Goal: Task Accomplishment & Management: Use online tool/utility

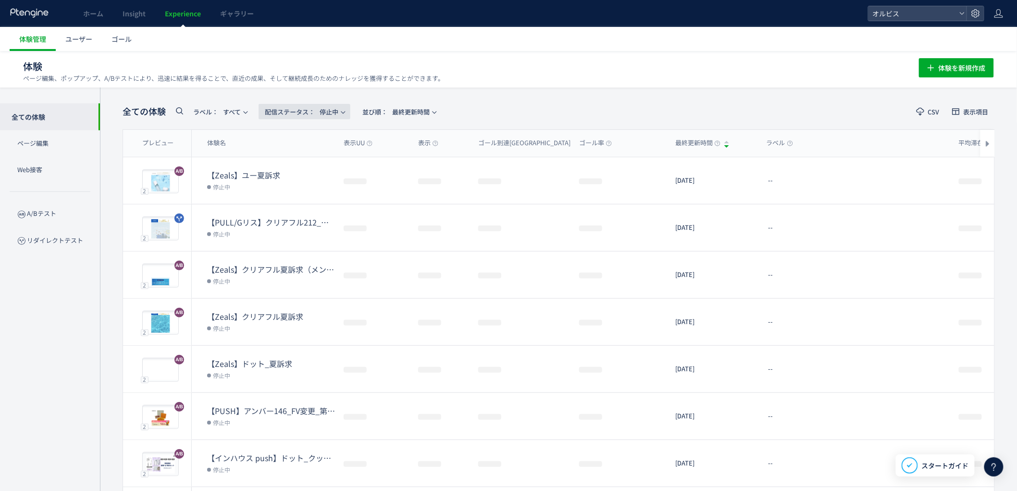
click at [323, 114] on span "配信ステータス​： 停止中" at bounding box center [302, 112] width 74 height 16
click at [310, 160] on li "配信中" at bounding box center [306, 155] width 39 height 17
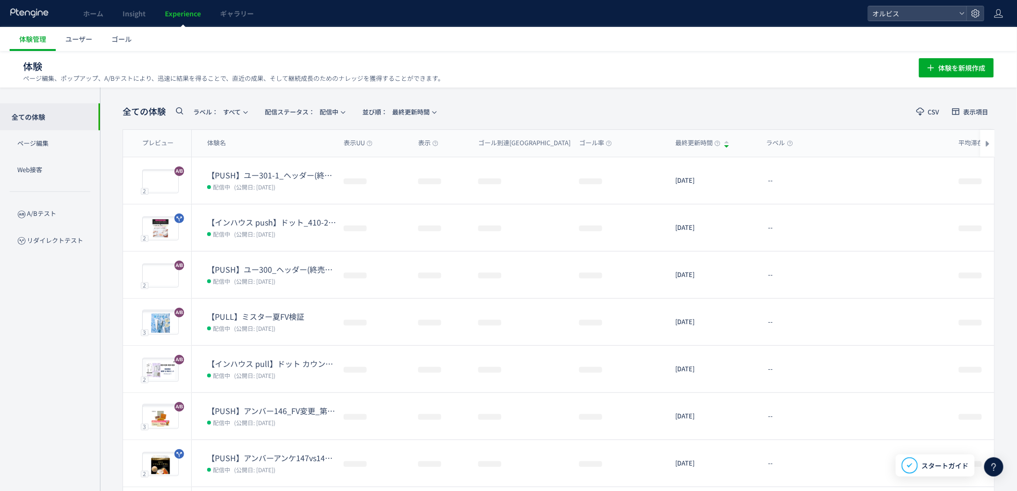
click at [116, 228] on div "全ての体験 ラベル： すべて 配信ステータス​： 配信中 並び順： 最終更新時間 CSV 表示項目 プレビュー 体験名 表示UU 表示 ゴール到達UU ゴール…" at bounding box center [558, 375] width 917 height 577
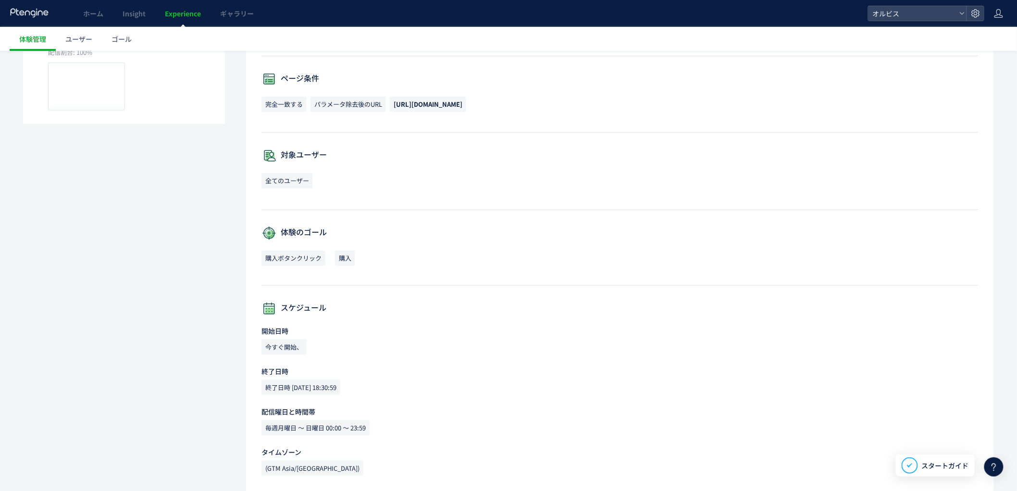
scroll to position [243, 0]
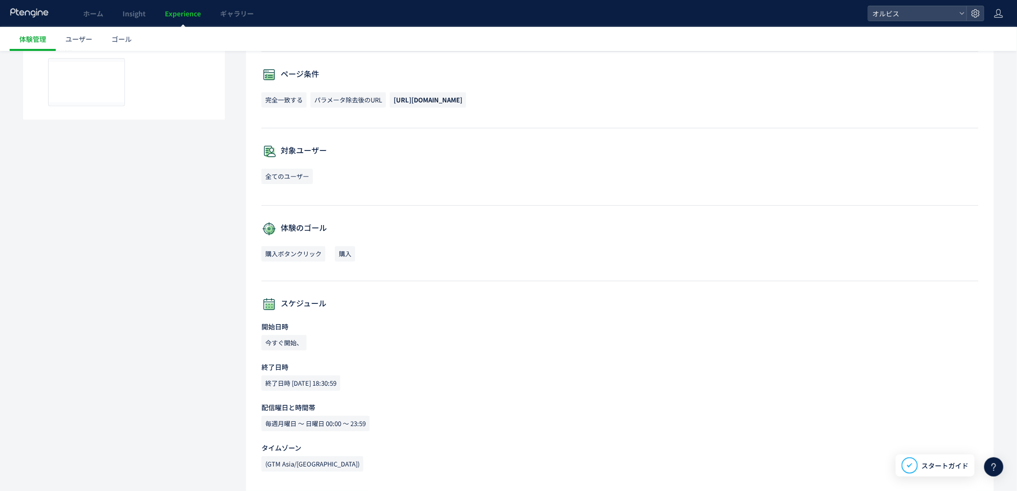
drag, startPoint x: 268, startPoint y: 386, endPoint x: 385, endPoint y: 384, distance: 117.3
click at [383, 456] on div "終了日時 [DATE] 18:30:59" at bounding box center [619, 465] width 717 height 19
drag, startPoint x: 395, startPoint y: 387, endPoint x: 401, endPoint y: 393, distance: 8.2
click at [397, 456] on div "終了日時 [DATE] 18:30:59" at bounding box center [619, 465] width 717 height 19
click at [390, 456] on div "終了日時 [DATE] 18:30:59" at bounding box center [619, 465] width 717 height 19
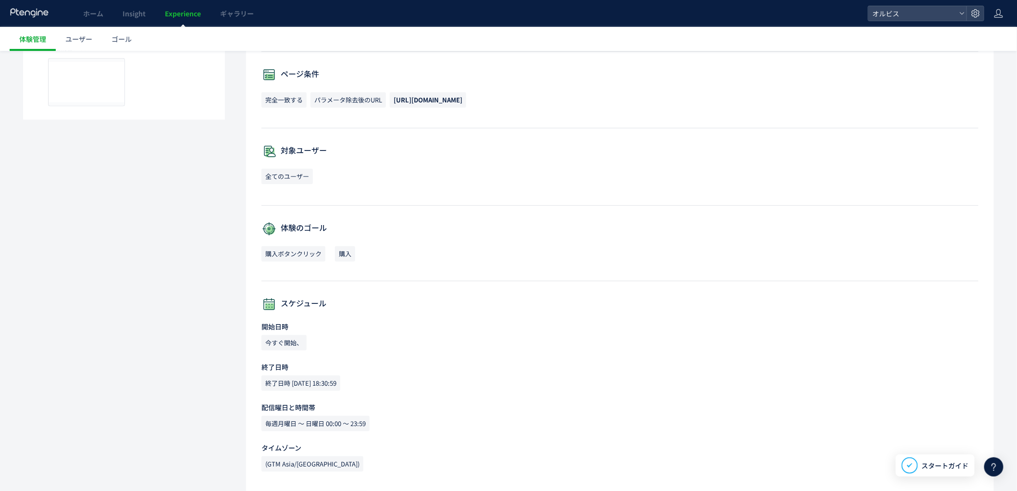
click at [389, 456] on div "終了日時 [DATE] 18:30:59" at bounding box center [619, 465] width 717 height 19
click at [400, 409] on p "配信曜日と時間帯" at bounding box center [619, 407] width 717 height 10
drag, startPoint x: 375, startPoint y: 387, endPoint x: 381, endPoint y: 390, distance: 6.7
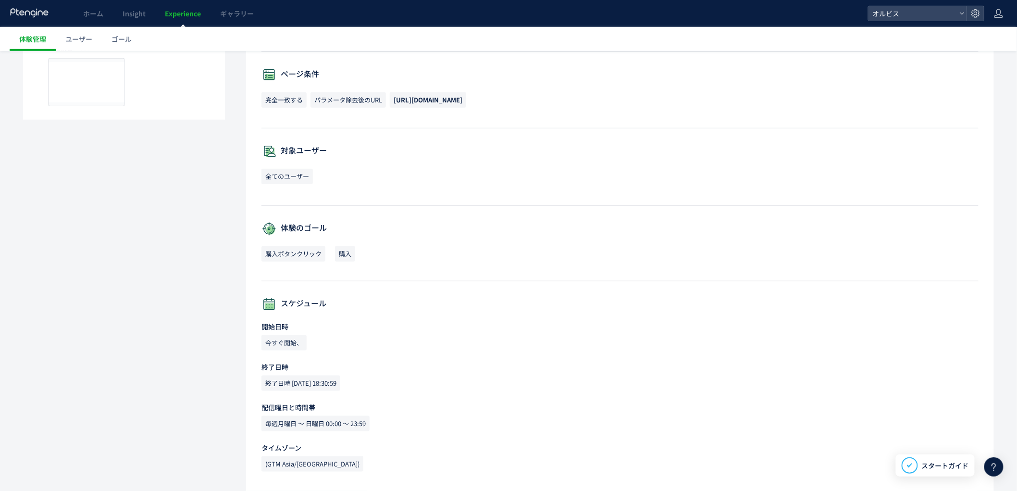
click at [256, 386] on div "設定詳細 全配信期間: 11日間([DATE]-[DATE]) 最終更新日: [DATE] 18:35:17 by オルビス 初回作成日: [DATE] 14…" at bounding box center [620, 187] width 748 height 608
drag, startPoint x: 410, startPoint y: 388, endPoint x: 401, endPoint y: 395, distance: 11.6
click at [410, 456] on div "終了日時 2025-08-19 18:30:59" at bounding box center [619, 465] width 717 height 19
click at [378, 395] on div "開始日時 今すぐ開始、 終了日時 終了日時 2025-08-19 18:30:59 配信曜日と時間帯 毎週月曜日 〜 日曜日 00:00 〜 23:59 タイ…" at bounding box center [619, 398] width 717 height 154
click at [340, 387] on span "終了日時 2025-08-19 18:30:59" at bounding box center [300, 382] width 79 height 15
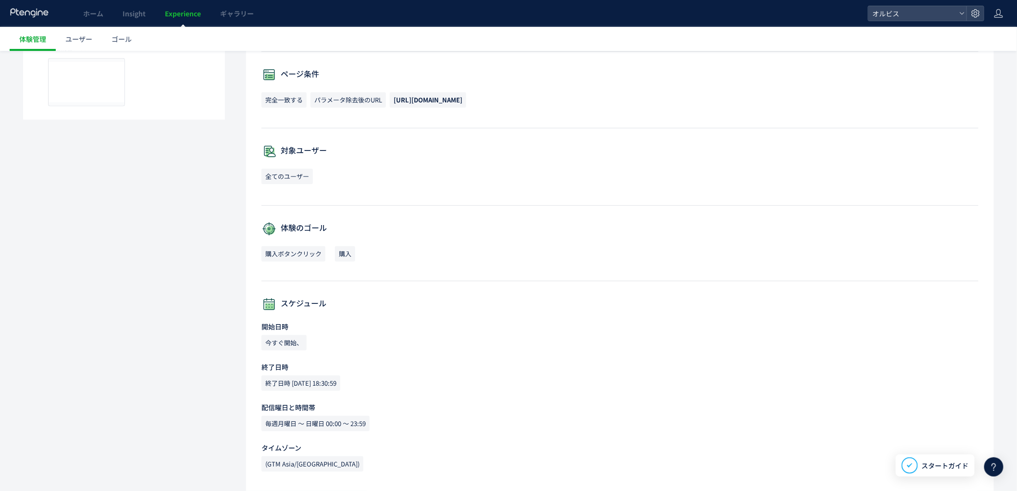
click at [340, 387] on span "終了日時 2025-08-19 18:30:59" at bounding box center [300, 382] width 79 height 15
click at [387, 456] on div "終了日時 2025-08-19 18:30:59" at bounding box center [619, 465] width 717 height 19
drag, startPoint x: 256, startPoint y: 386, endPoint x: 408, endPoint y: 381, distance: 152.4
click at [408, 381] on div "設定詳細 全配信期間: 11日間(2025/08/08-今日) 最終更新日: 2025/08/18 18:35:17 by オルビス 初回作成日: 2025/…" at bounding box center [620, 187] width 748 height 608
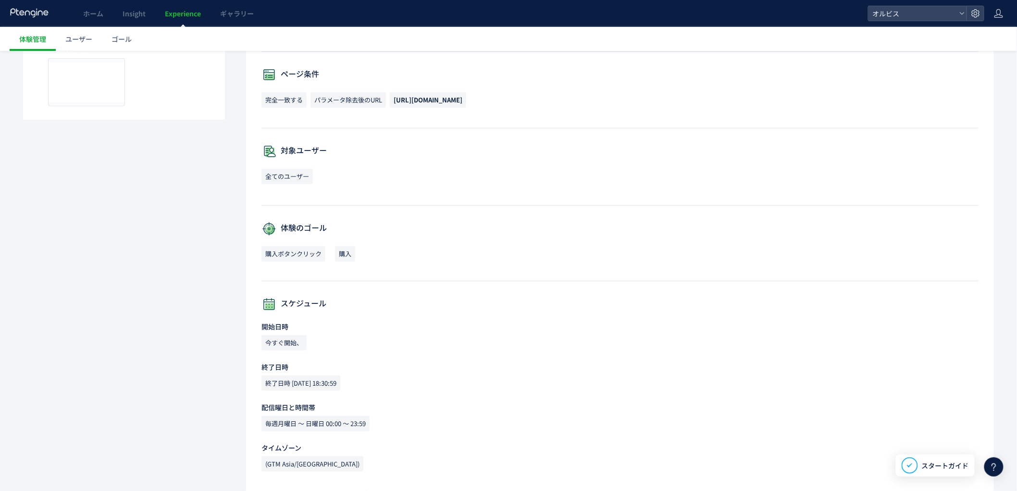
click at [407, 456] on div "終了日時 2025-08-19 18:30:59" at bounding box center [619, 465] width 717 height 19
click at [329, 387] on span "終了日時 2025-08-19 18:30:59" at bounding box center [300, 382] width 79 height 15
click at [329, 388] on span "終了日時 2025-08-19 18:30:59" at bounding box center [300, 382] width 79 height 15
click at [355, 396] on div "開始日時 今すぐ開始、 終了日時 終了日時 2025-08-19 18:30:59 配信曜日と時間帯 毎週月曜日 〜 日曜日 00:00 〜 23:59 タイ…" at bounding box center [619, 398] width 717 height 154
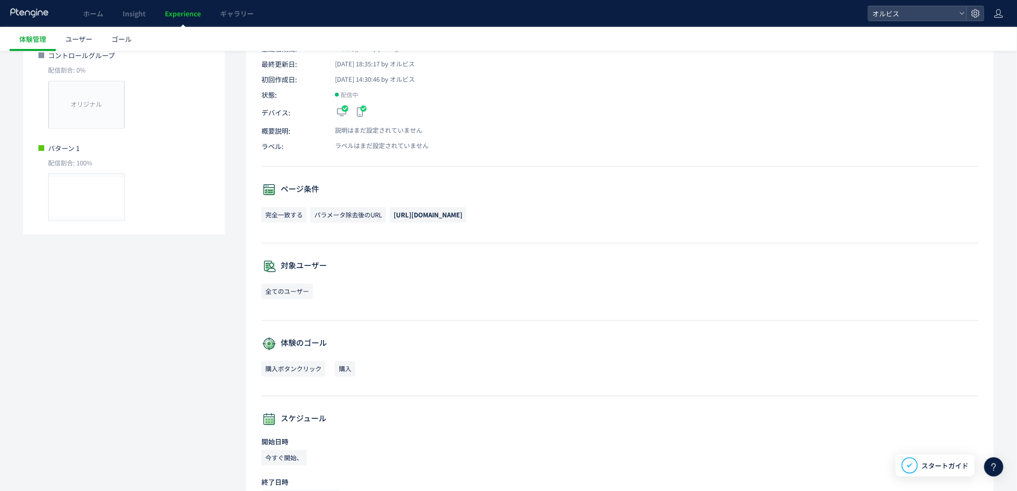
scroll to position [101, 0]
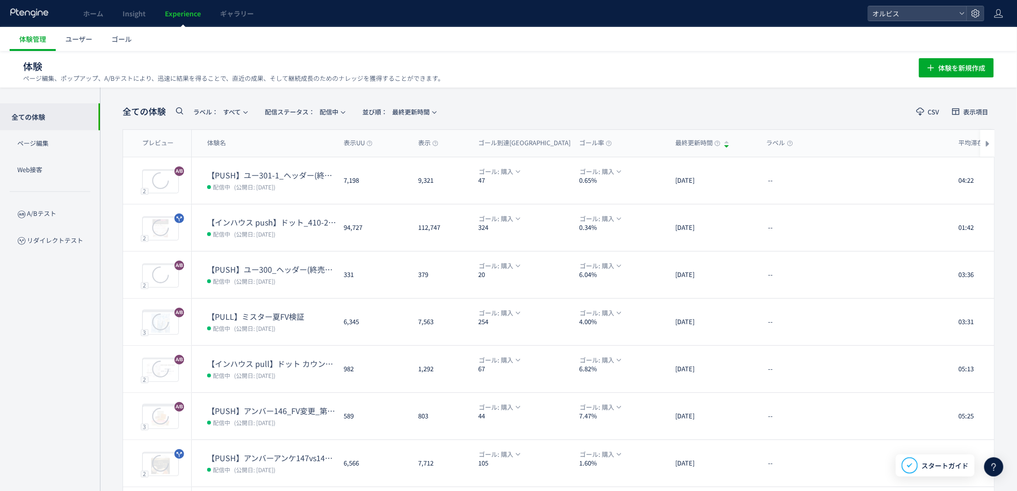
click at [301, 381] on dl "【インハウス pull】ドット カウントダウンpopup 配信中 (公開日: 2025/08/13)" at bounding box center [271, 375] width 129 height 34
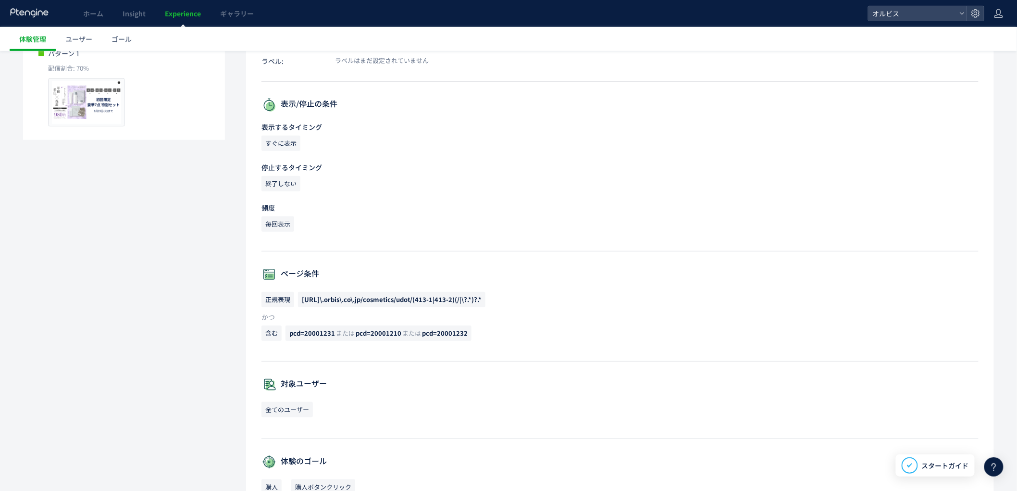
scroll to position [446, 0]
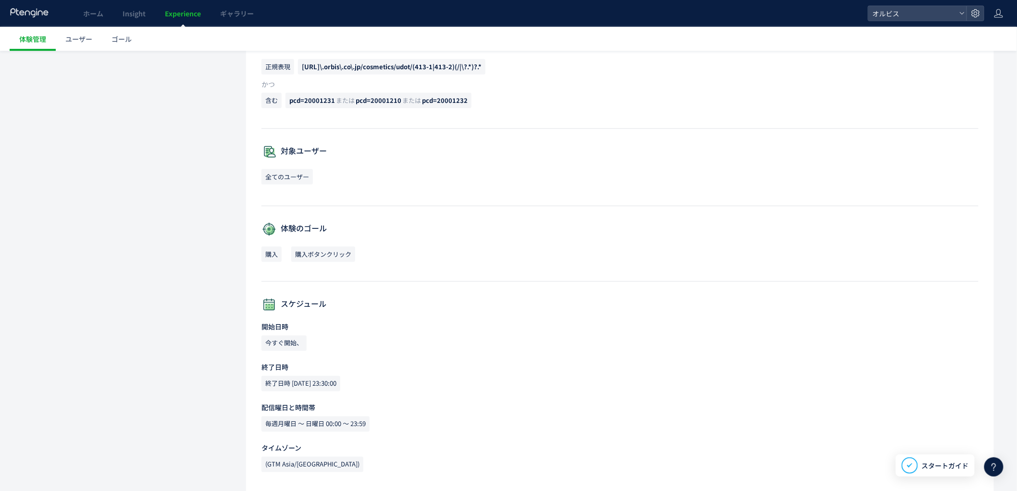
click at [335, 388] on span "終了日時 2025-08-19 23:30:00" at bounding box center [300, 383] width 79 height 15
click at [414, 399] on div "開始日時 今すぐ開始、 終了日時 終了日時 2025-08-19 23:30:00 配信曜日と時間帯 毎週月曜日 〜 日曜日 00:00 〜 23:59 タイ…" at bounding box center [619, 399] width 717 height 154
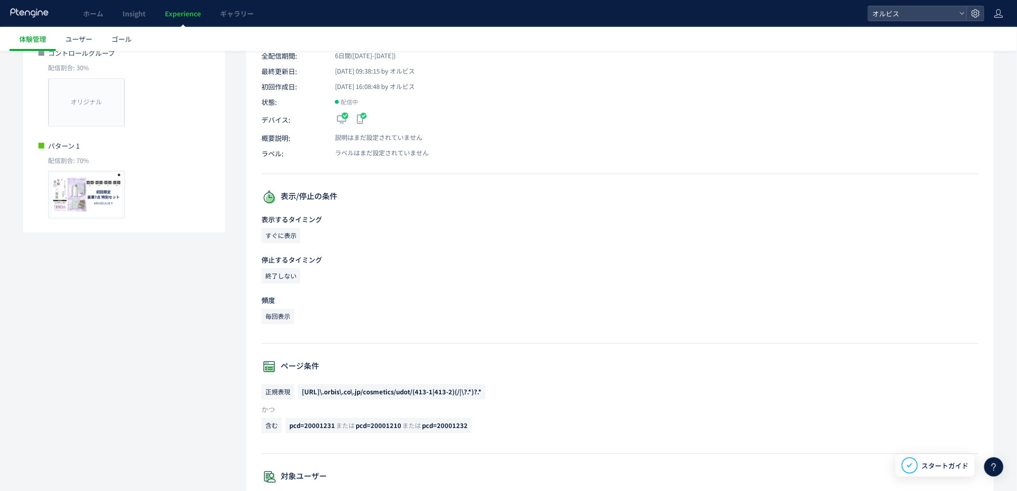
click at [188, 18] on link "Experience" at bounding box center [182, 13] width 55 height 27
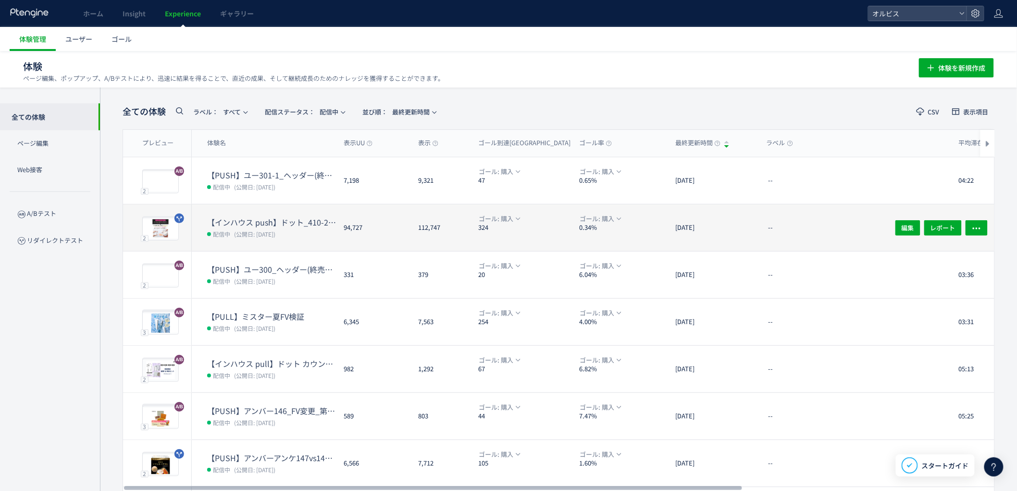
click at [259, 232] on span "(公開日: [DATE])" at bounding box center [254, 234] width 41 height 8
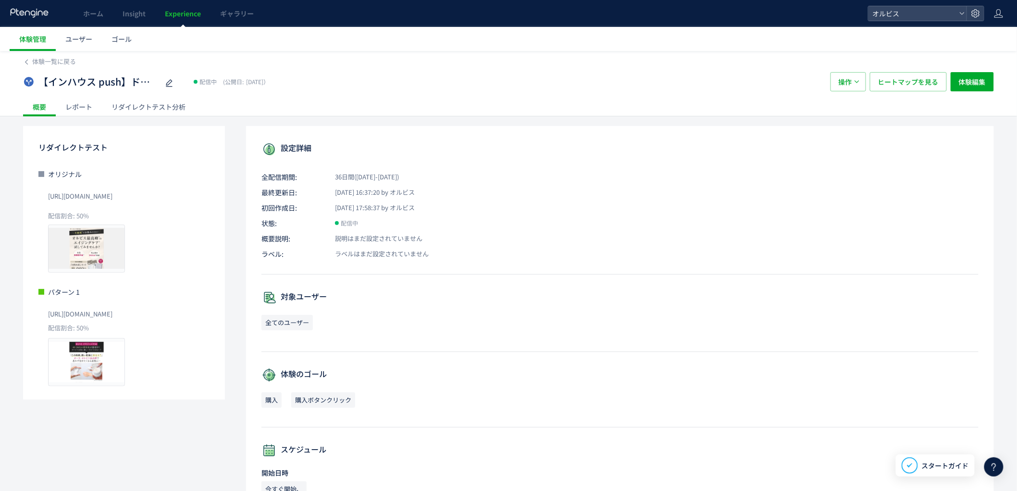
click at [131, 103] on div "リダイレクトテスト分析" at bounding box center [148, 106] width 93 height 19
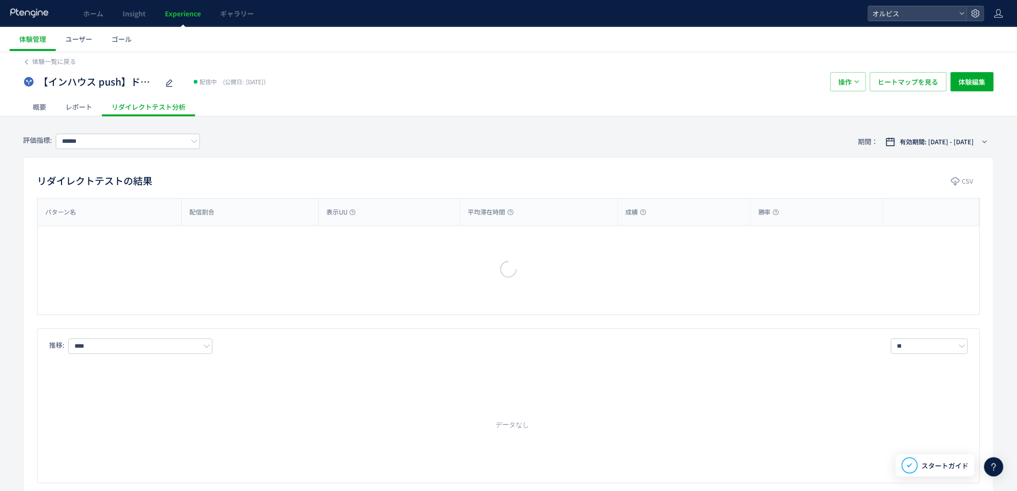
type input "**"
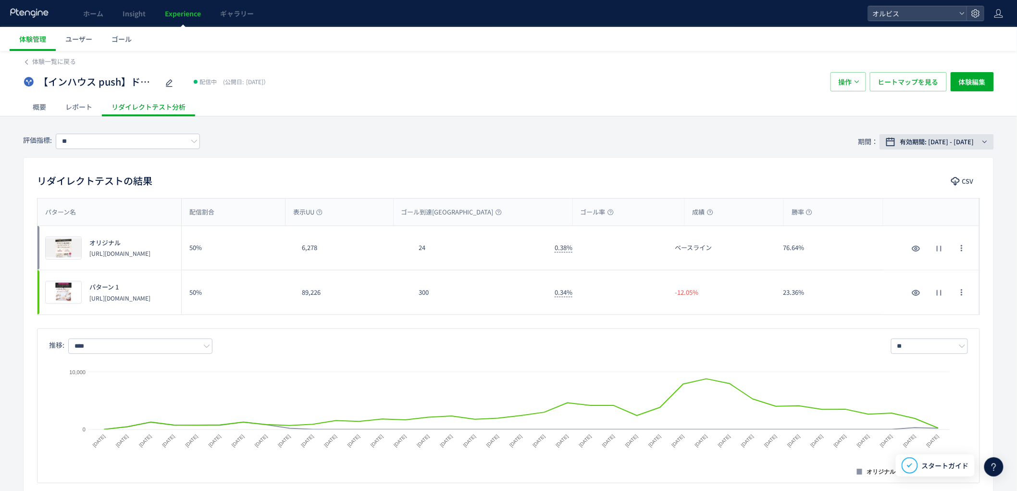
click at [902, 141] on span "有効期間: 2025/07/14 - 今日" at bounding box center [937, 142] width 74 height 10
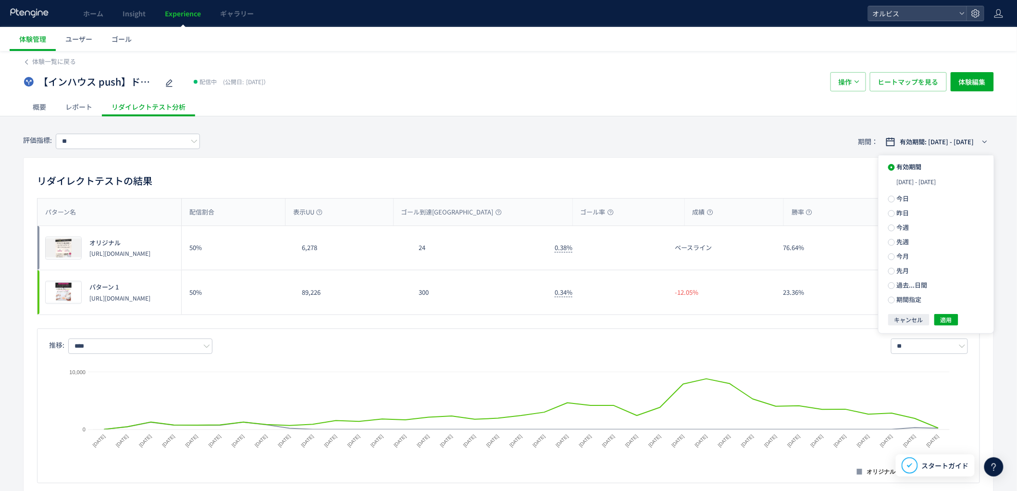
drag, startPoint x: 899, startPoint y: 212, endPoint x: 902, endPoint y: 219, distance: 8.0
click at [899, 212] on span "昨日" at bounding box center [902, 212] width 14 height 9
click at [944, 301] on div "キャンセル 適用" at bounding box center [936, 302] width 96 height 12
click at [945, 305] on div at bounding box center [931, 292] width 96 height 44
click at [938, 155] on div "評価指標: ** 期間： 有効期間: 2025/07/14 - 今日" at bounding box center [508, 141] width 971 height 31
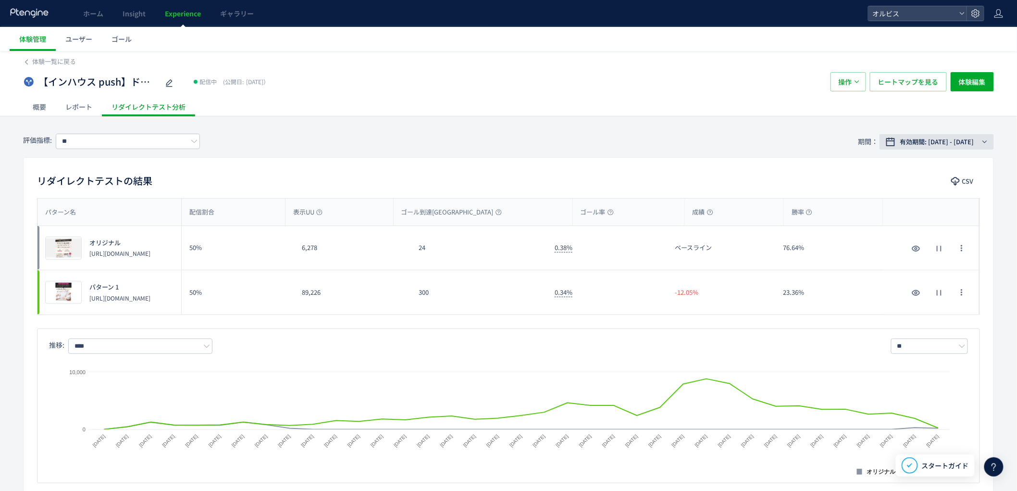
click at [938, 142] on span "有効期間: 2025/07/14 - 今日" at bounding box center [937, 142] width 74 height 10
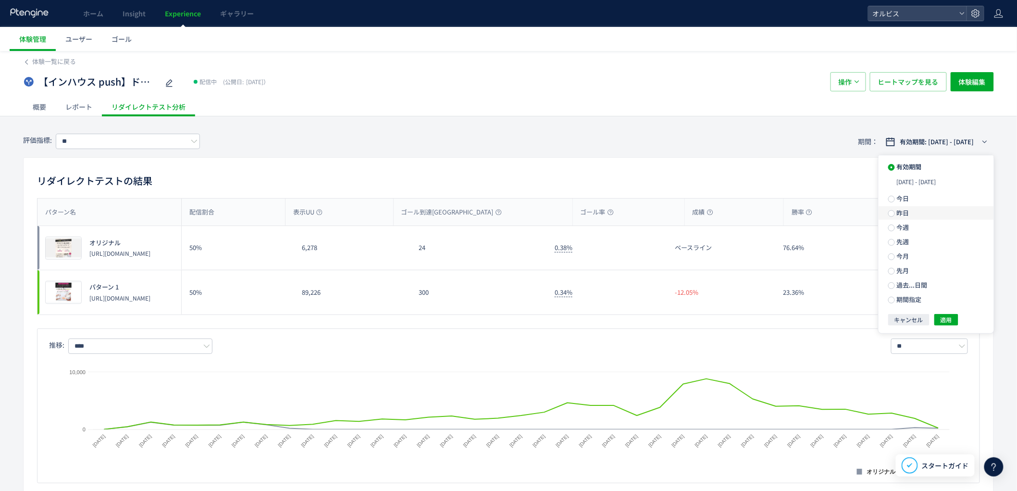
click at [902, 213] on span "昨日" at bounding box center [902, 212] width 14 height 9
click at [949, 313] on div "有効期間 今日 昨日 今週 先週 今月 先月 過去...日間 期間指定 キャンセル 適用" at bounding box center [935, 235] width 115 height 160
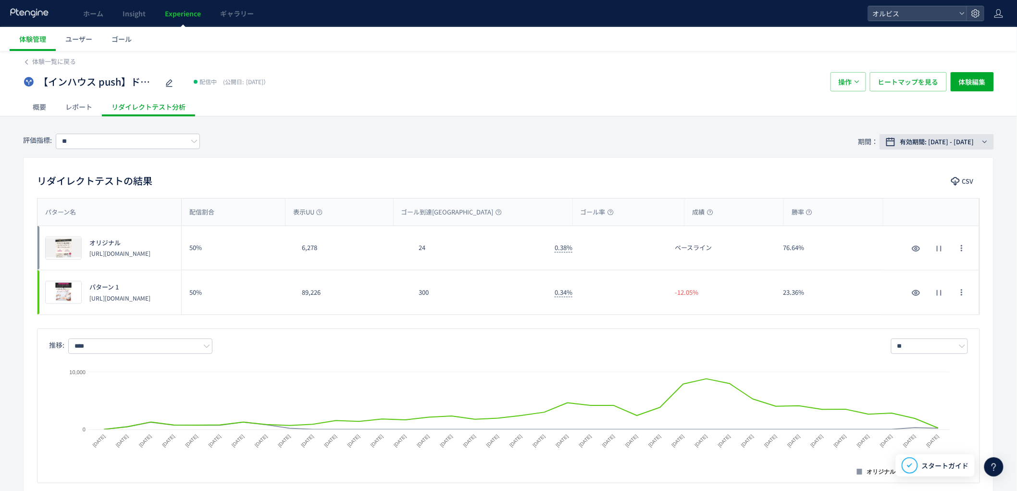
click at [944, 143] on span "有効期間: 2025/07/14 - 今日" at bounding box center [937, 142] width 74 height 10
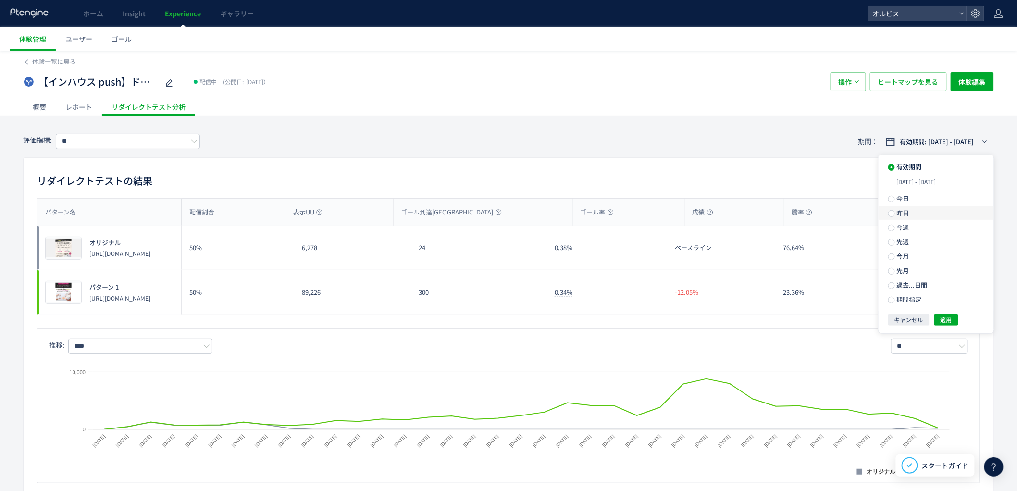
click at [898, 213] on span "昨日" at bounding box center [902, 212] width 14 height 9
click at [940, 307] on span "適用" at bounding box center [946, 302] width 12 height 12
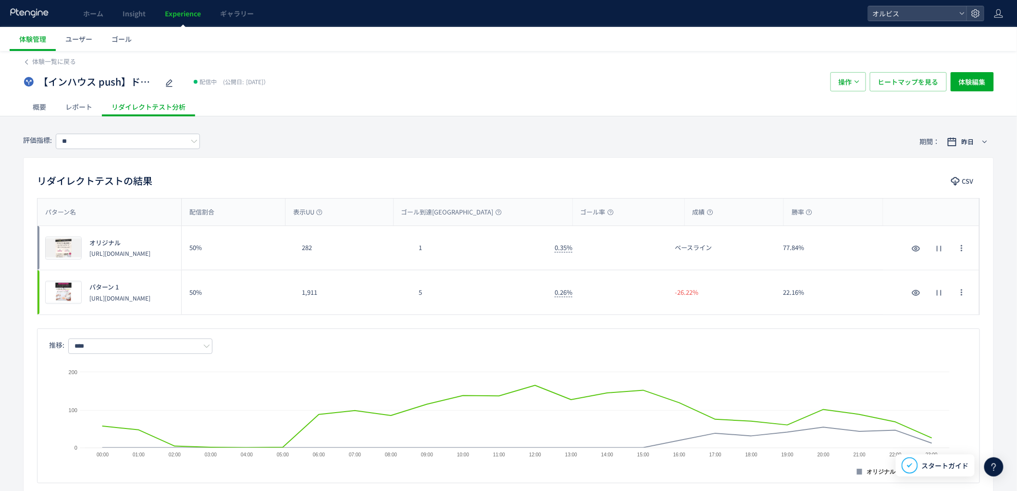
click at [577, 325] on div "パターン名 配信割合 表示UU ゴール到達UU ゴール率 成績 勝率 パターン名 プレビュー オリジナル https://pr.orbis.co.jp/cos…" at bounding box center [509, 340] width 970 height 285
drag, startPoint x: 359, startPoint y: 294, endPoint x: 527, endPoint y: 305, distance: 168.5
click at [525, 294] on div "プレビュー パターン 1 https://pr.orbis.co.jp/cosmetics/udot/410-12/ 50% 1,911 5 0.26% -2…" at bounding box center [508, 292] width 942 height 44
drag, startPoint x: 528, startPoint y: 313, endPoint x: 518, endPoint y: 312, distance: 10.1
click at [527, 313] on div "5" at bounding box center [479, 292] width 136 height 44
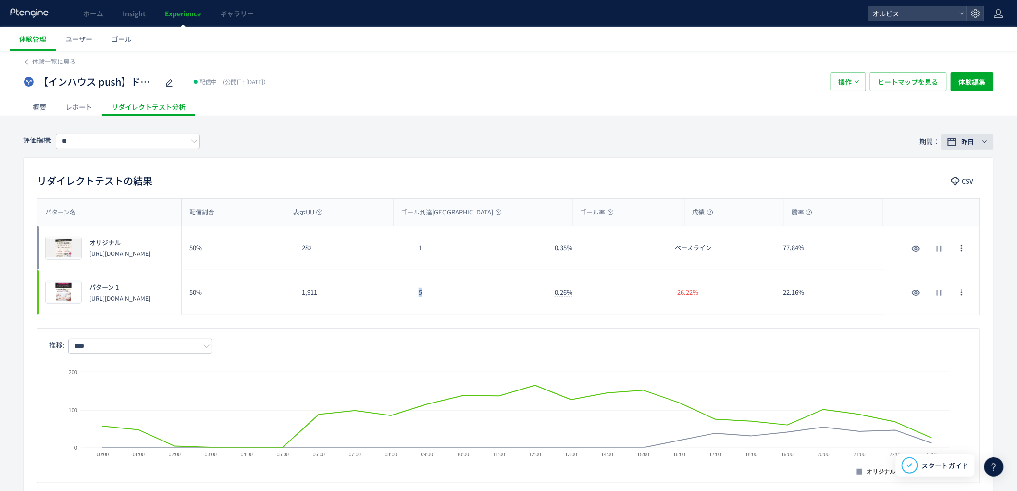
click at [969, 144] on span "昨日" at bounding box center [967, 142] width 12 height 10
click at [897, 183] on span "今日" at bounding box center [902, 180] width 14 height 9
click at [950, 304] on span "適用" at bounding box center [946, 302] width 12 height 12
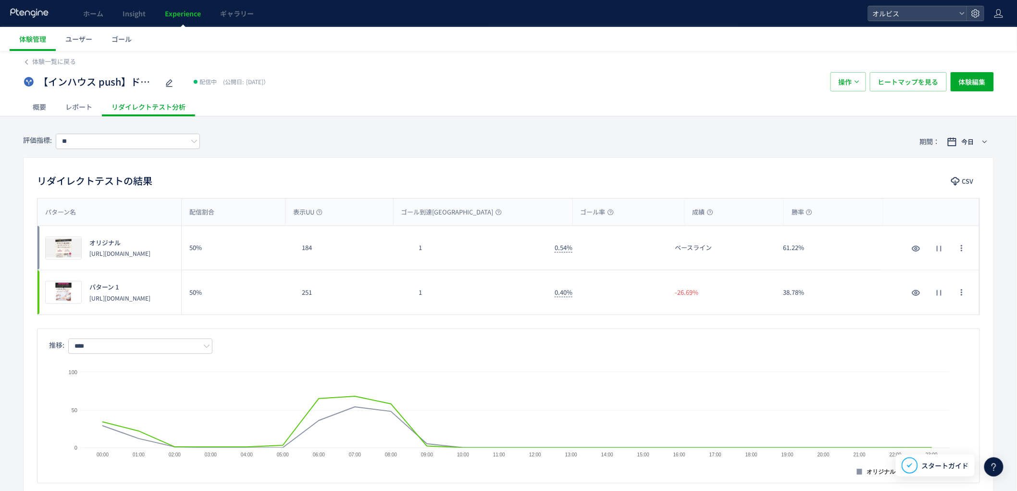
click at [507, 313] on div "1" at bounding box center [479, 292] width 136 height 44
click at [195, 16] on span "Experience" at bounding box center [183, 14] width 36 height 10
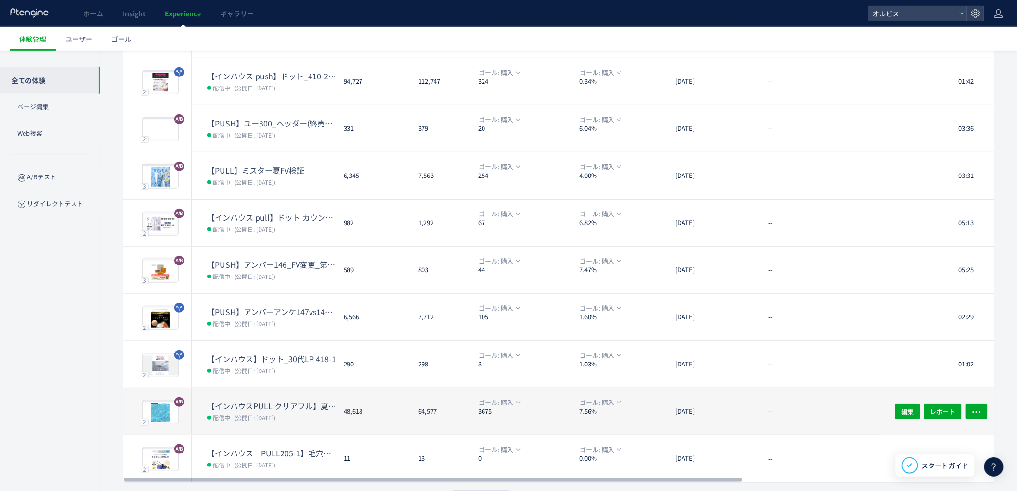
scroll to position [172, 0]
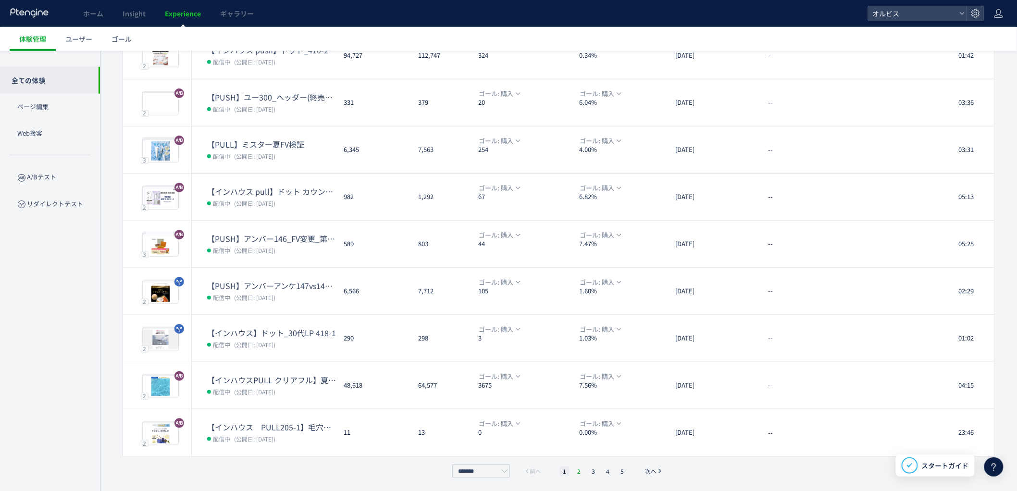
click at [579, 470] on li "2" at bounding box center [579, 471] width 10 height 10
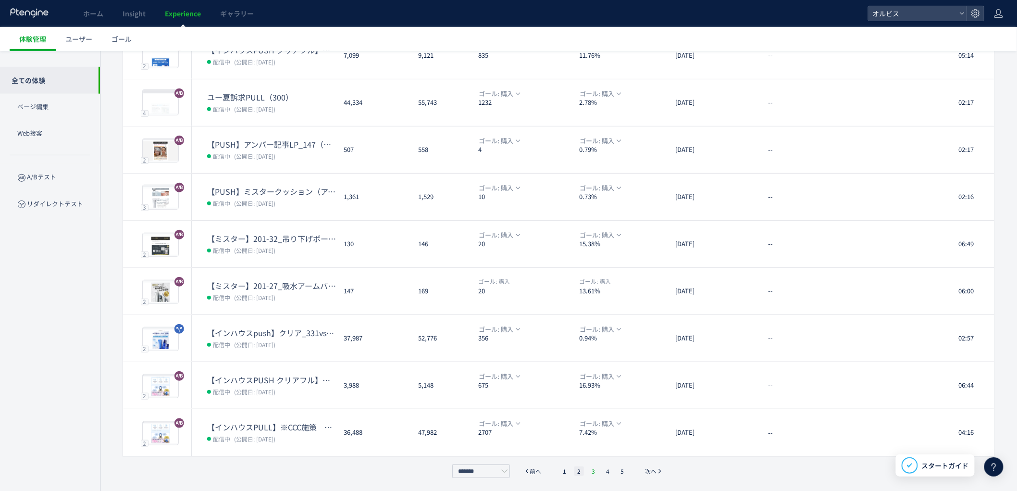
click at [589, 472] on li "3" at bounding box center [594, 471] width 10 height 10
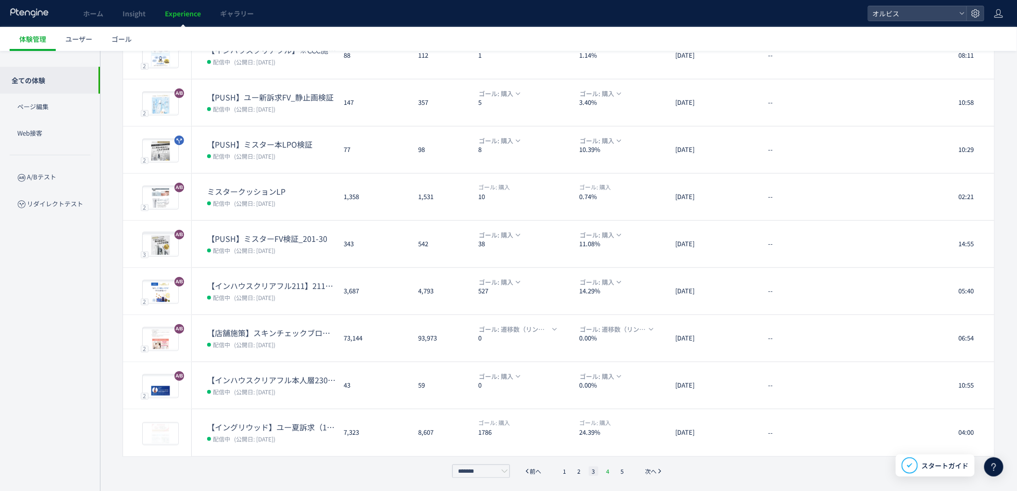
click at [607, 472] on li "4" at bounding box center [608, 471] width 10 height 10
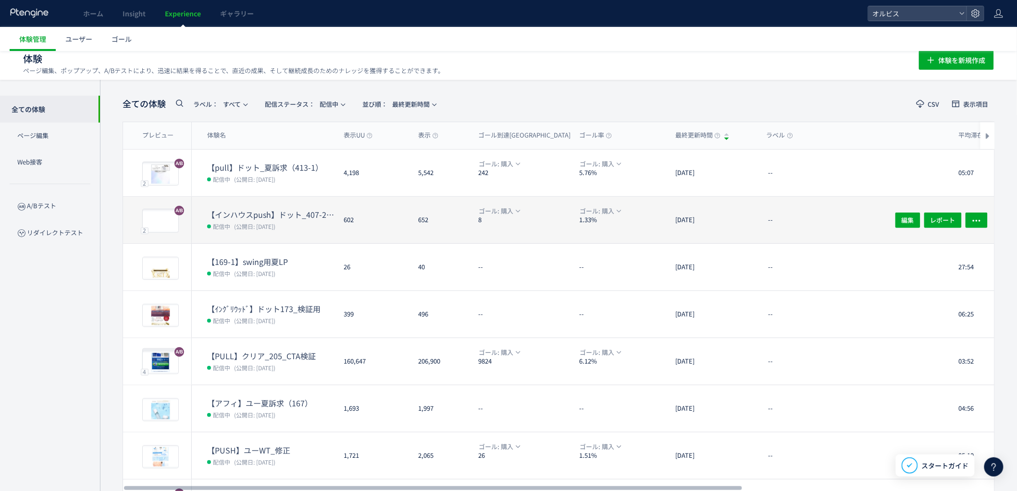
scroll to position [0, 0]
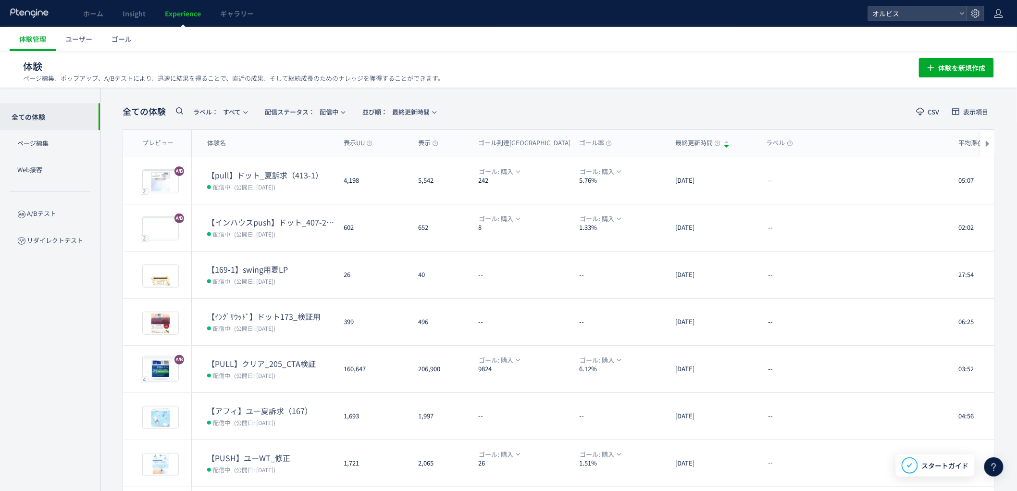
click at [182, 113] on icon at bounding box center [179, 111] width 12 height 12
click at [216, 116] on input "text" at bounding box center [230, 113] width 115 height 15
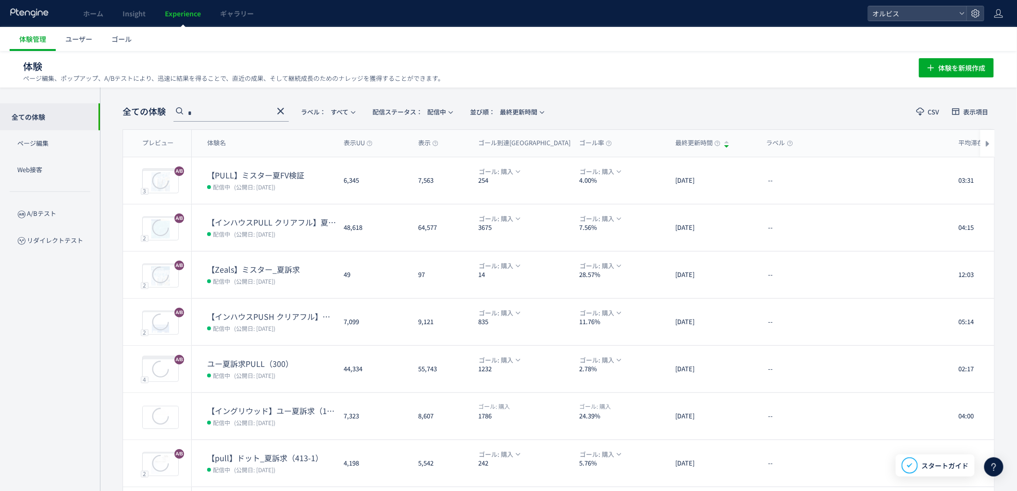
type input "*"
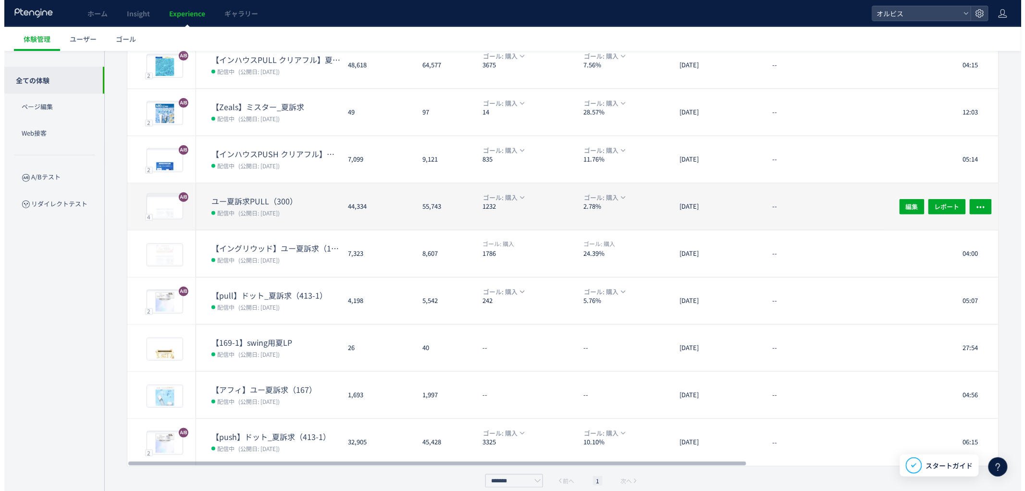
scroll to position [172, 0]
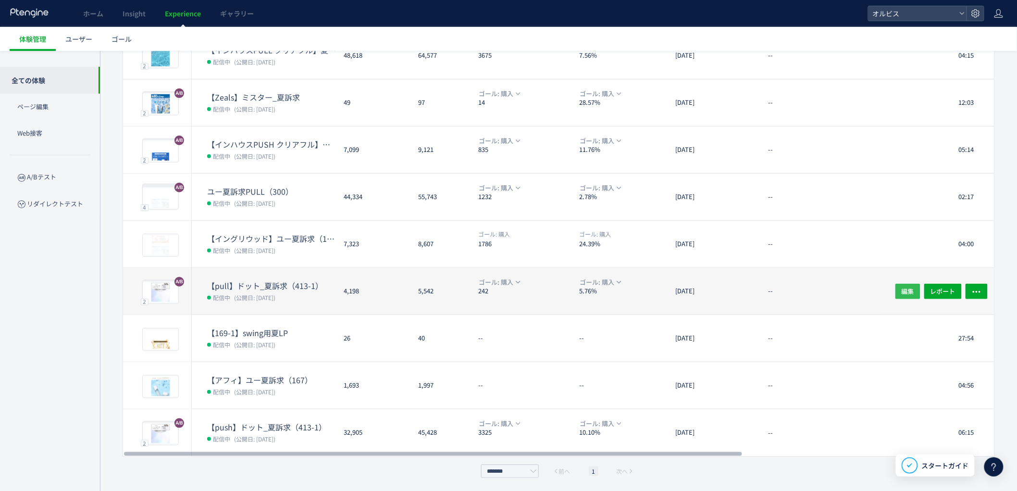
click at [914, 293] on button "編集" at bounding box center [907, 290] width 25 height 15
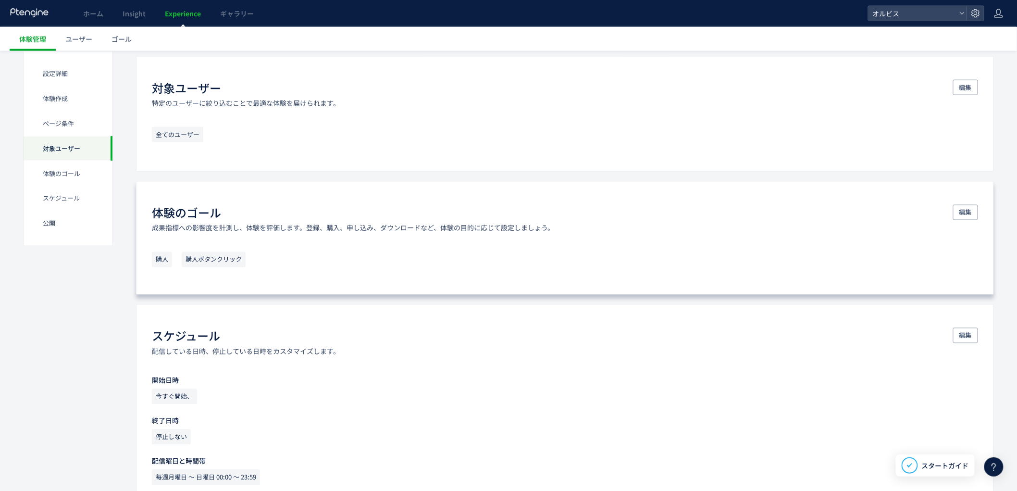
scroll to position [613, 0]
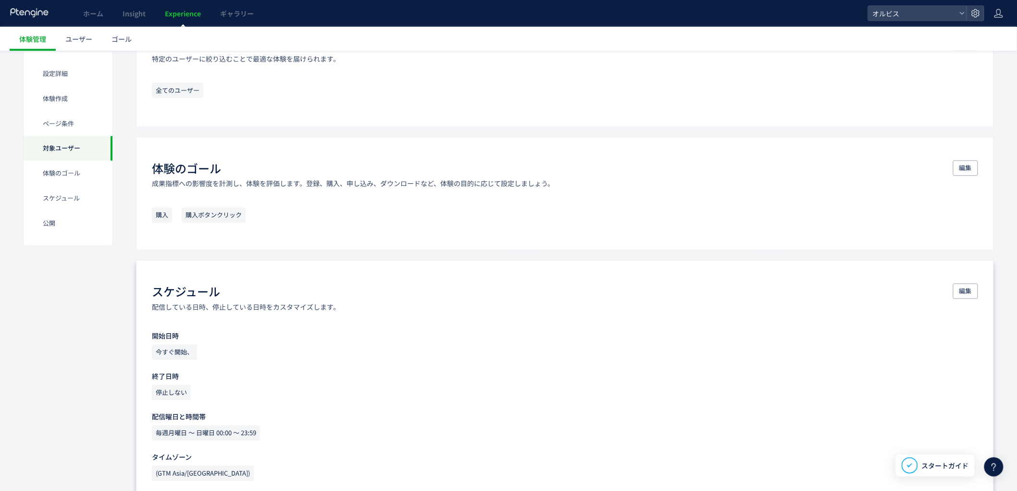
click at [342, 385] on div "今すぐ開始、" at bounding box center [565, 394] width 826 height 19
drag, startPoint x: 971, startPoint y: 289, endPoint x: 955, endPoint y: 292, distance: 16.2
click at [971, 289] on span "編集" at bounding box center [965, 290] width 12 height 15
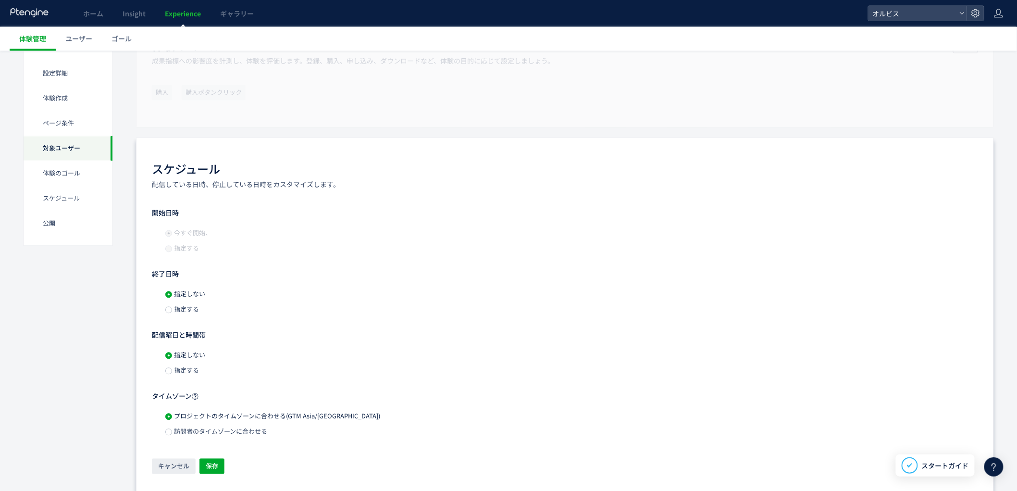
scroll to position [898, 0]
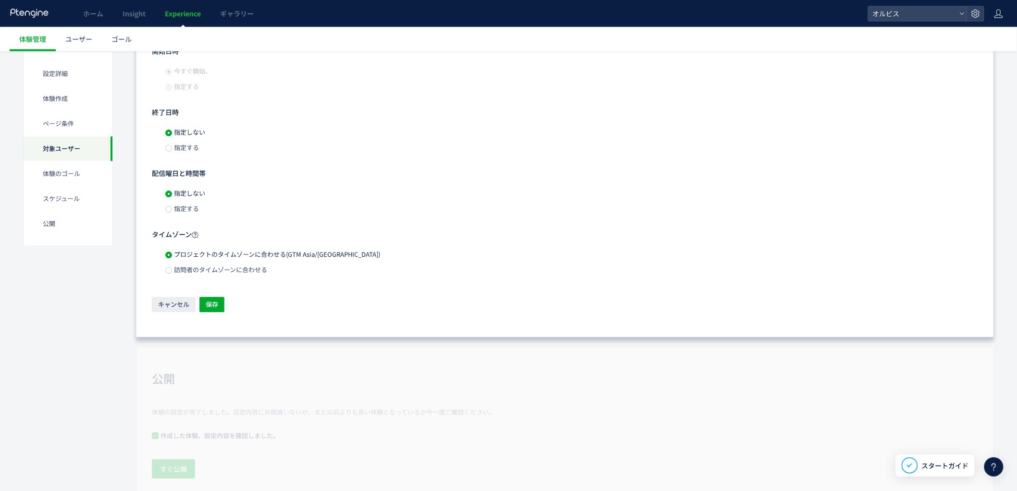
click at [182, 209] on span "指定する" at bounding box center [185, 208] width 27 height 9
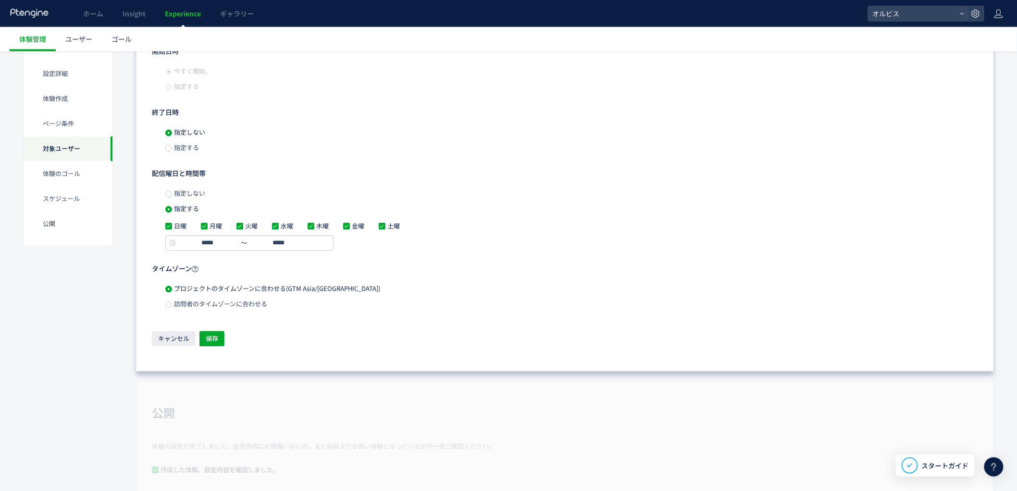
click at [168, 198] on label "指定しない" at bounding box center [185, 192] width 40 height 15
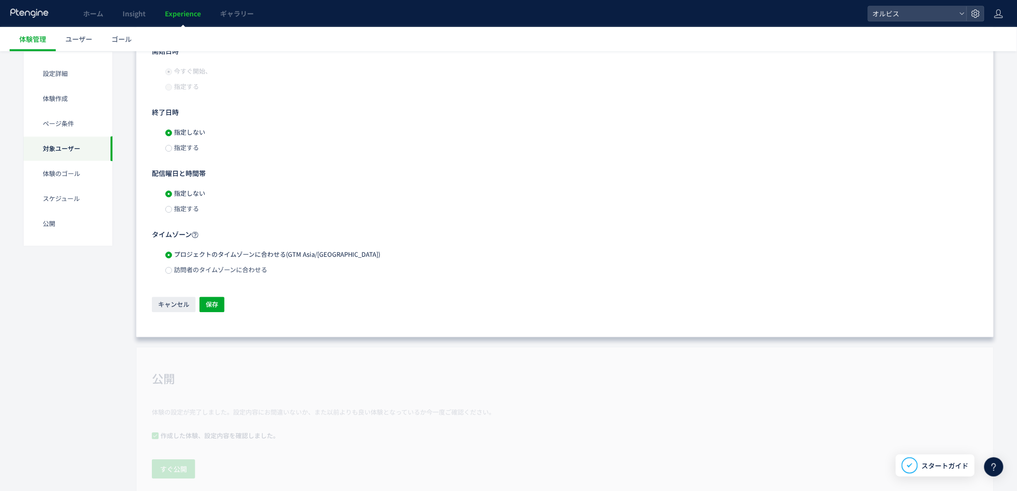
click at [188, 145] on span "指定する" at bounding box center [185, 147] width 27 height 9
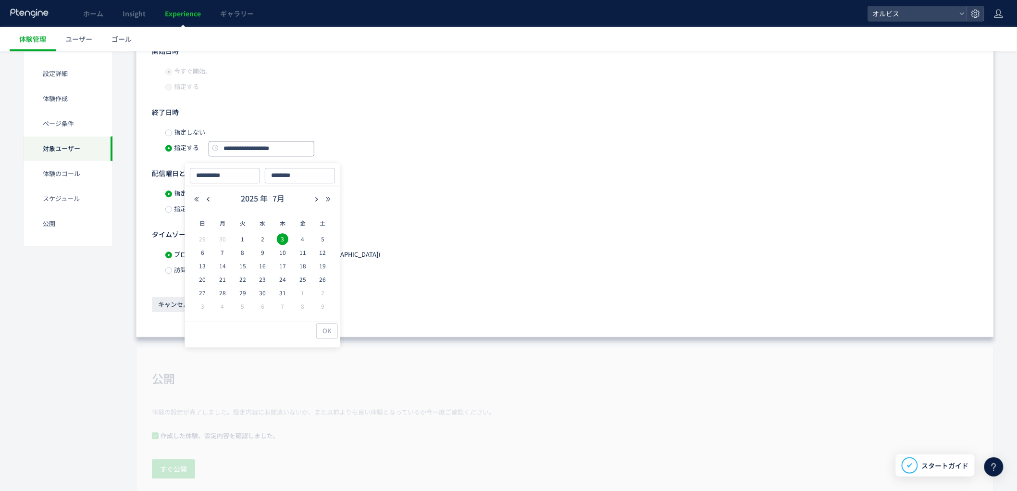
click at [247, 150] on input "**********" at bounding box center [262, 148] width 106 height 15
click at [318, 196] on icon "button" at bounding box center [317, 199] width 6 height 6
click at [244, 278] on span "19" at bounding box center [243, 279] width 12 height 12
type input "**********"
click at [384, 175] on div "配信曜日と時間帯" at bounding box center [565, 173] width 826 height 9
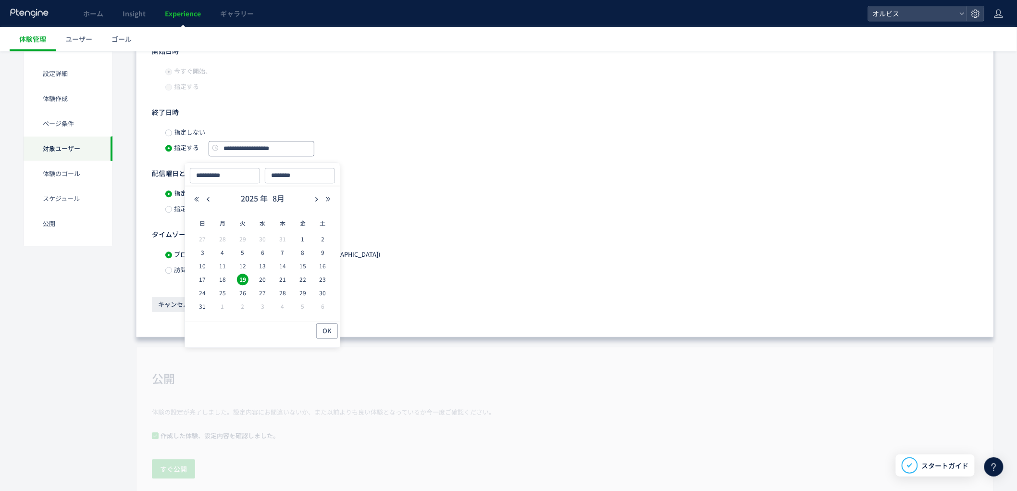
click at [272, 148] on input "**********" at bounding box center [262, 148] width 106 height 15
click at [271, 150] on input "**********" at bounding box center [262, 148] width 106 height 15
type input "**********"
type input "********"
click at [329, 332] on span "OK" at bounding box center [326, 330] width 9 height 15
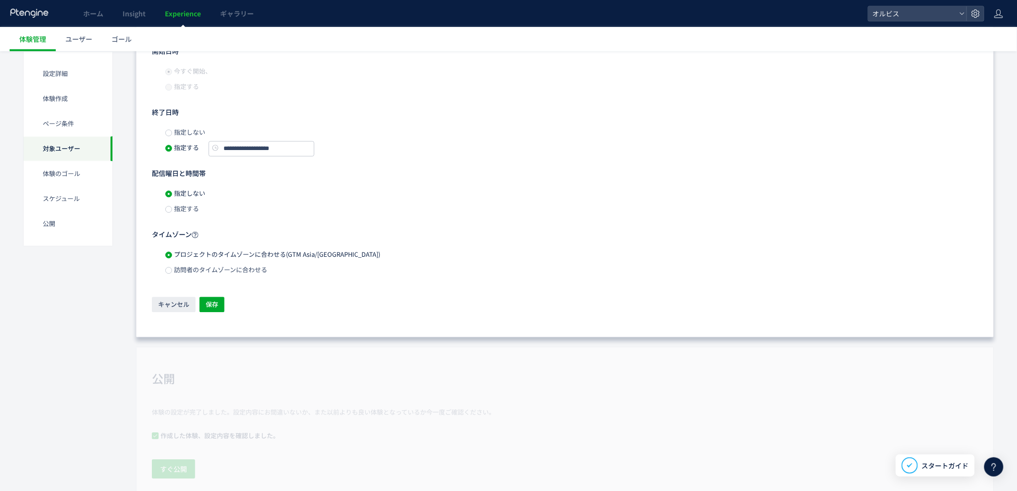
click at [379, 185] on div "指定しない" at bounding box center [571, 192] width 813 height 15
click at [223, 303] on button "保存" at bounding box center [211, 303] width 25 height 15
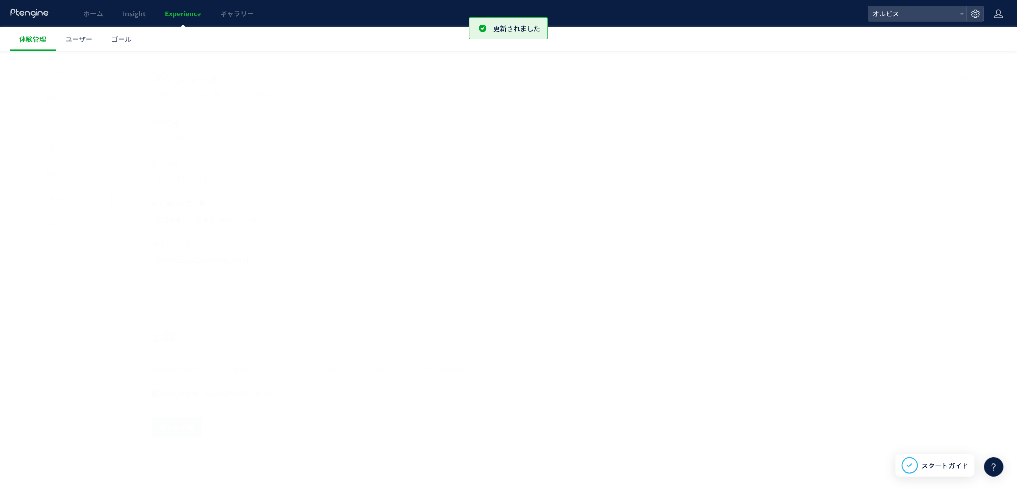
scroll to position [751, 0]
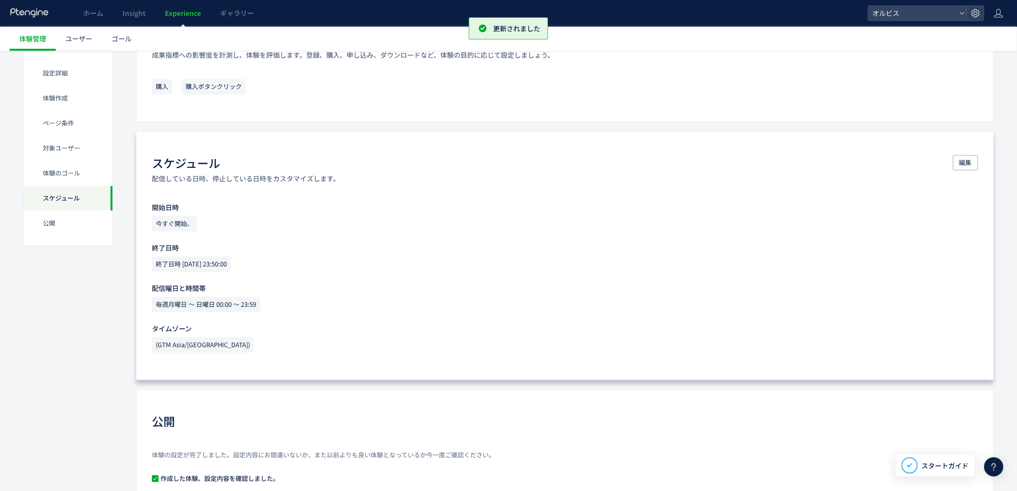
drag, startPoint x: 155, startPoint y: 267, endPoint x: 257, endPoint y: 268, distance: 101.9
click at [231, 266] on span "終了日時 2025-08-19 23:50:00" at bounding box center [191, 264] width 79 height 15
click at [263, 337] on div "終了日時 2025-08-19 23:50:00" at bounding box center [565, 346] width 826 height 19
click at [231, 266] on span "終了日時 2025-08-19 23:50:00" at bounding box center [191, 264] width 79 height 15
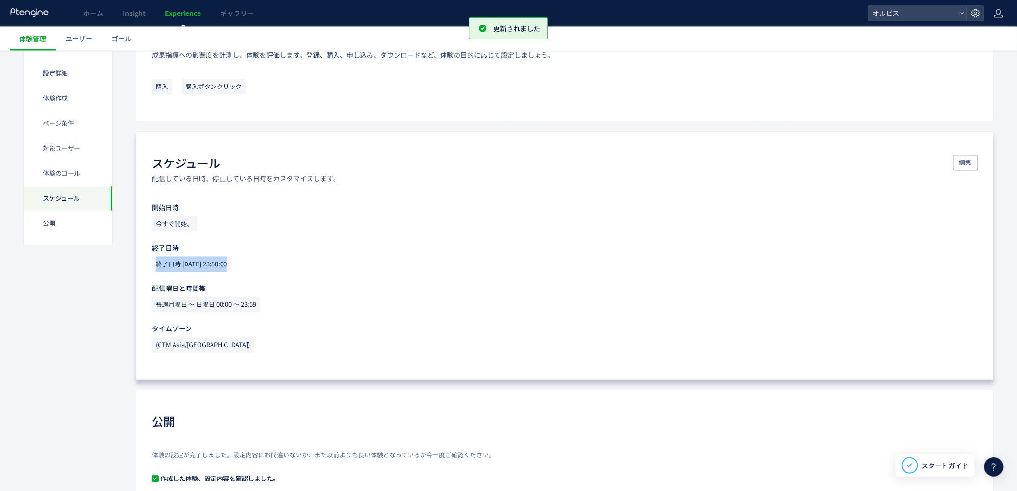
drag, startPoint x: 237, startPoint y: 266, endPoint x: 272, endPoint y: 290, distance: 43.2
click at [231, 266] on span "終了日時 2025-08-19 23:50:00" at bounding box center [191, 264] width 79 height 15
click at [274, 290] on p "配信曜日と時間帯" at bounding box center [565, 288] width 826 height 10
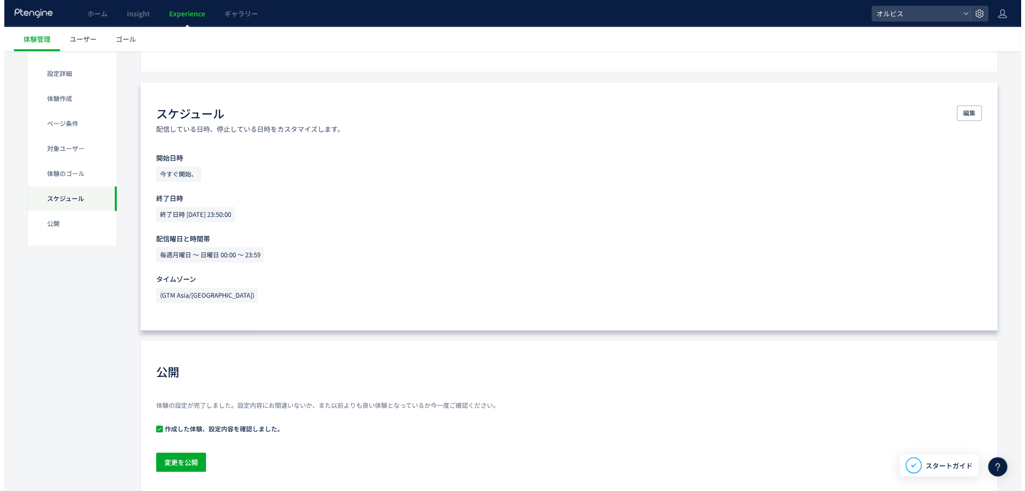
scroll to position [823, 0]
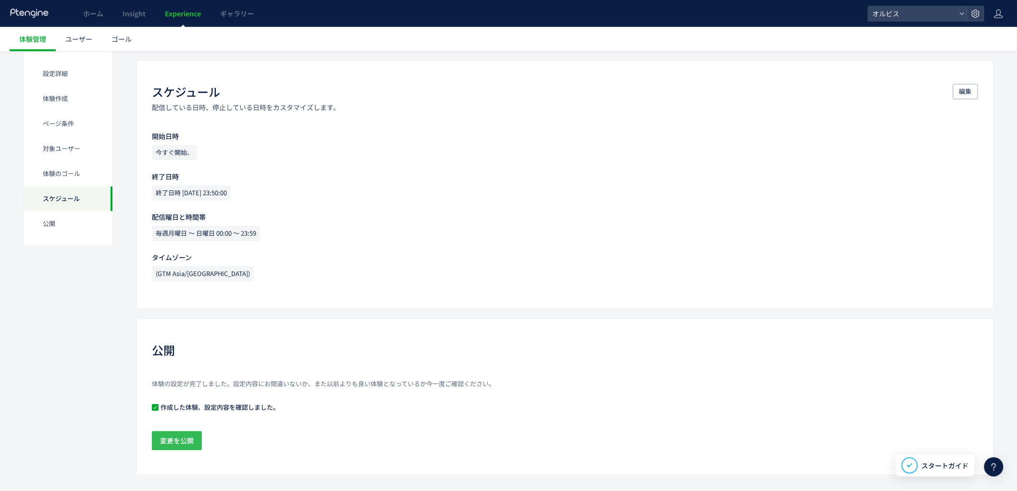
click at [170, 440] on span "変更を公開" at bounding box center [177, 440] width 34 height 19
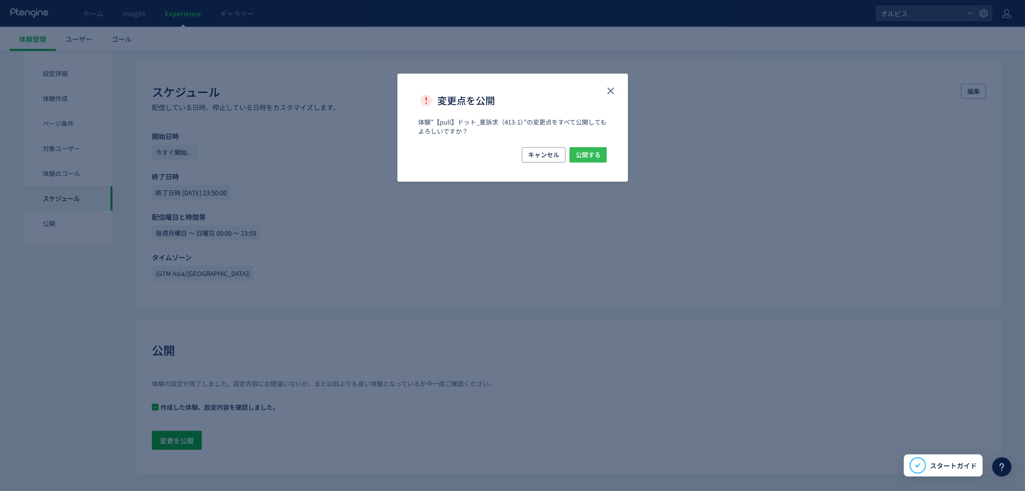
click at [590, 159] on span "公開する" at bounding box center [588, 154] width 25 height 15
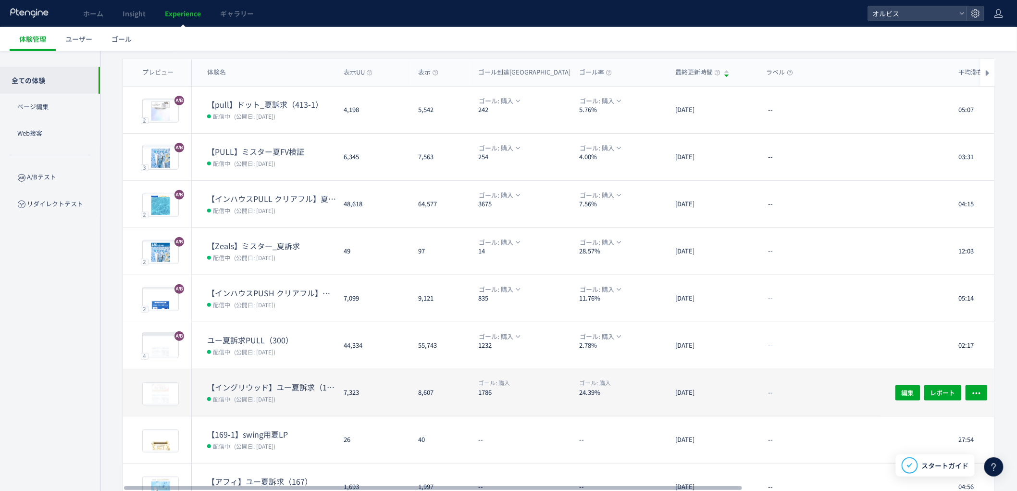
scroll to position [172, 0]
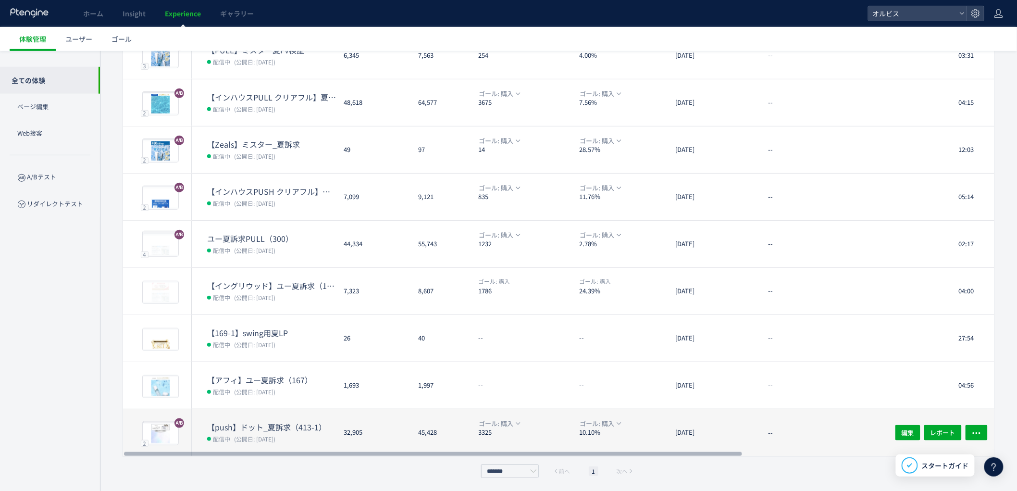
click at [286, 432] on dd "配信中 (公開日: 2025/07/01)" at bounding box center [271, 438] width 129 height 12
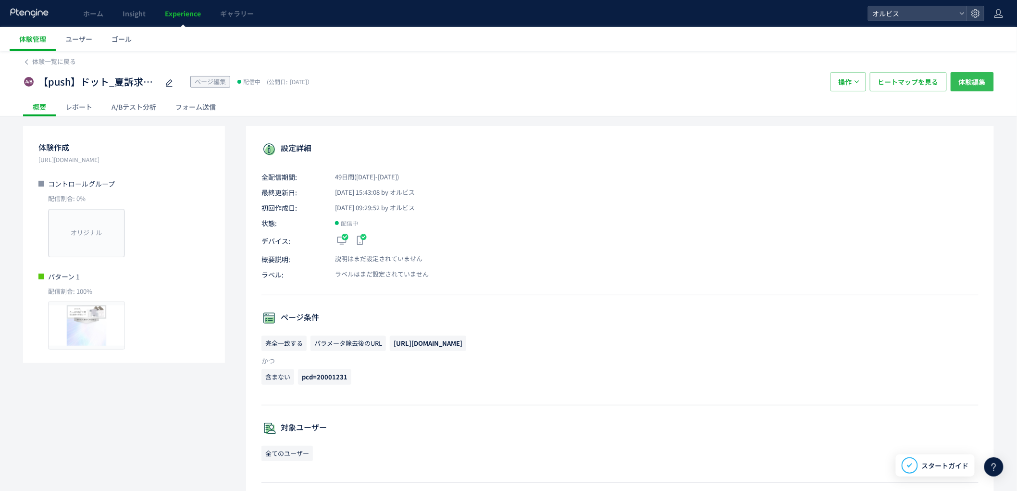
click at [977, 87] on span "体験編集" at bounding box center [972, 81] width 27 height 19
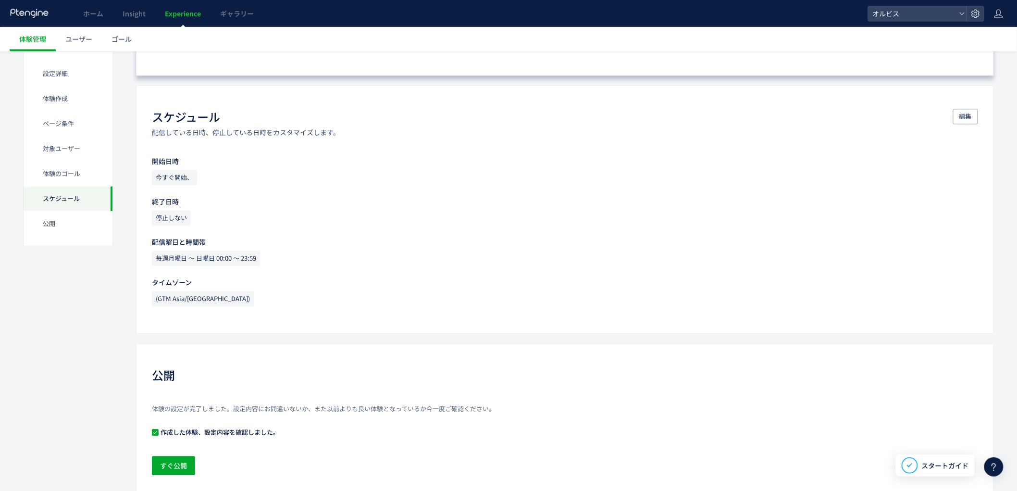
scroll to position [756, 0]
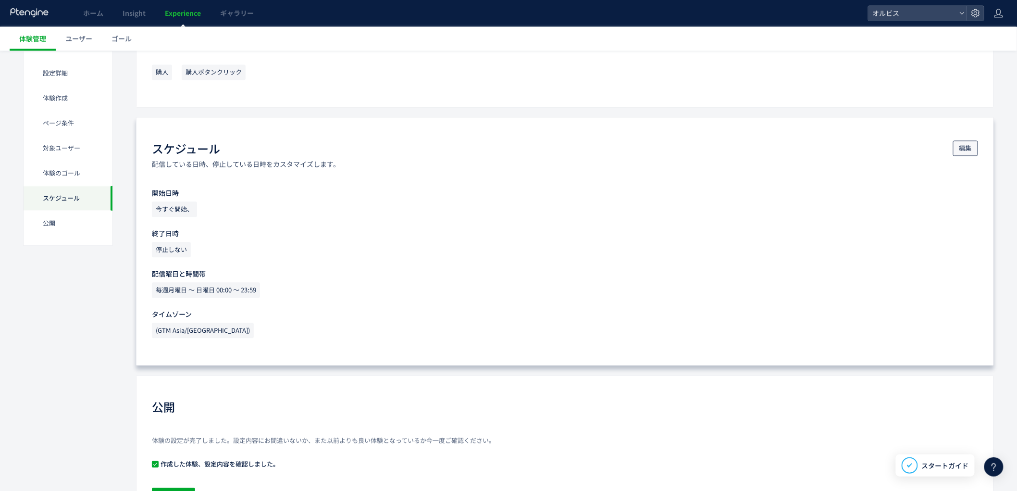
click at [971, 143] on span "編集" at bounding box center [965, 148] width 12 height 15
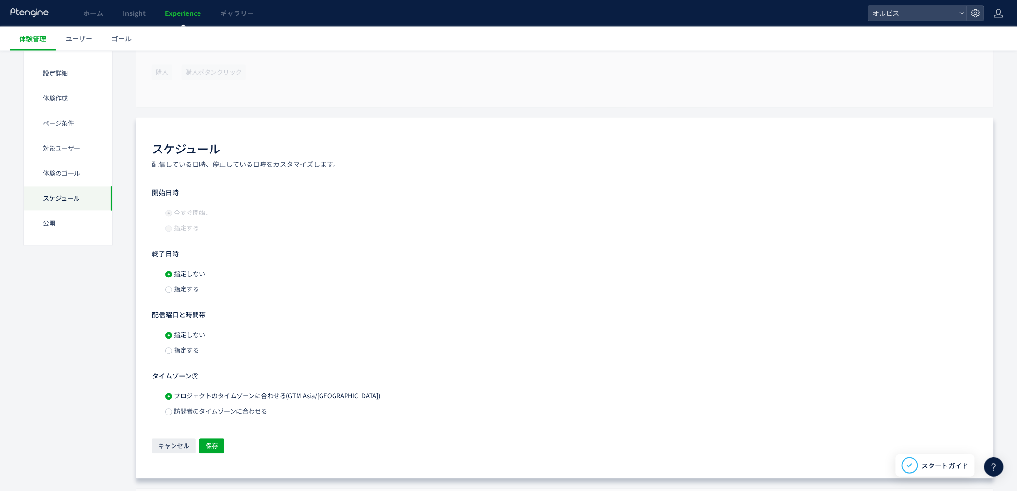
click at [174, 292] on span "指定する" at bounding box center [185, 288] width 27 height 9
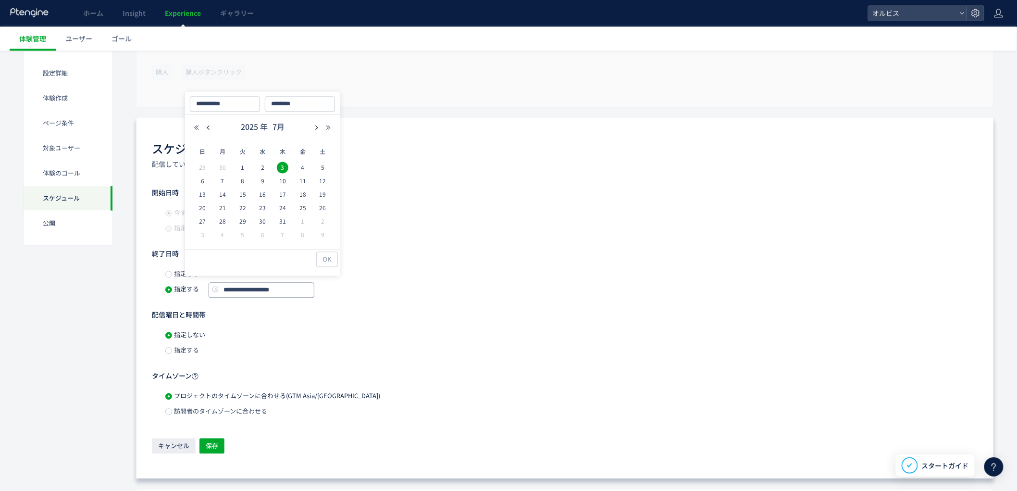
click at [255, 291] on input "**********" at bounding box center [262, 290] width 106 height 15
click at [318, 126] on icon "button" at bounding box center [317, 128] width 6 height 6
click at [243, 209] on span "19" at bounding box center [243, 208] width 12 height 12
type input "**********"
click at [277, 292] on input "**********" at bounding box center [262, 290] width 106 height 15
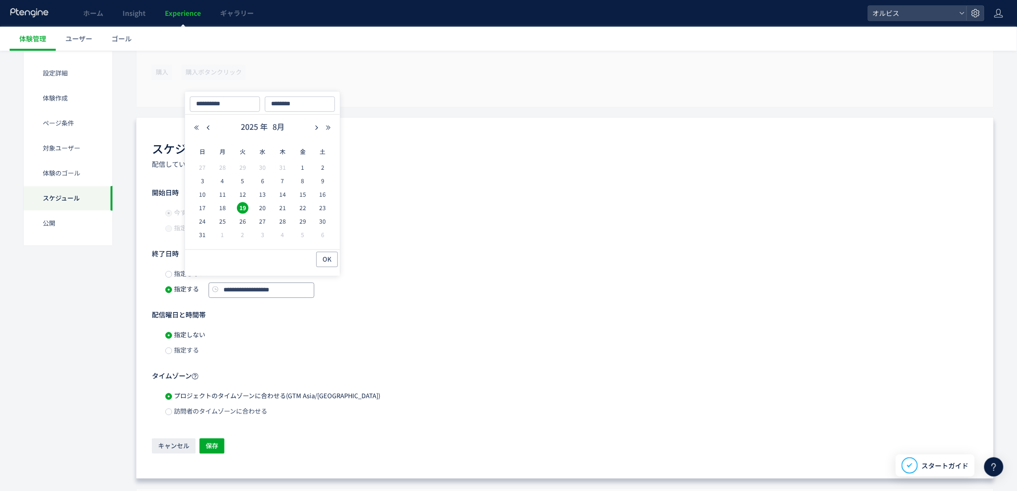
click at [273, 291] on input "**********" at bounding box center [262, 290] width 106 height 15
type input "**********"
type input "********"
click at [330, 258] on span "OK" at bounding box center [326, 259] width 9 height 15
click at [216, 444] on span "保存" at bounding box center [212, 445] width 12 height 15
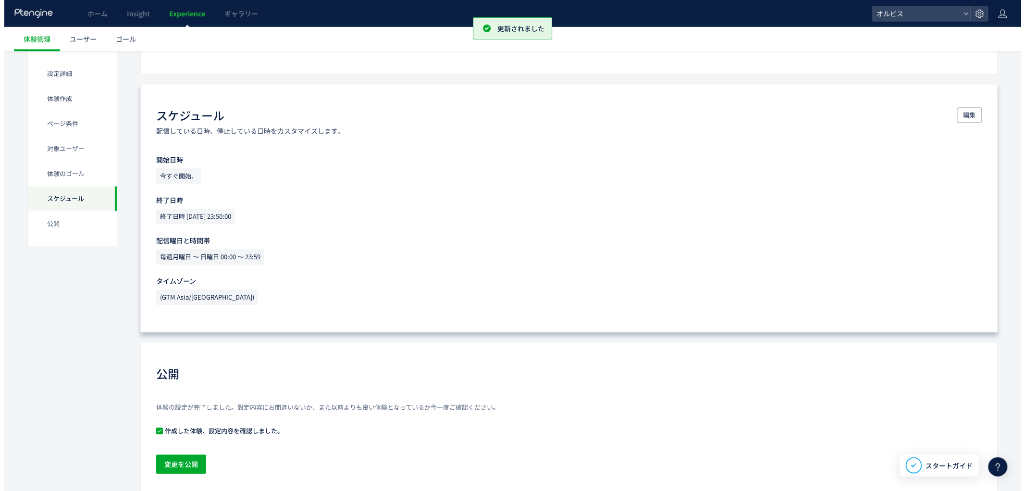
scroll to position [837, 0]
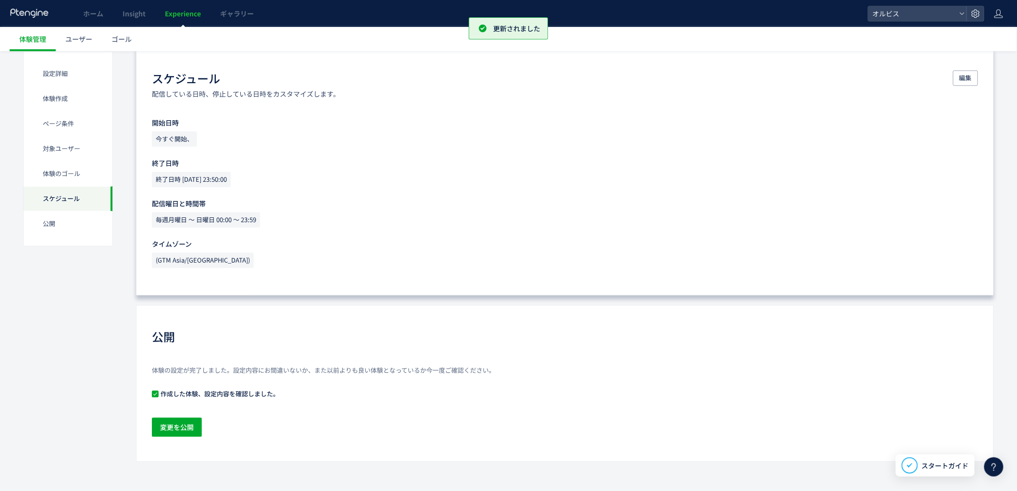
click at [184, 437] on div "体験の設定が完了しました。設定内容にお間違いないか、また以前よりも良い体験となっているか今一度ご確認ください。 作成した体験、設定内容を確認しました。 変更を…" at bounding box center [565, 402] width 826 height 72
click at [186, 429] on span "変更を公開" at bounding box center [177, 426] width 34 height 19
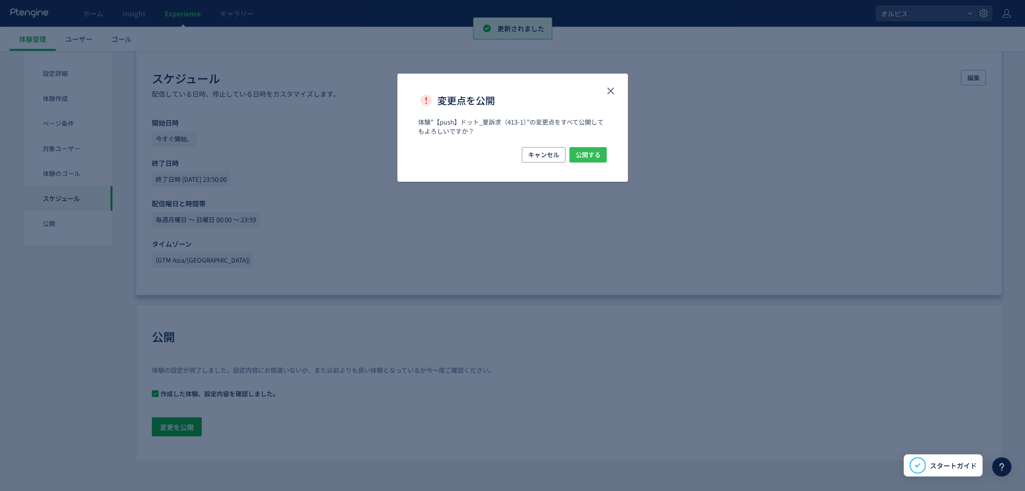
click at [572, 158] on button "公開する" at bounding box center [587, 154] width 37 height 15
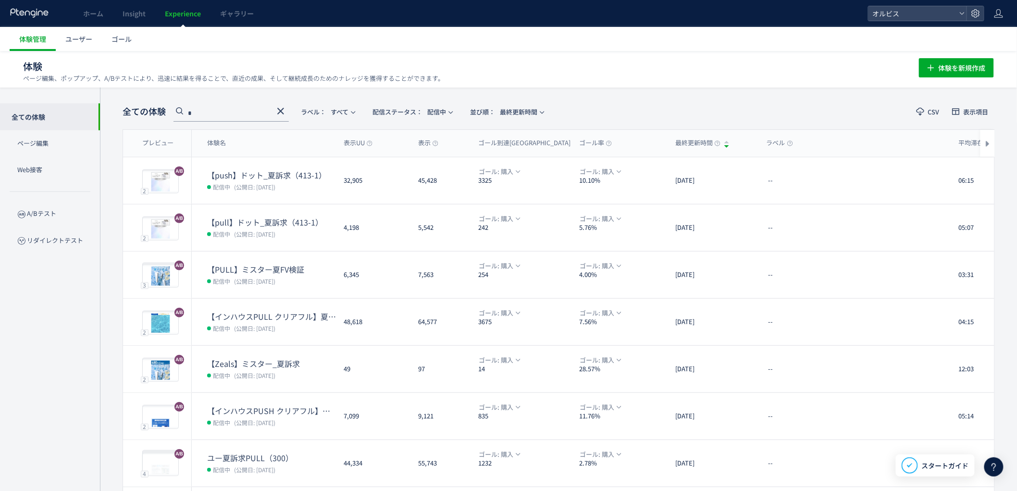
click at [275, 111] on icon at bounding box center [281, 111] width 12 height 12
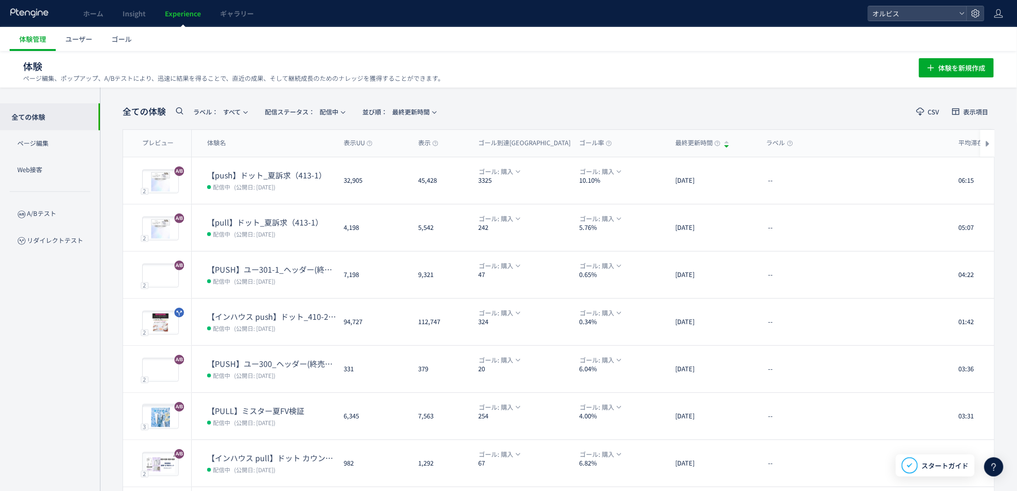
drag, startPoint x: 848, startPoint y: 58, endPoint x: 657, endPoint y: 12, distance: 195.7
click at [846, 58] on div "体験 ページ編集、ポップアップ、A/Bテストにより、迅速に結果を得ることで、直近の成果、そして継続成長のためのナレッジを獲得することができます。 体験を新規作成" at bounding box center [508, 66] width 971 height 31
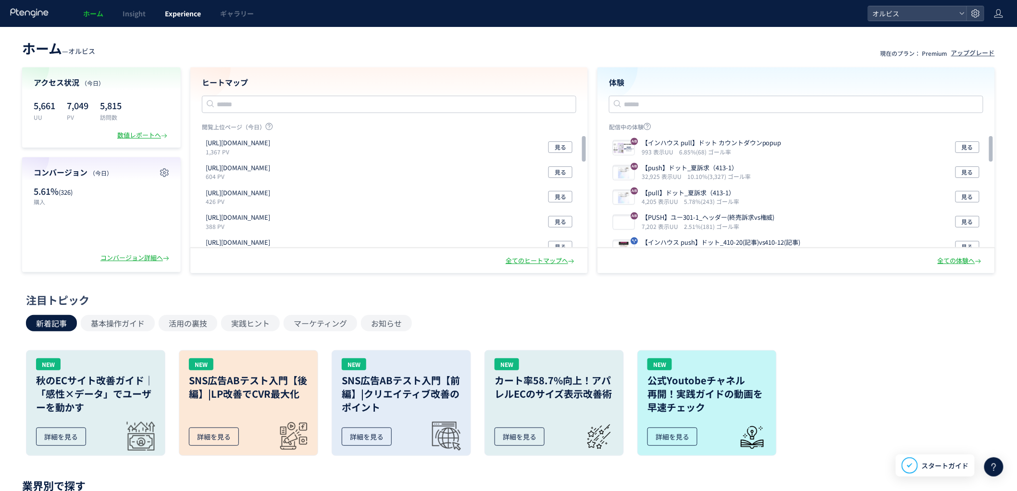
click at [206, 12] on link "Experience" at bounding box center [182, 13] width 55 height 27
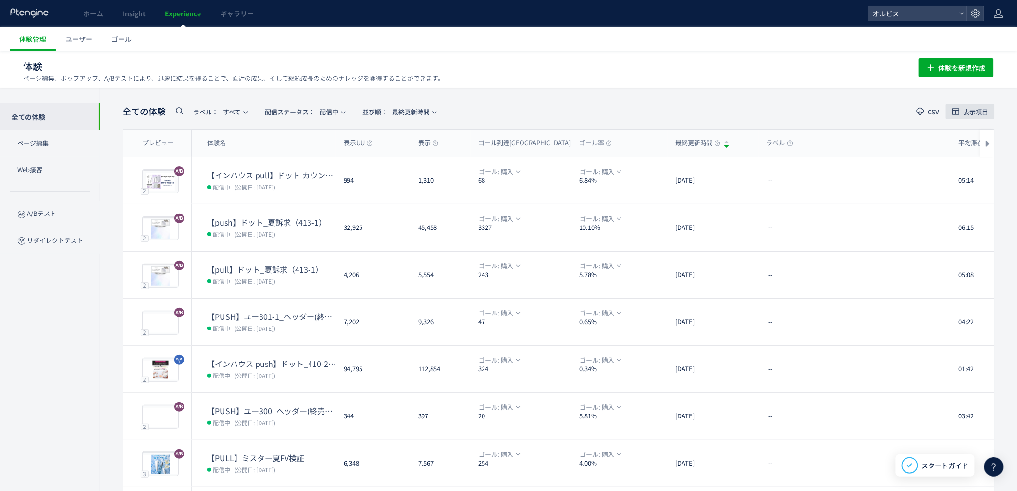
click at [972, 113] on span "表示項目" at bounding box center [975, 112] width 25 height 6
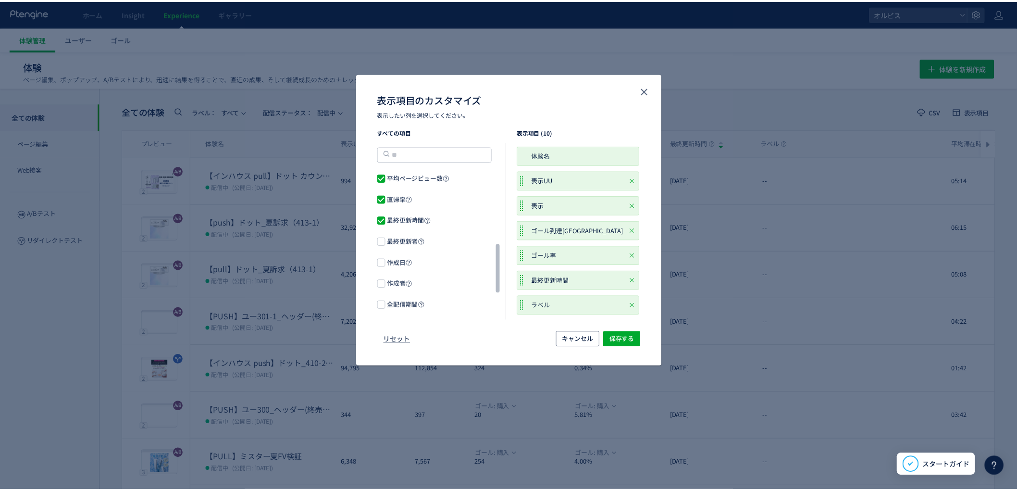
scroll to position [270, 0]
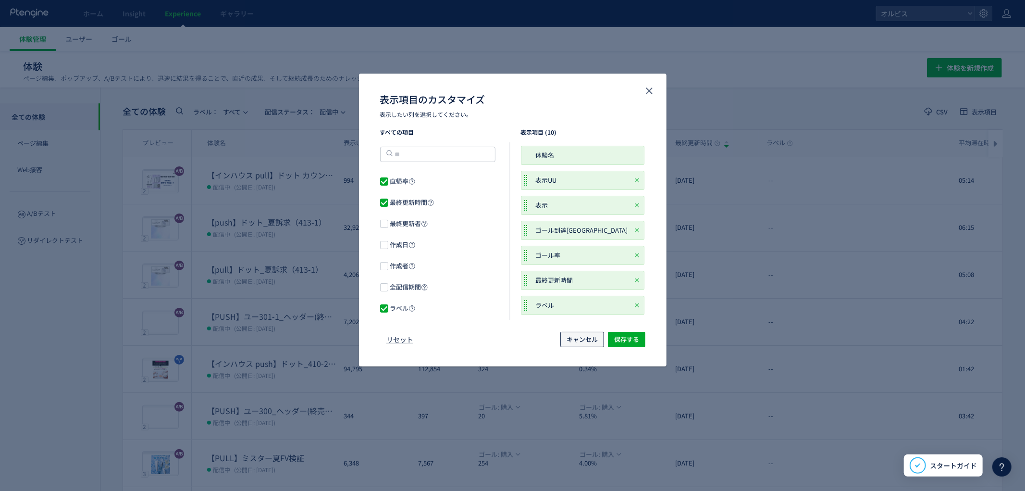
click at [598, 340] on button "キャンセル" at bounding box center [582, 339] width 44 height 15
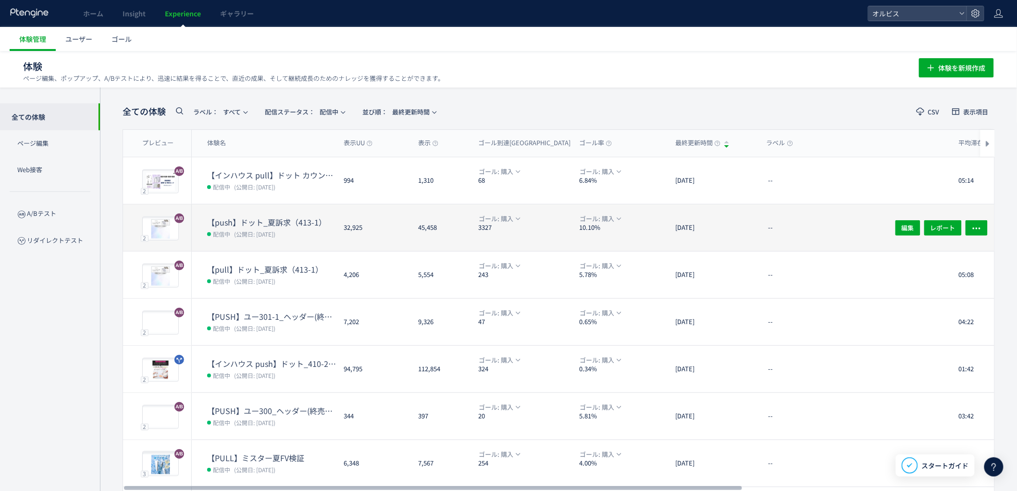
click at [264, 235] on span "(公開日: [DATE])" at bounding box center [254, 234] width 41 height 8
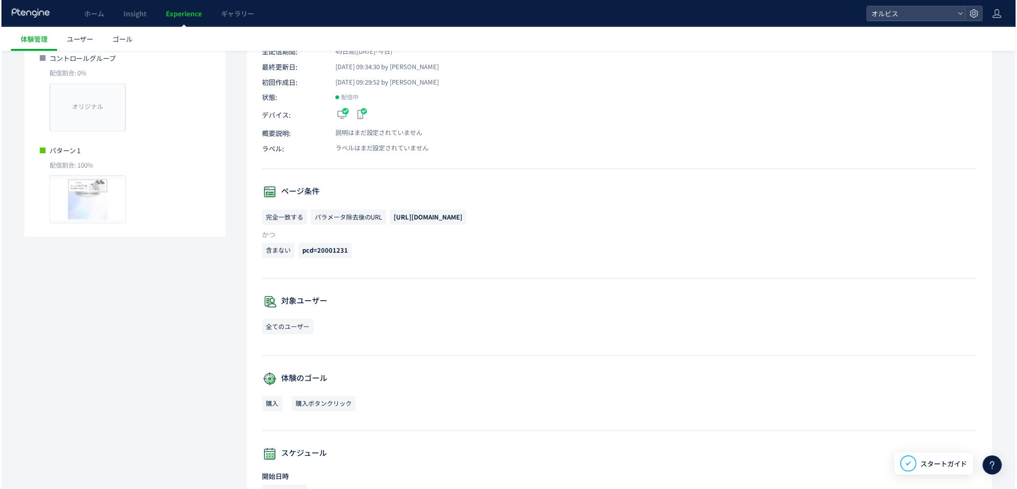
scroll to position [276, 0]
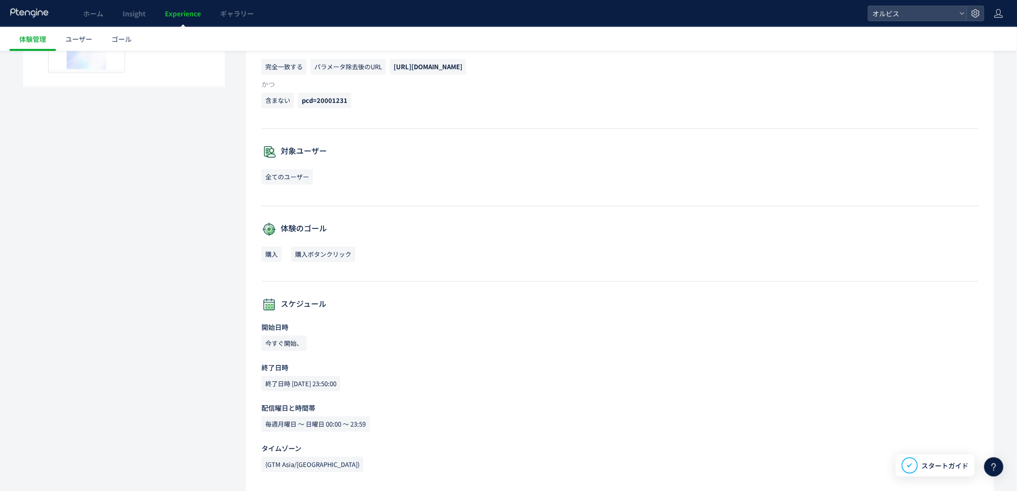
drag, startPoint x: 308, startPoint y: 383, endPoint x: 347, endPoint y: 385, distance: 39.5
click at [340, 385] on span "終了日時 [DATE] 23:50:00" at bounding box center [300, 383] width 79 height 15
copy span "08-19 23:50:0"
click at [340, 386] on span "終了日時 [DATE] 23:50:00" at bounding box center [300, 383] width 79 height 15
copy span "08-19 23:50:00"
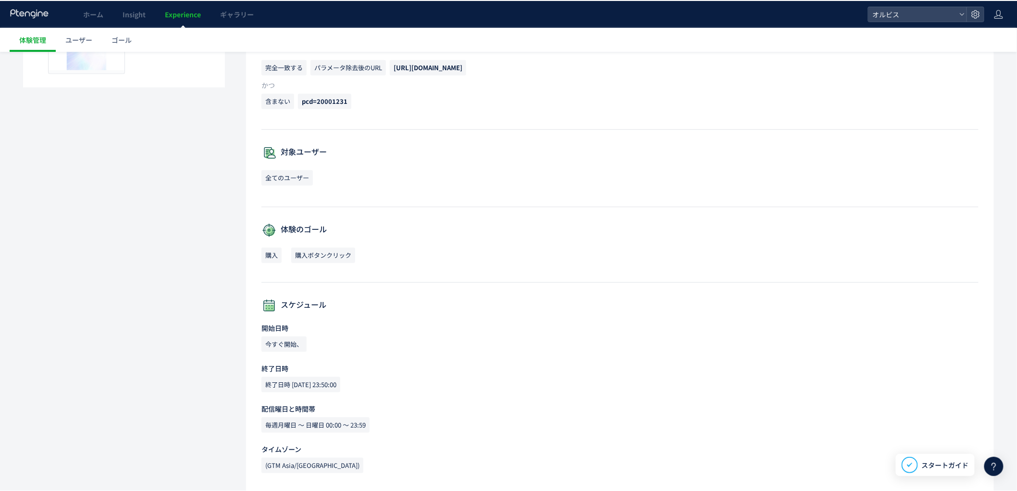
scroll to position [256, 0]
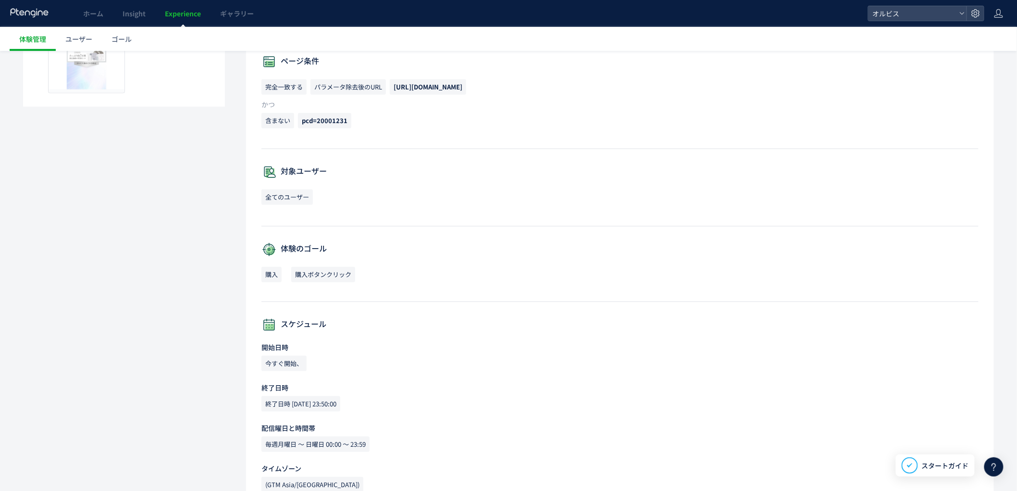
click at [193, 20] on link "Experience" at bounding box center [182, 13] width 55 height 27
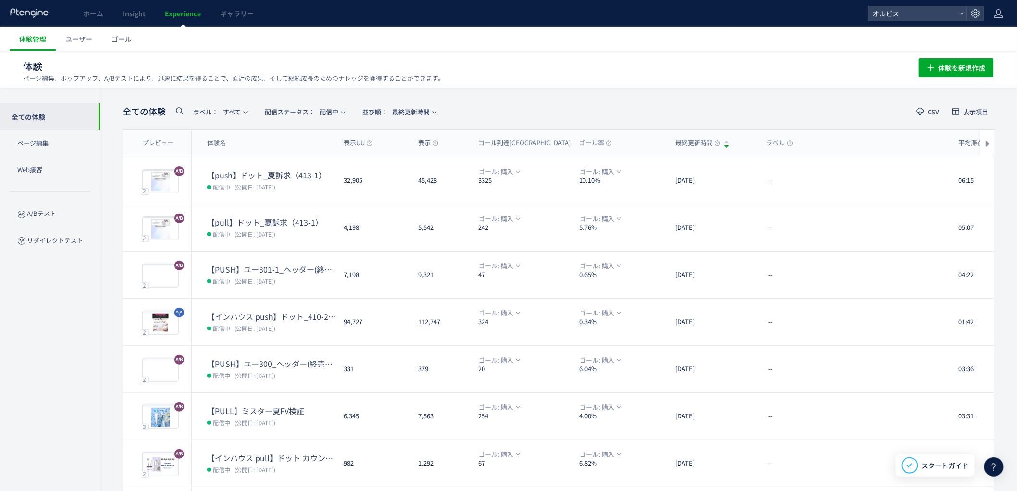
click at [178, 111] on icon at bounding box center [179, 111] width 12 height 12
type input "***"
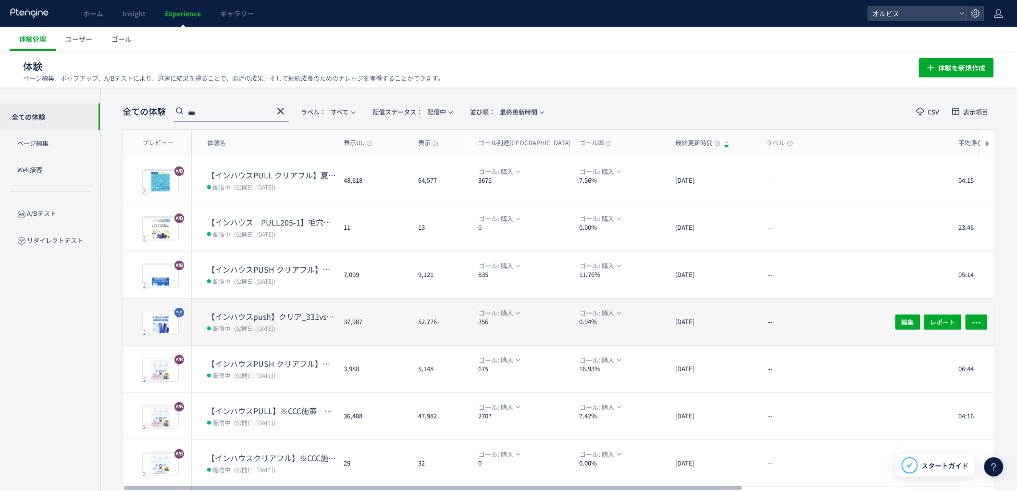
click at [254, 313] on dt "【インハウスpush】クリア_331vs331-1（アンケQ1変更）" at bounding box center [271, 316] width 129 height 11
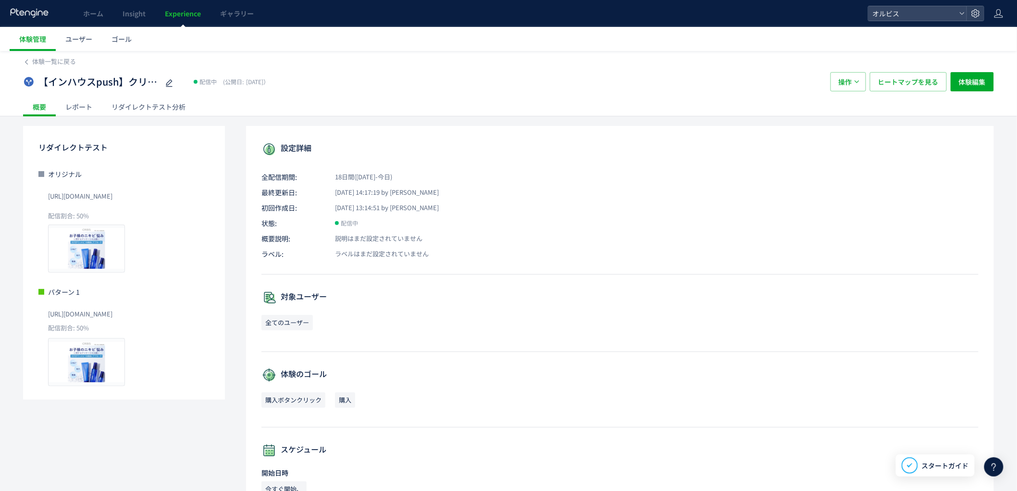
click at [135, 112] on div "リダイレクトテスト分析" at bounding box center [148, 106] width 93 height 19
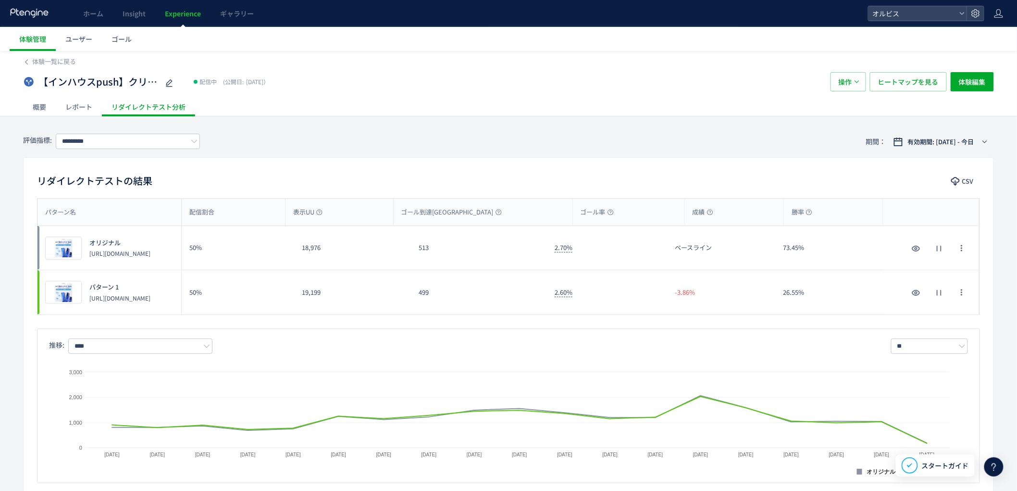
click at [445, 275] on div "499" at bounding box center [479, 292] width 136 height 44
click at [452, 275] on div "499" at bounding box center [479, 292] width 136 height 44
click at [453, 274] on div "499" at bounding box center [479, 292] width 136 height 44
click at [462, 294] on div "499" at bounding box center [479, 292] width 136 height 44
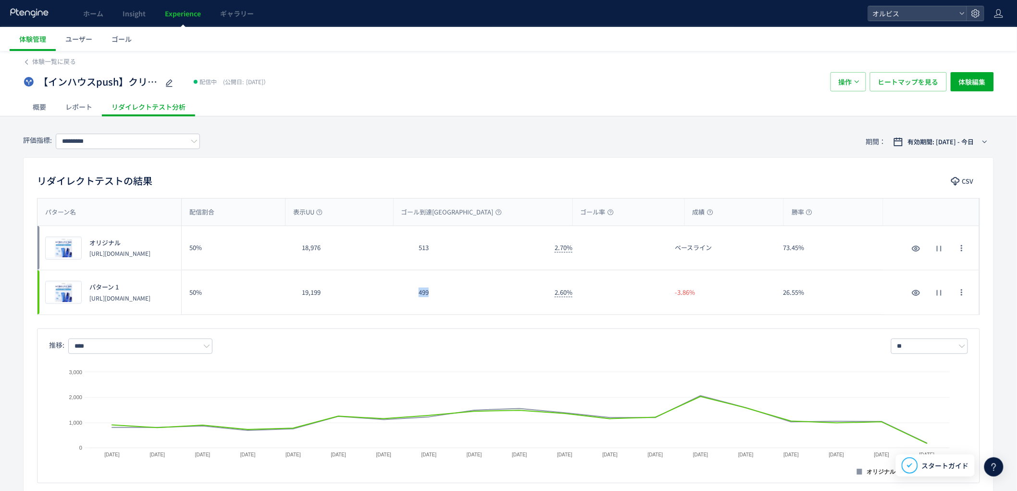
drag, startPoint x: 519, startPoint y: 308, endPoint x: 518, endPoint y: 304, distance: 5.0
click at [519, 308] on div "499" at bounding box center [479, 292] width 136 height 44
click at [472, 305] on div "499" at bounding box center [479, 292] width 136 height 44
click at [157, 137] on input "*********" at bounding box center [128, 141] width 144 height 15
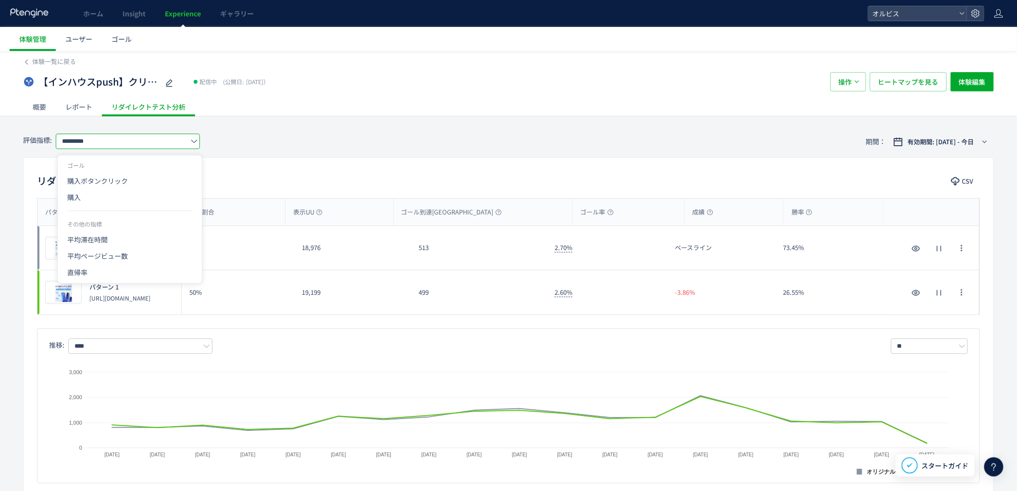
click at [0, 0] on span "購入" at bounding box center [0, 0] width 0 height 0
type input "**"
click at [504, 303] on div "180" at bounding box center [479, 292] width 136 height 44
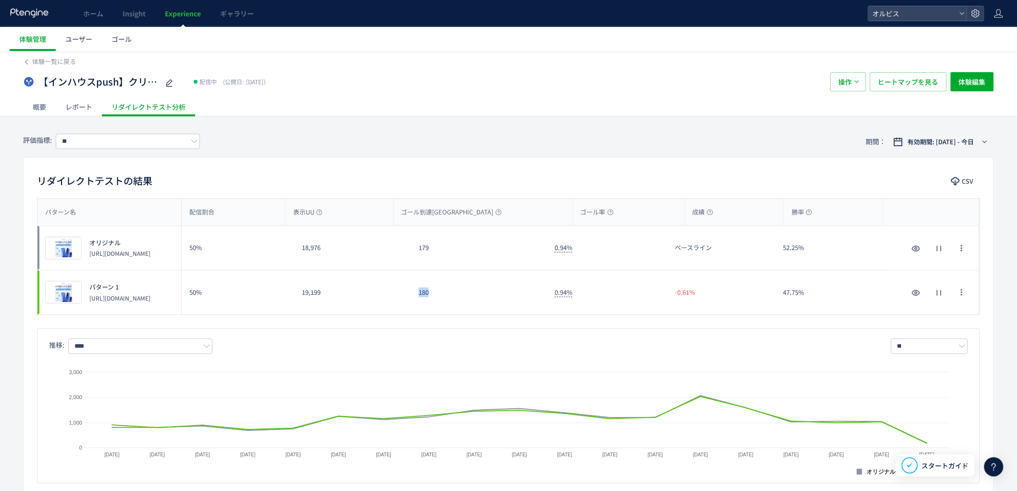
click at [510, 302] on div "180" at bounding box center [479, 292] width 136 height 44
click at [506, 309] on div "180" at bounding box center [479, 292] width 136 height 44
click at [180, 22] on link "Experience" at bounding box center [182, 13] width 55 height 27
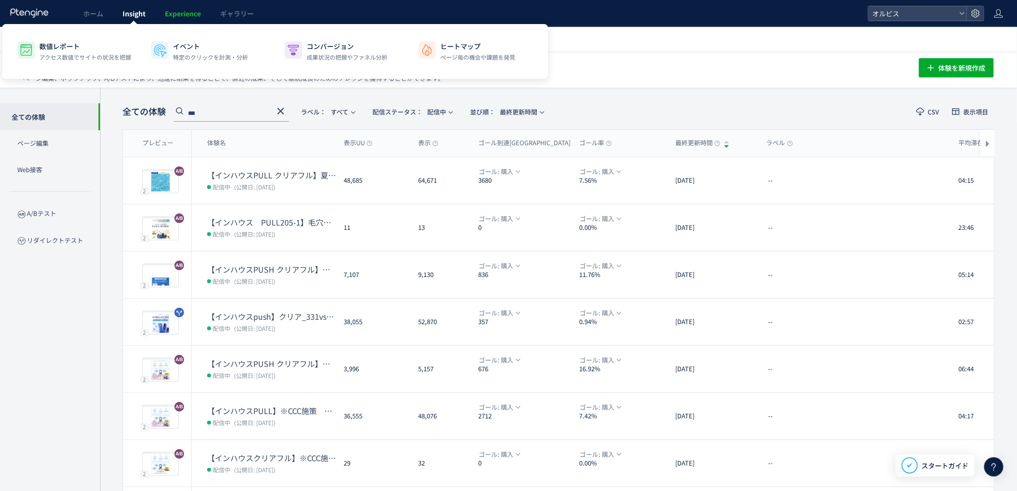
click at [136, 16] on span "Insight" at bounding box center [134, 14] width 23 height 10
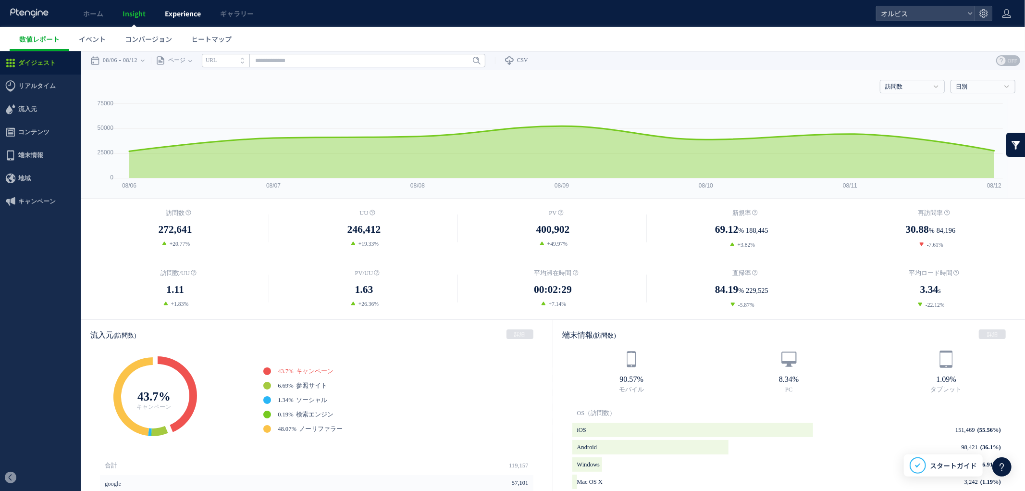
click at [173, 23] on link "Experience" at bounding box center [182, 13] width 55 height 27
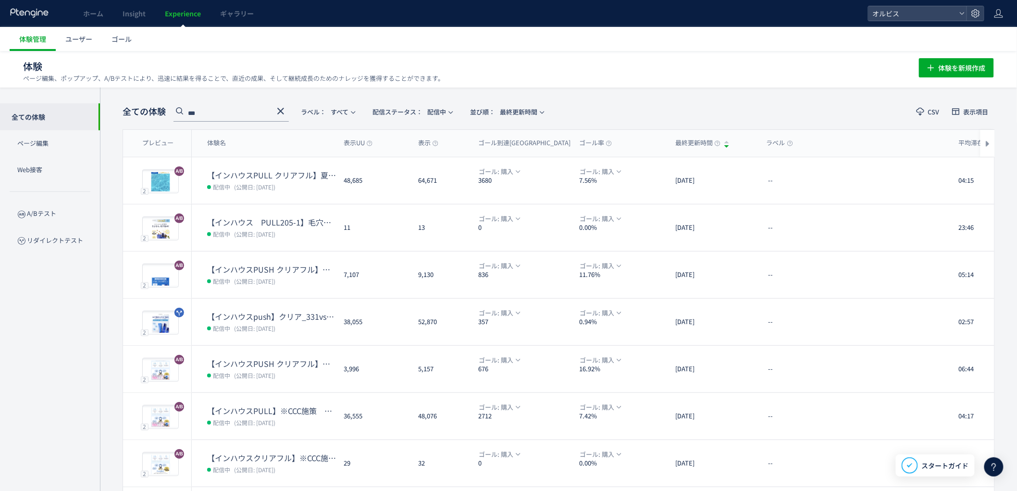
click at [178, 20] on link "Experience" at bounding box center [182, 13] width 55 height 27
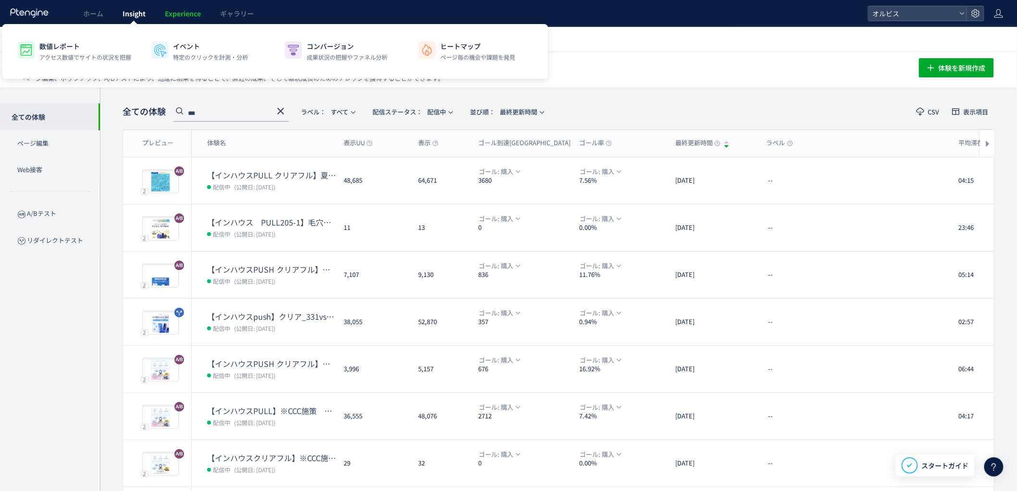
click at [136, 12] on span "Insight" at bounding box center [134, 14] width 23 height 10
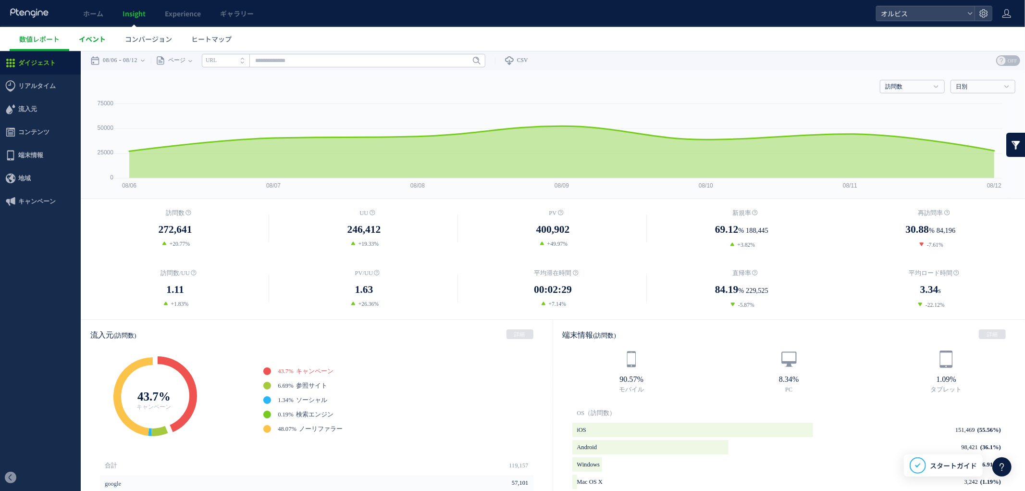
drag, startPoint x: 106, startPoint y: 37, endPoint x: 111, endPoint y: 38, distance: 5.4
click at [106, 39] on link "イベント" at bounding box center [92, 39] width 46 height 24
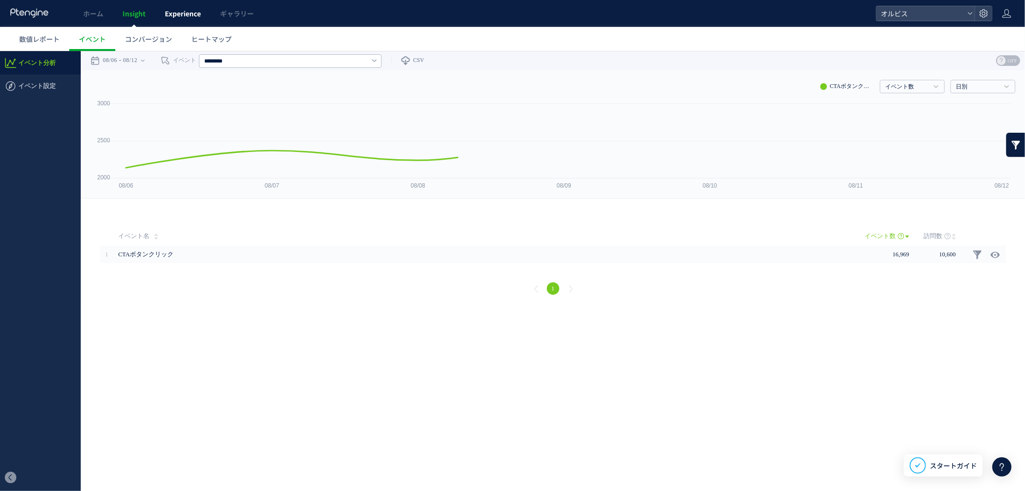
click at [186, 12] on span "Experience" at bounding box center [183, 14] width 36 height 10
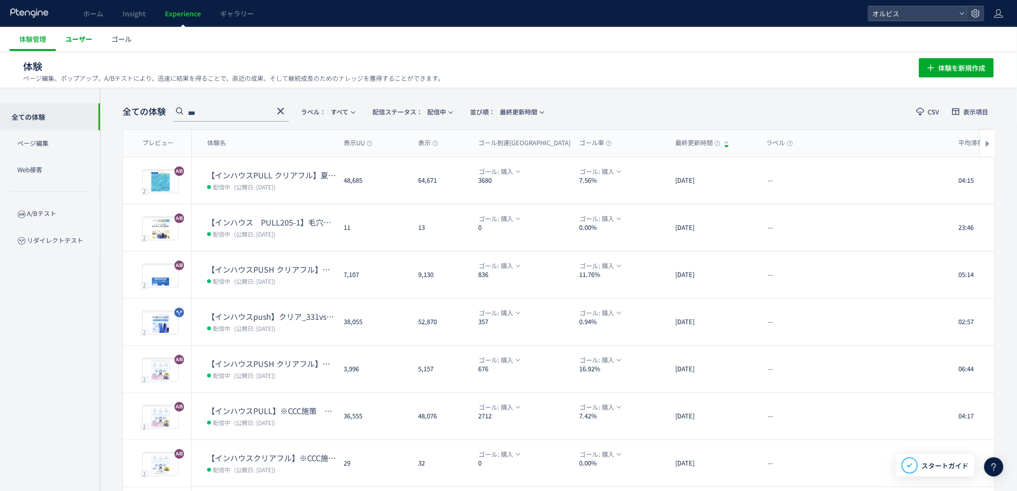
click at [79, 39] on span "ユーザー" at bounding box center [78, 39] width 27 height 10
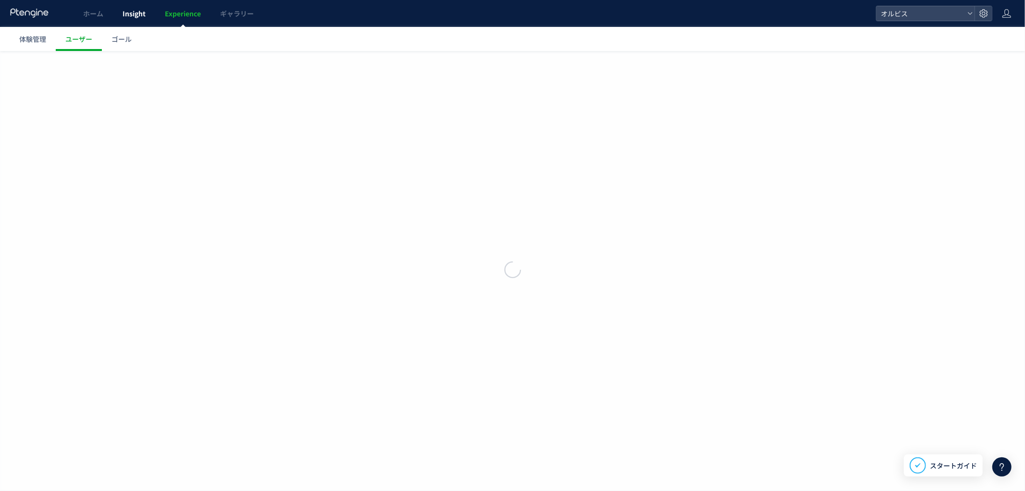
click at [145, 6] on link "Insight" at bounding box center [134, 13] width 42 height 27
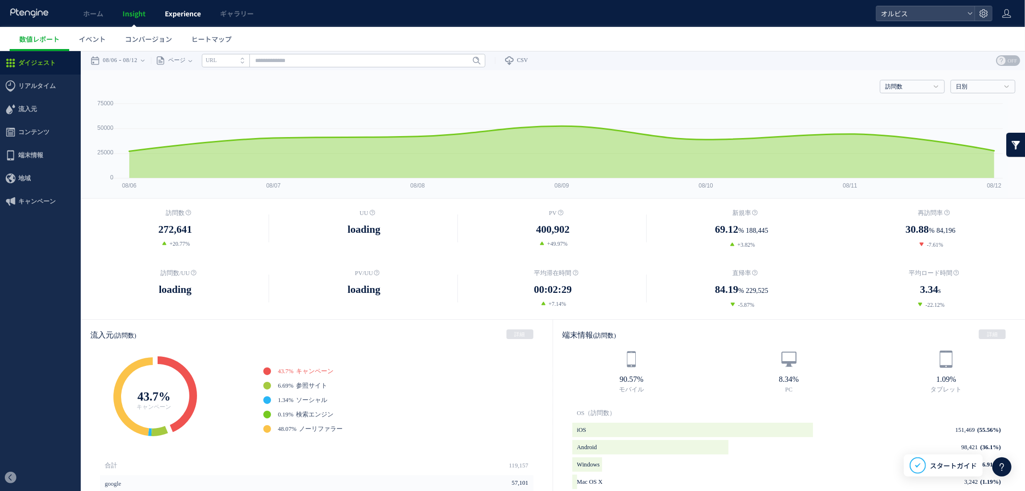
click at [169, 18] on link "Experience" at bounding box center [182, 13] width 55 height 27
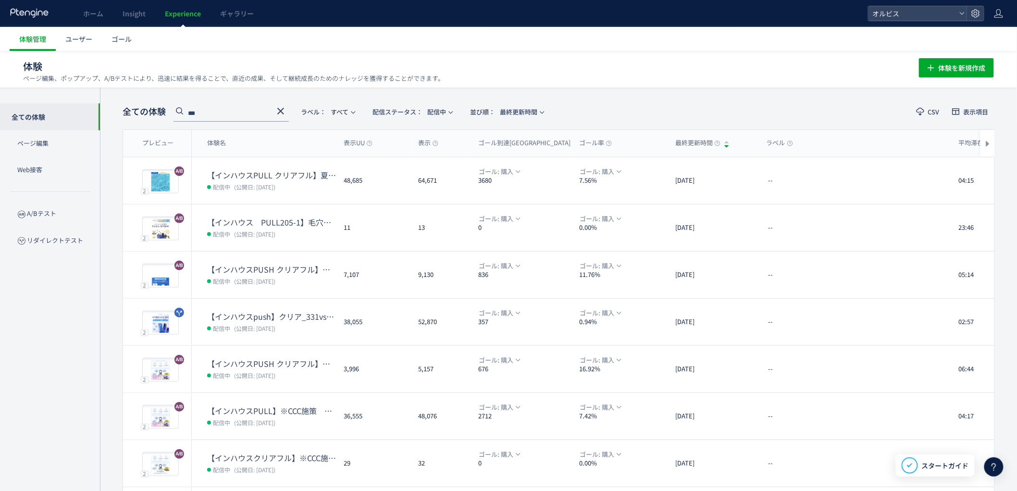
click at [283, 111] on icon at bounding box center [281, 111] width 12 height 12
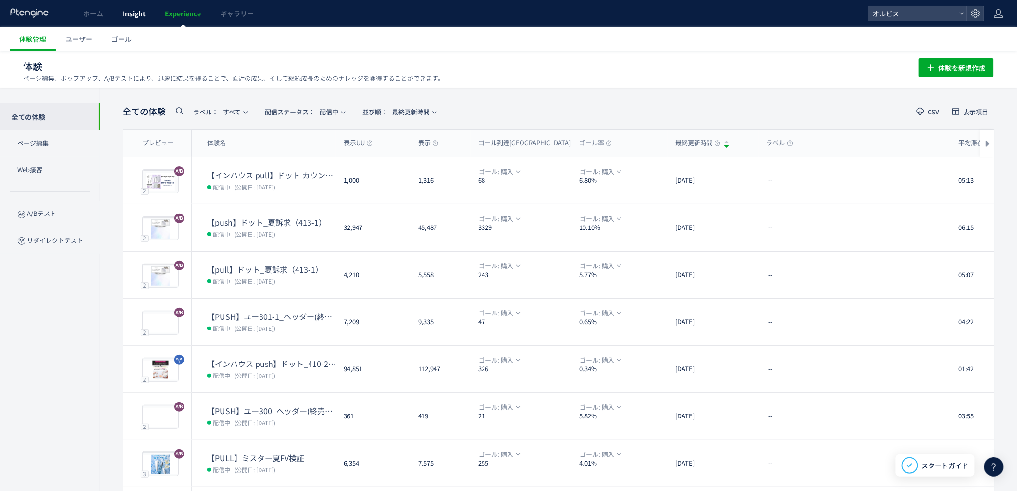
click at [137, 6] on link "Insight" at bounding box center [134, 13] width 42 height 27
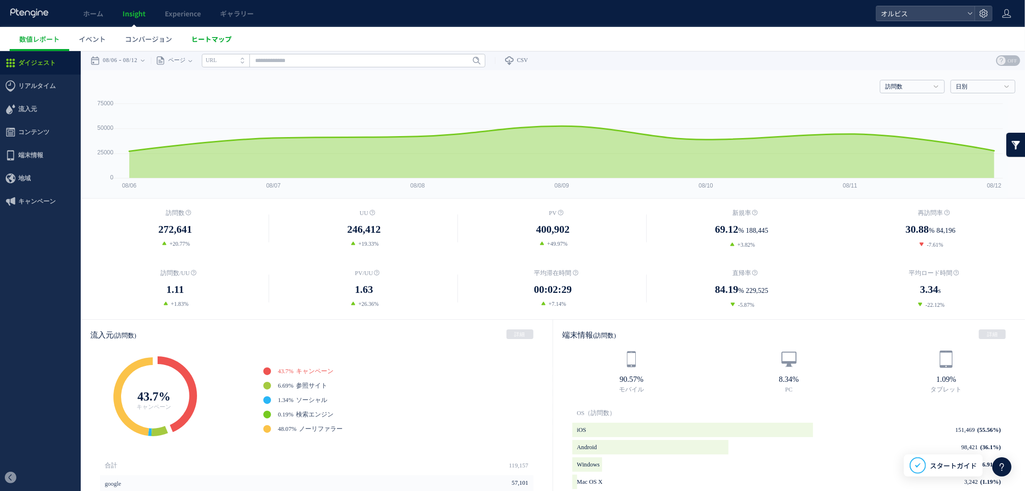
click at [208, 40] on span "ヒートマップ" at bounding box center [211, 39] width 40 height 10
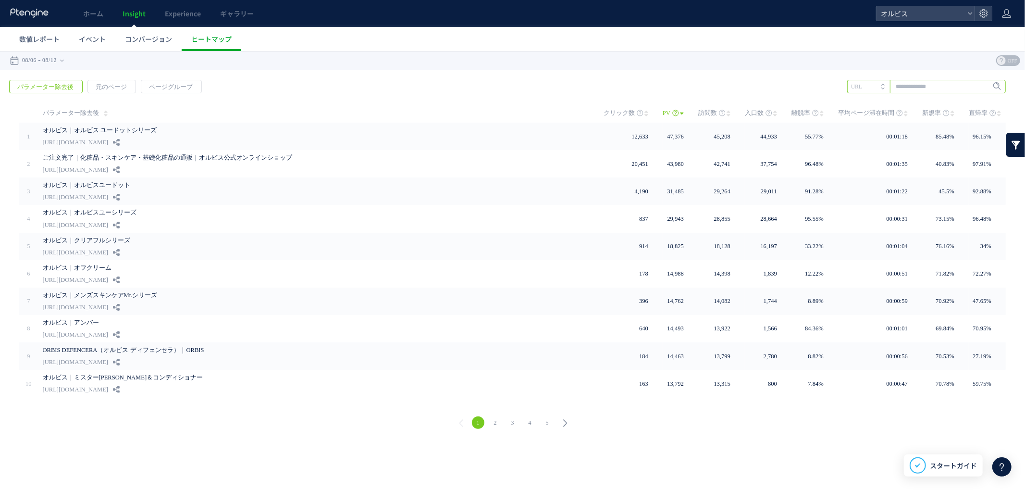
click at [924, 81] on input "text" at bounding box center [926, 85] width 159 height 13
type input "*****"
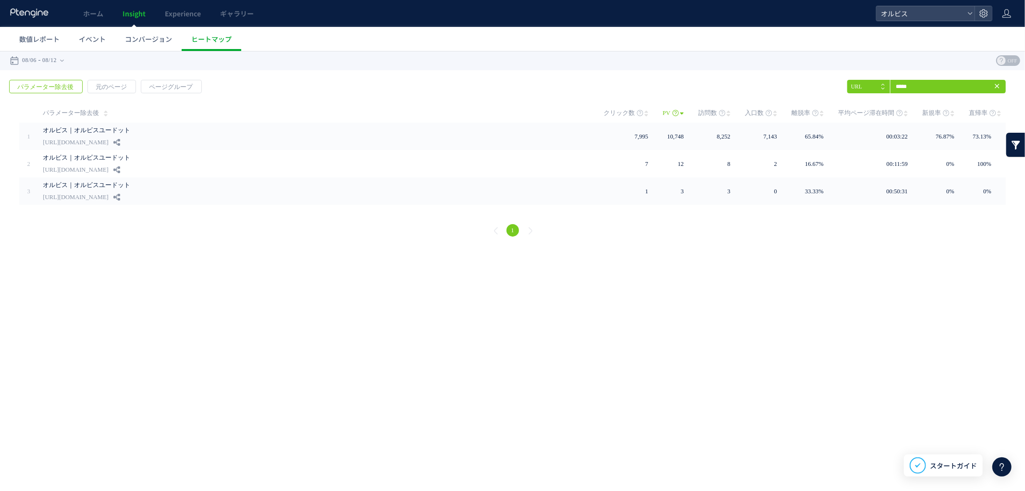
click at [871, 85] on li "URL" at bounding box center [868, 85] width 43 height 13
click at [879, 89] on li "タイトル名" at bounding box center [868, 85] width 43 height 13
click at [908, 87] on input "*****" at bounding box center [926, 85] width 159 height 13
click at [67, 89] on span "パラメーター除去後" at bounding box center [46, 86] width 72 height 13
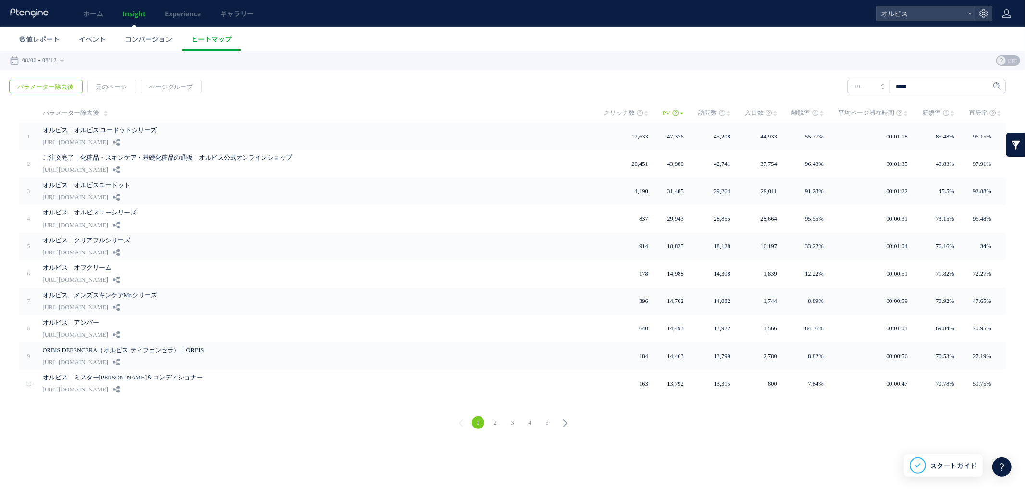
click at [60, 86] on span "パラメーター除去後" at bounding box center [46, 86] width 72 height 13
click at [111, 88] on span "元のページ" at bounding box center [111, 86] width 47 height 13
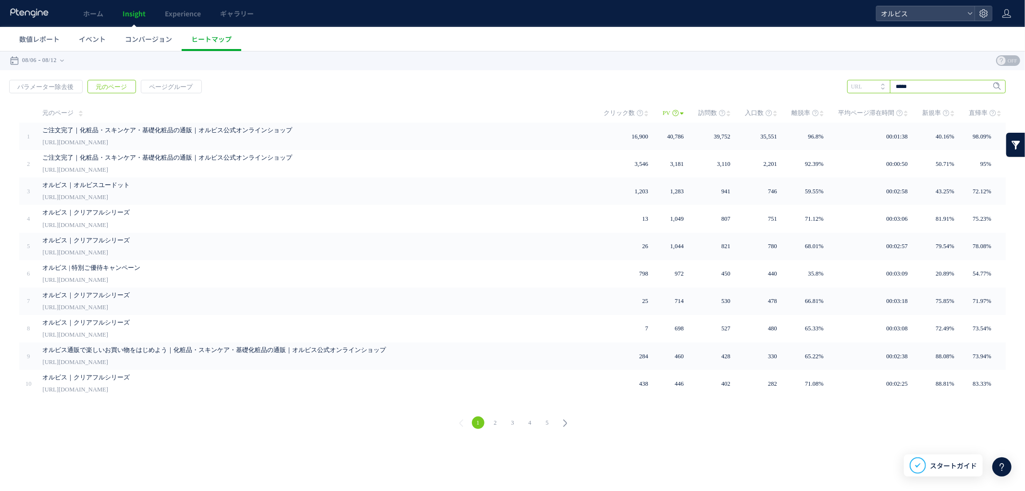
click at [908, 82] on input "*****" at bounding box center [926, 85] width 159 height 13
click at [920, 88] on input "*****" at bounding box center [926, 85] width 159 height 13
paste input "********"
type input "********"
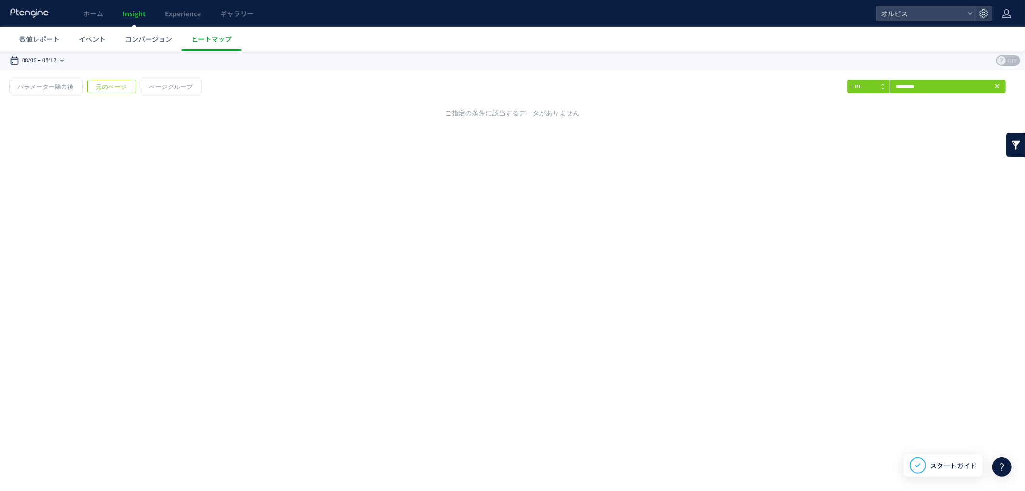
click at [57, 59] on time "08/12" at bounding box center [49, 59] width 14 height 19
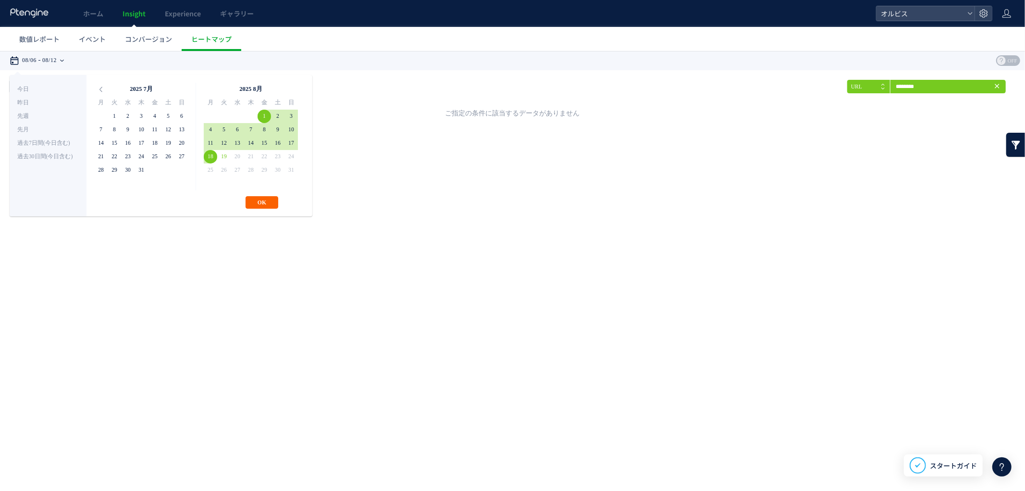
click at [269, 200] on button "OK" at bounding box center [262, 202] width 33 height 12
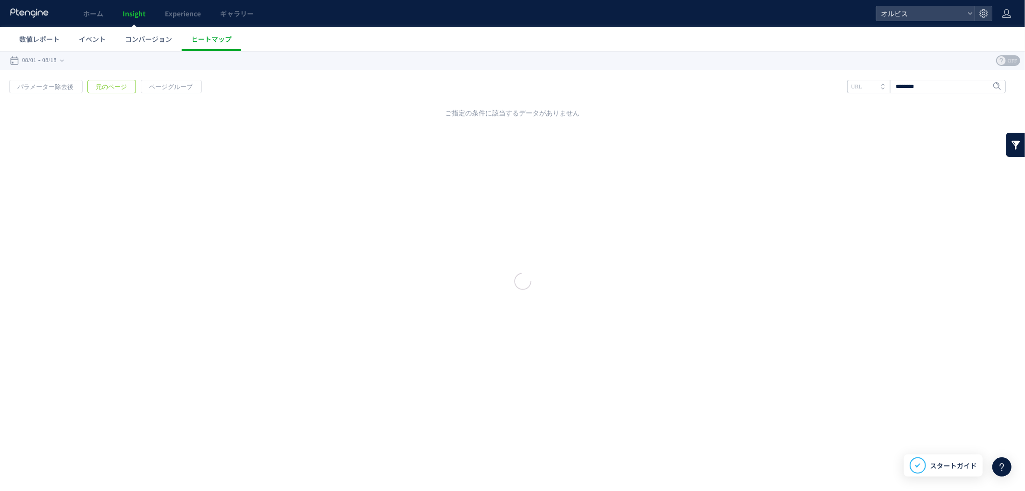
click at [913, 93] on div at bounding box center [512, 270] width 1025 height 440
click at [913, 90] on div at bounding box center [512, 270] width 1025 height 440
click at [910, 87] on div at bounding box center [512, 270] width 1025 height 440
click at [903, 81] on div at bounding box center [512, 270] width 1025 height 440
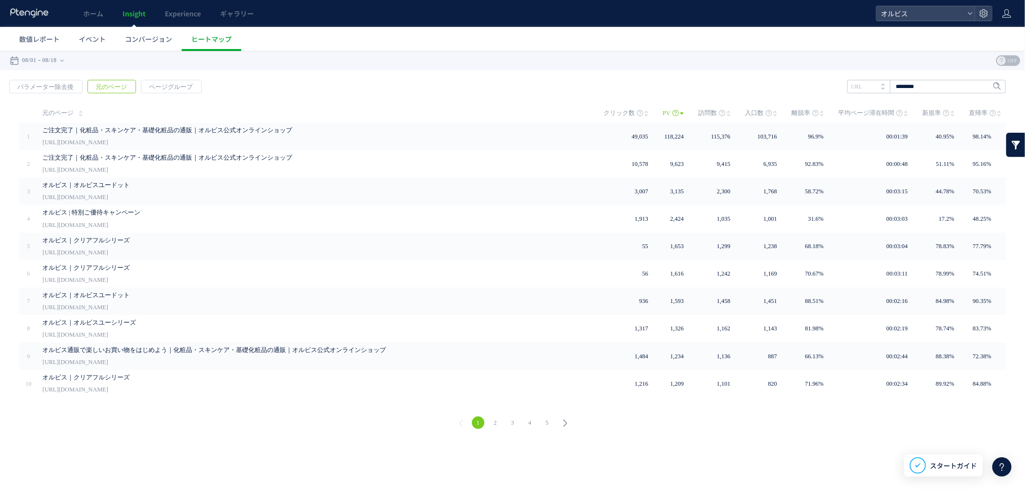
click at [889, 86] on div "URL タイトル名" at bounding box center [868, 85] width 43 height 13
drag, startPoint x: 904, startPoint y: 88, endPoint x: 952, endPoint y: 88, distance: 48.5
click at [905, 88] on input "********" at bounding box center [926, 85] width 159 height 13
paste input "********"
type input "********"
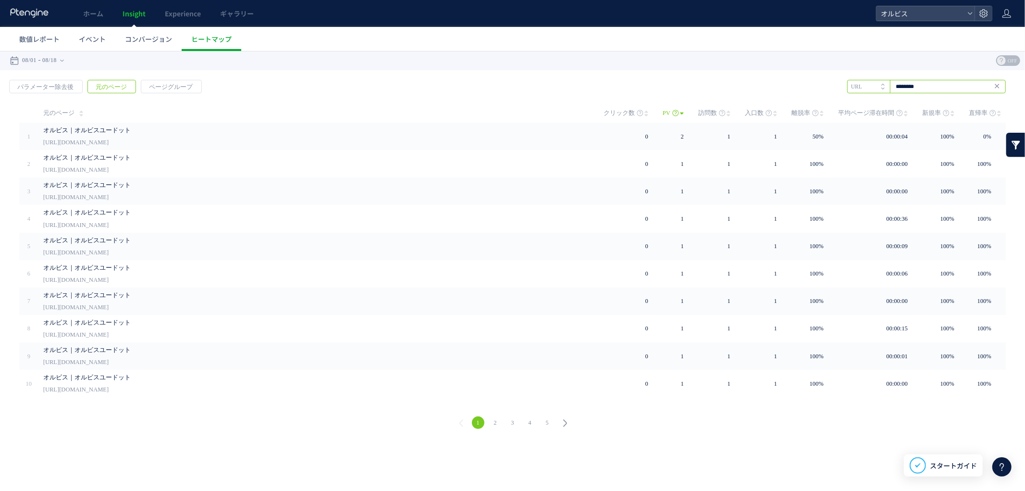
click at [940, 91] on input "********" at bounding box center [926, 85] width 159 height 13
drag, startPoint x: 997, startPoint y: 85, endPoint x: 949, endPoint y: 89, distance: 48.2
click at [997, 85] on use at bounding box center [997, 85] width 4 height 4
click at [951, 89] on input "********" at bounding box center [926, 85] width 159 height 13
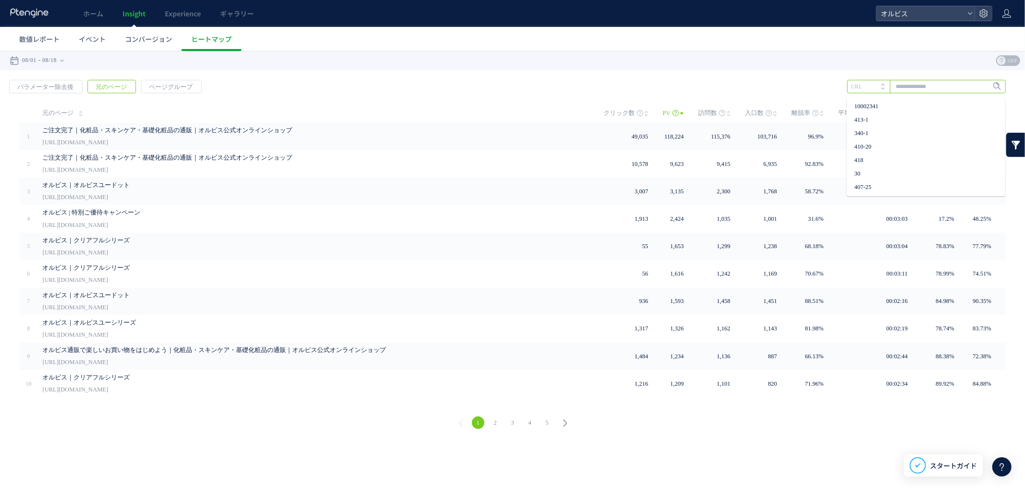
click at [947, 87] on input "text" at bounding box center [926, 85] width 159 height 13
paste input "********"
type input "********"
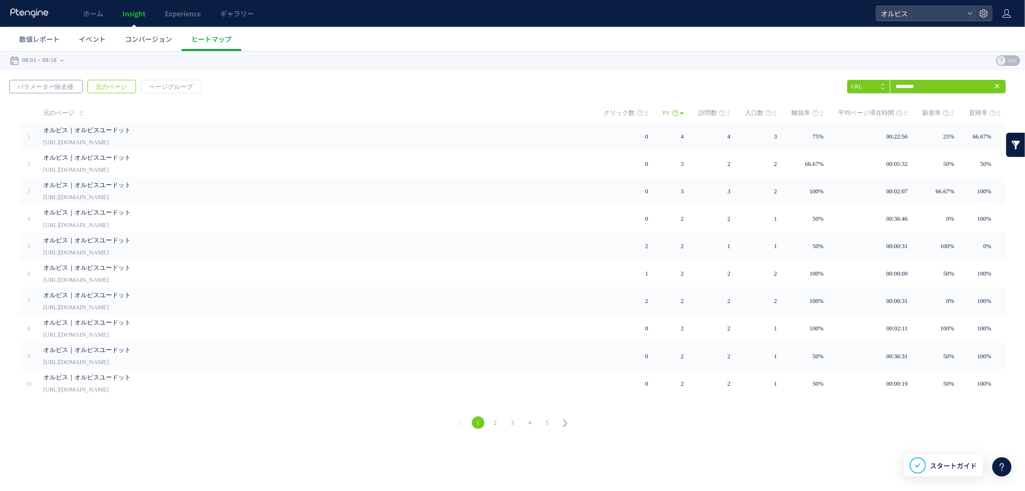
click at [61, 85] on span "パラメーター除去後" at bounding box center [46, 86] width 72 height 13
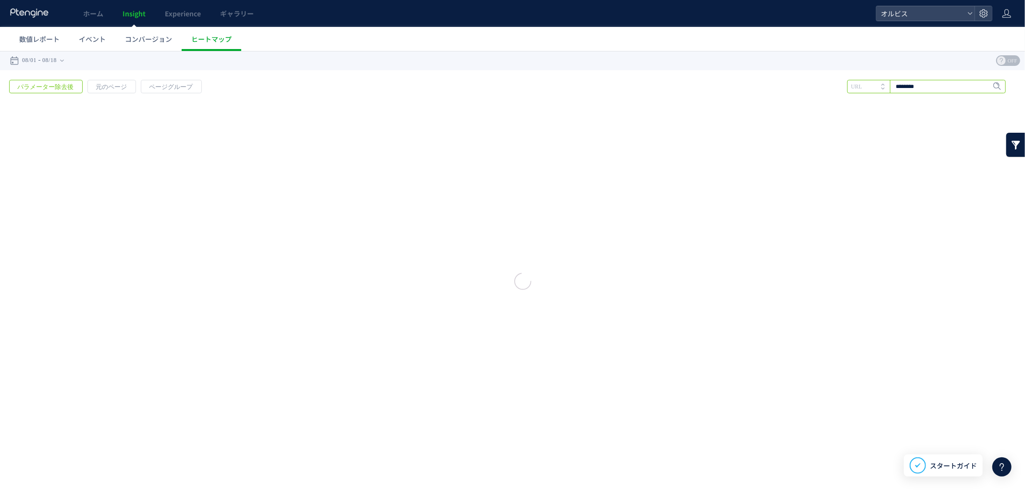
click at [913, 84] on input "********" at bounding box center [926, 85] width 159 height 13
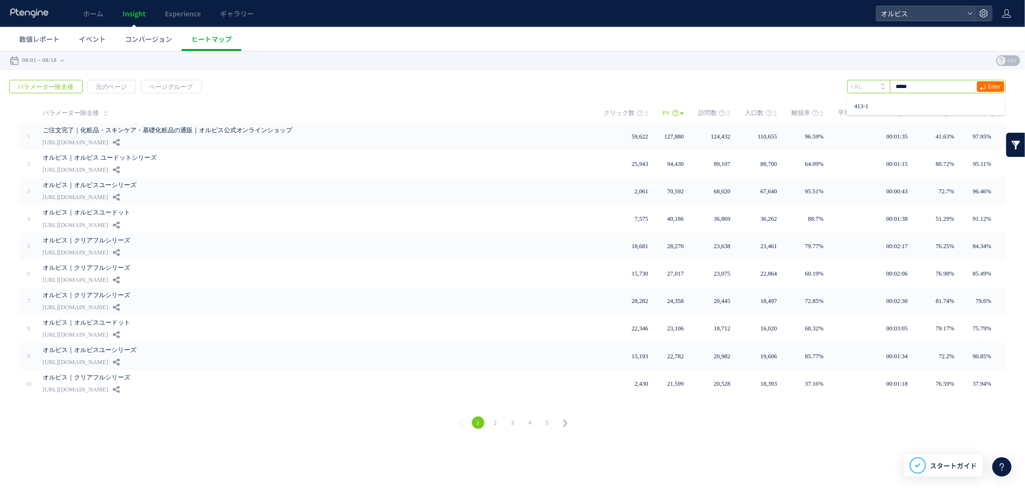
type input "*****"
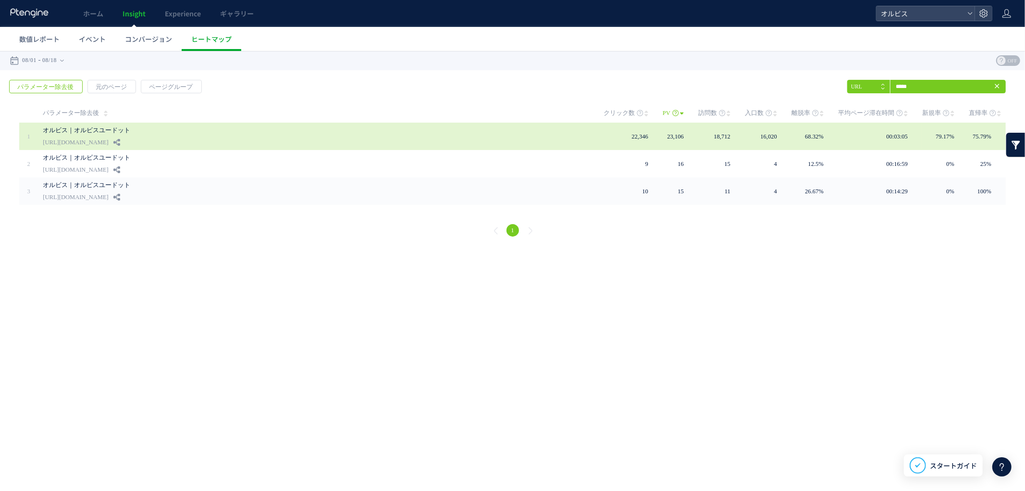
click at [233, 137] on div "オルビス｜オルビスユードット https://pr.orbis.co.jp/cosmetics/udot/413-1" at bounding box center [316, 135] width 547 height 27
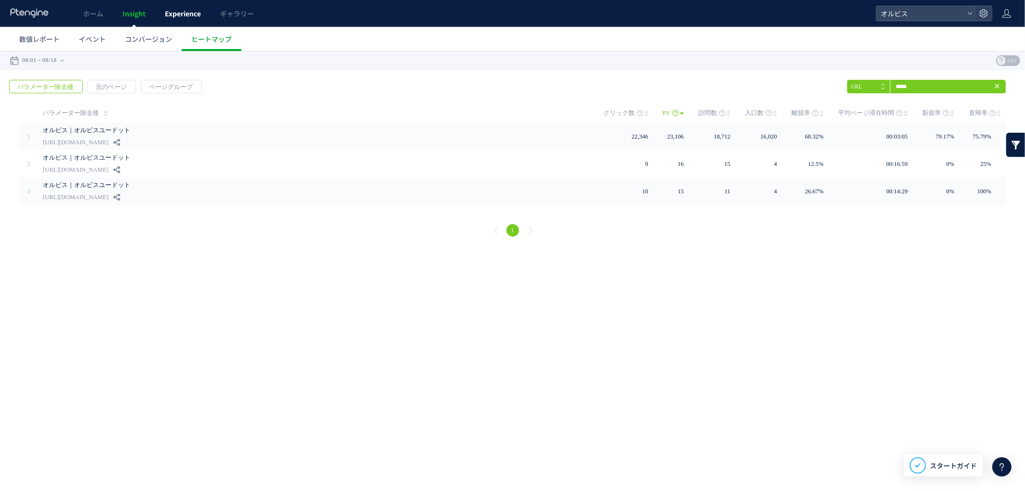
click at [167, 15] on span "Experience" at bounding box center [183, 14] width 36 height 10
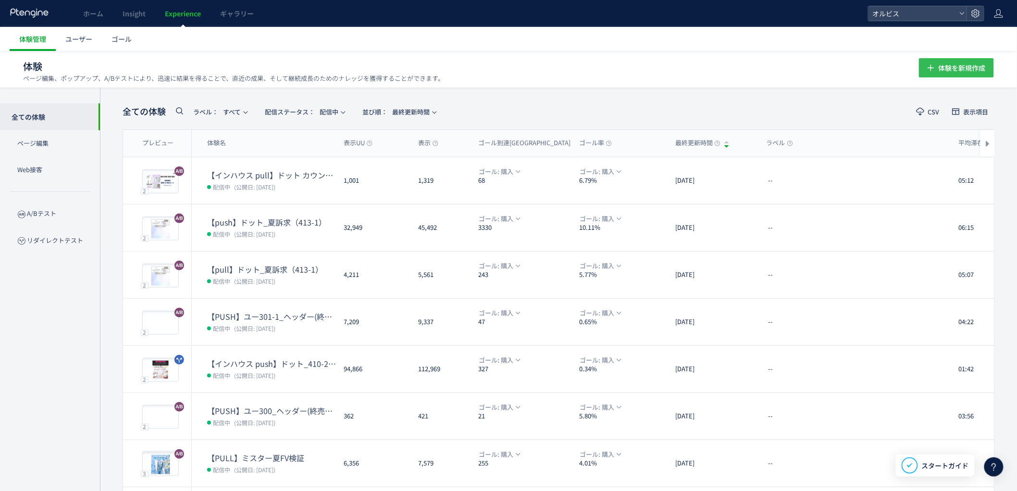
click at [961, 62] on span "体験を新規作成" at bounding box center [961, 67] width 47 height 19
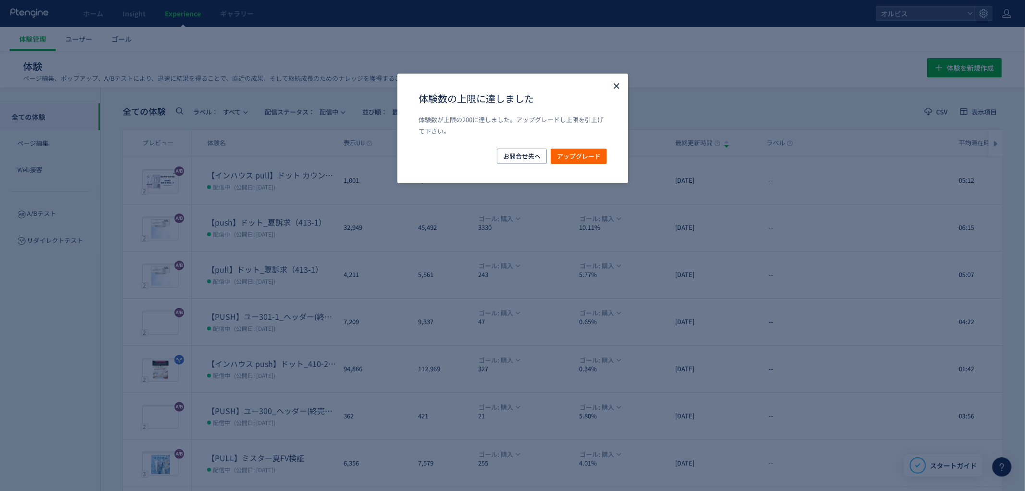
drag, startPoint x: 609, startPoint y: 88, endPoint x: 521, endPoint y: 89, distance: 88.4
click at [612, 88] on icon "Close" at bounding box center [617, 86] width 10 height 10
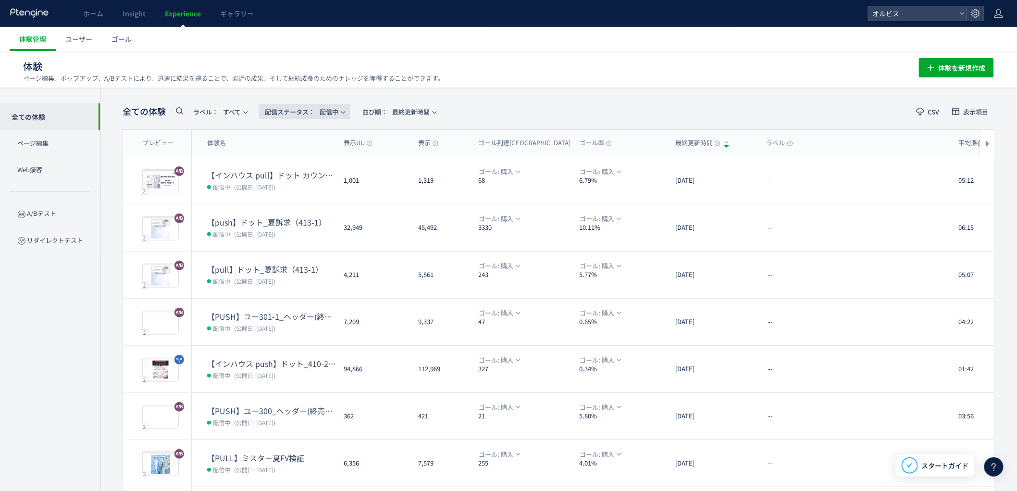
click at [315, 108] on span "配信ステータス​：" at bounding box center [290, 111] width 50 height 9
click at [0, 0] on li "停止中" at bounding box center [0, 0] width 0 height 0
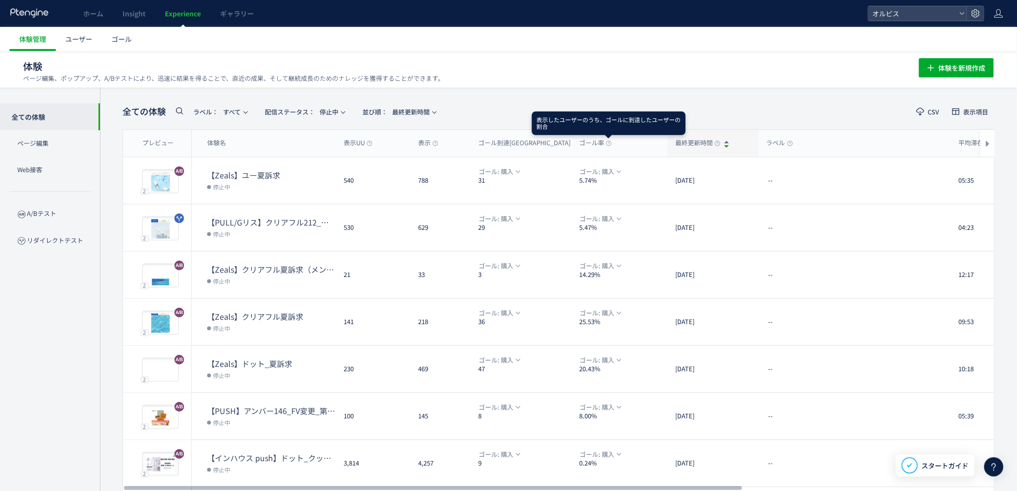
click at [708, 142] on span "最終更新時間" at bounding box center [697, 142] width 45 height 9
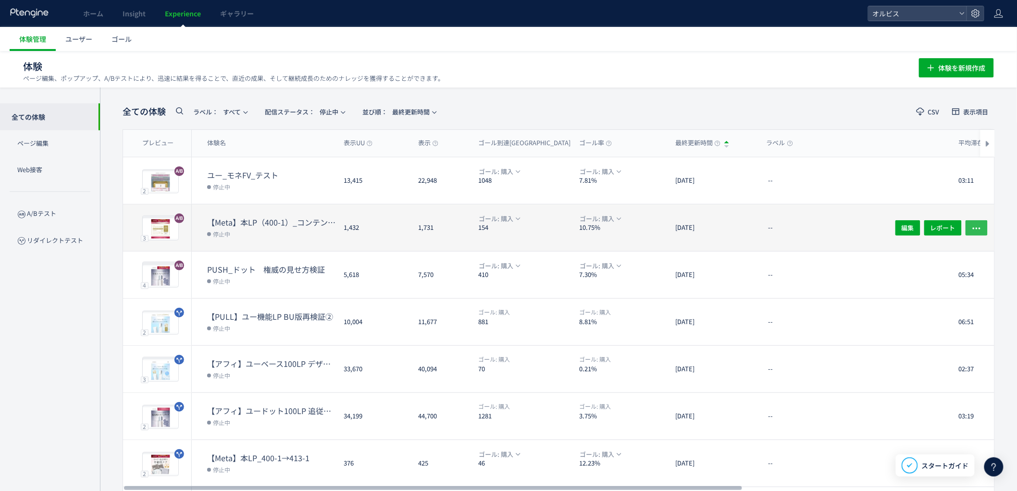
drag, startPoint x: 983, startPoint y: 224, endPoint x: 977, endPoint y: 222, distance: 5.9
click at [983, 223] on button "button" at bounding box center [976, 227] width 22 height 15
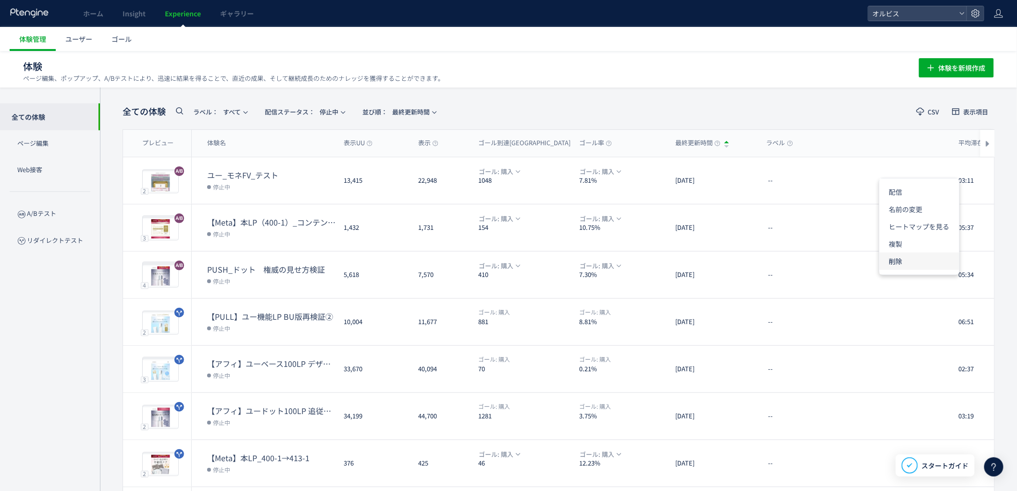
click at [916, 258] on li "削除" at bounding box center [919, 260] width 80 height 17
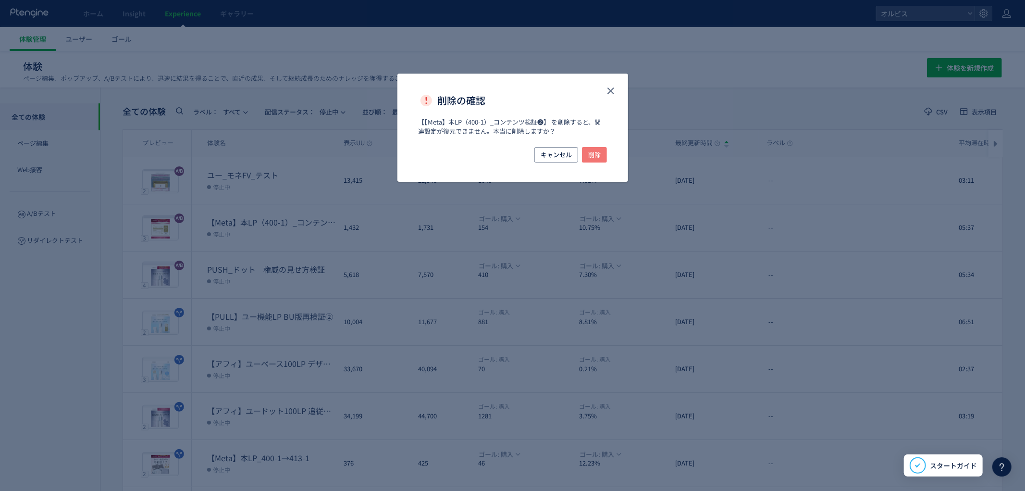
click at [582, 154] on button "削除" at bounding box center [594, 154] width 25 height 15
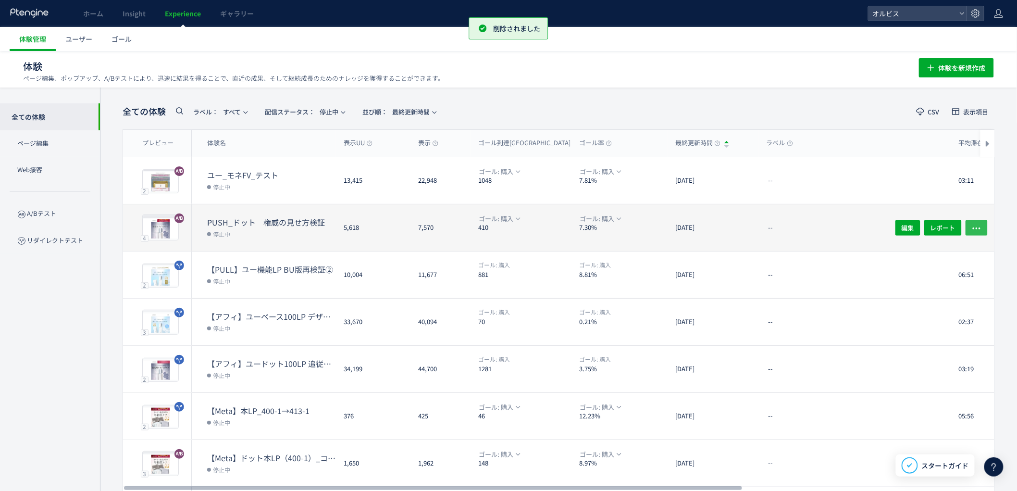
drag, startPoint x: 973, startPoint y: 218, endPoint x: 955, endPoint y: 218, distance: 17.8
click at [973, 220] on button "button" at bounding box center [976, 227] width 22 height 15
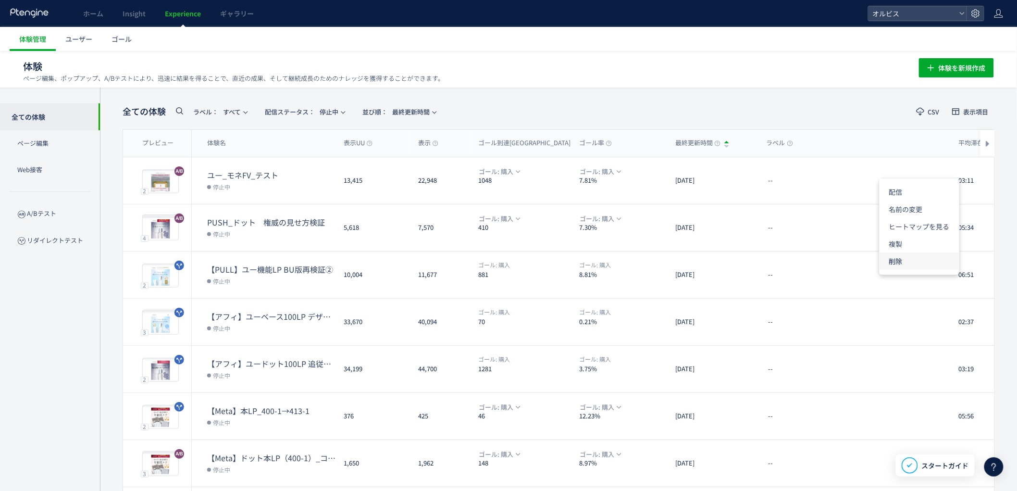
click at [897, 262] on li "削除" at bounding box center [919, 260] width 80 height 17
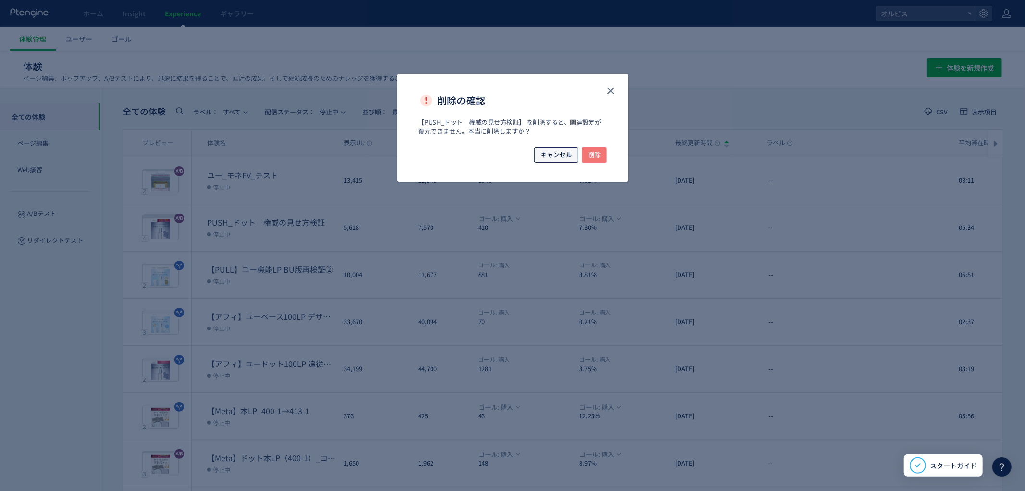
drag, startPoint x: 577, startPoint y: 155, endPoint x: 582, endPoint y: 154, distance: 5.8
click at [578, 155] on div "キャンセル 削除" at bounding box center [513, 154] width 188 height 15
click at [587, 154] on button "削除" at bounding box center [594, 154] width 25 height 15
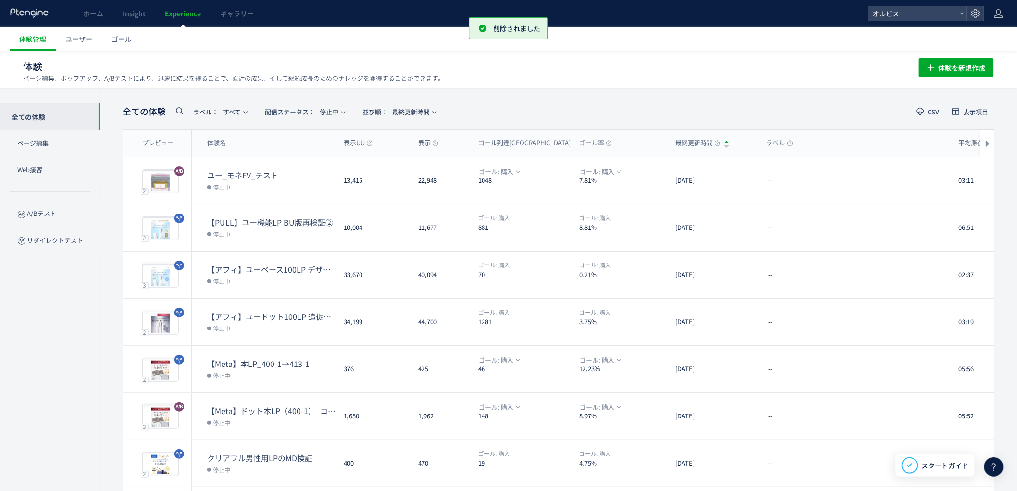
drag, startPoint x: 706, startPoint y: 49, endPoint x: 693, endPoint y: 86, distance: 39.2
click at [705, 50] on ul "体験管理 ユーザー ゴール" at bounding box center [513, 39] width 1007 height 24
click at [949, 59] on span "体験を新規作成" at bounding box center [961, 67] width 47 height 19
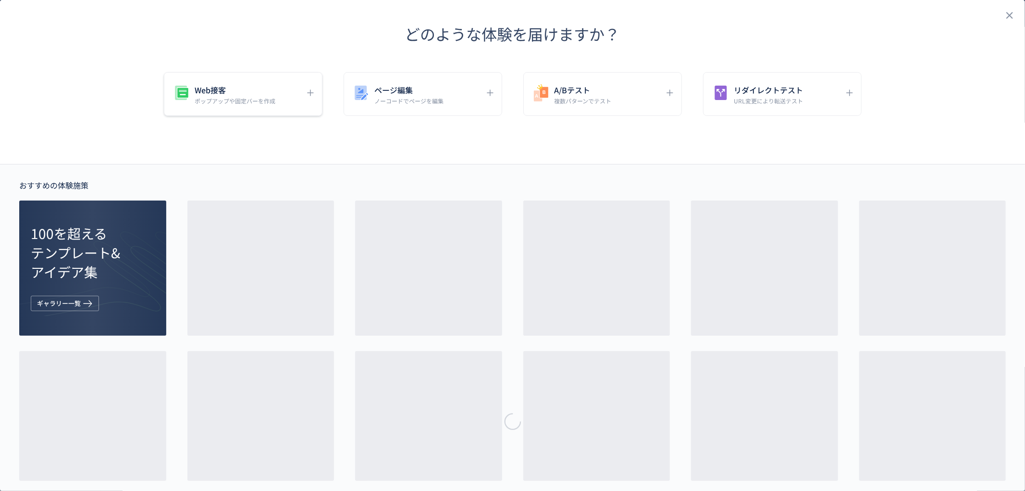
click at [264, 91] on h5 "Web接客" at bounding box center [235, 89] width 81 height 13
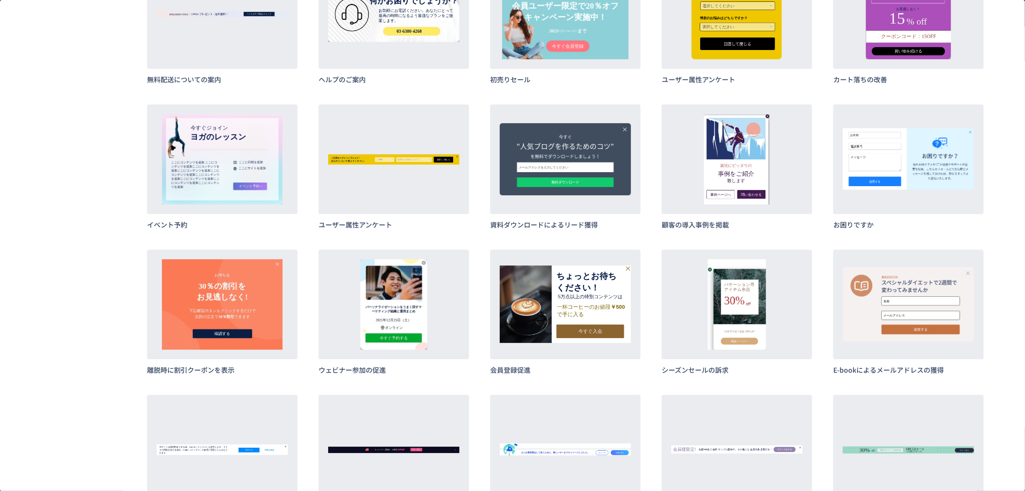
scroll to position [2578, 0]
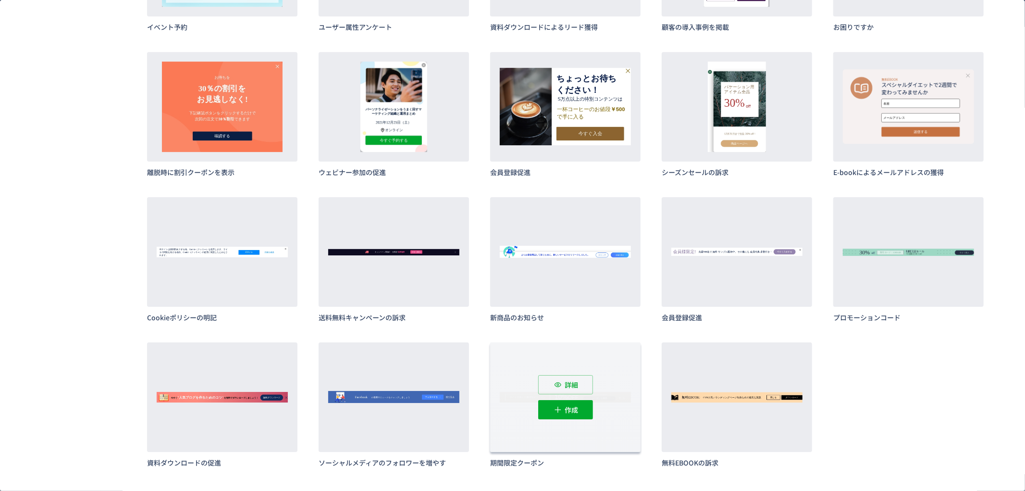
drag, startPoint x: 611, startPoint y: 384, endPoint x: 517, endPoint y: 443, distance: 110.9
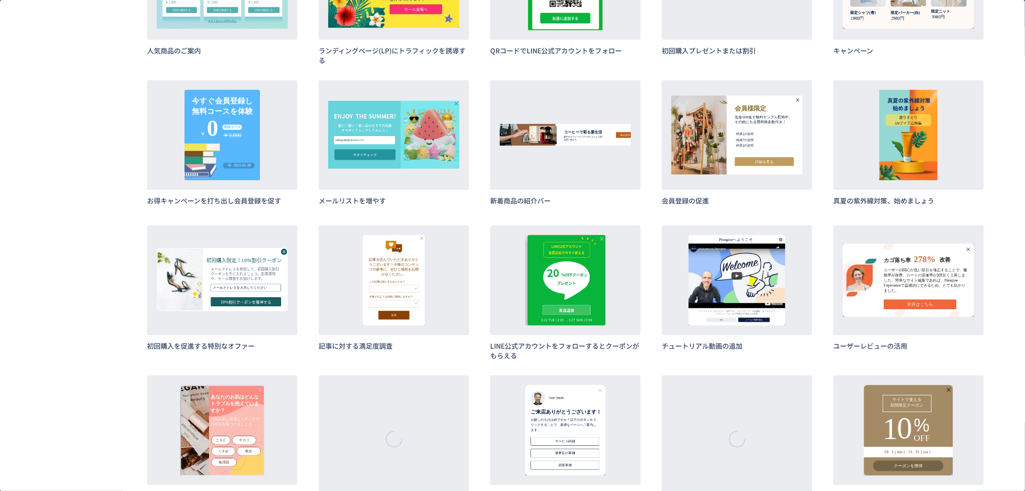
scroll to position [0, 0]
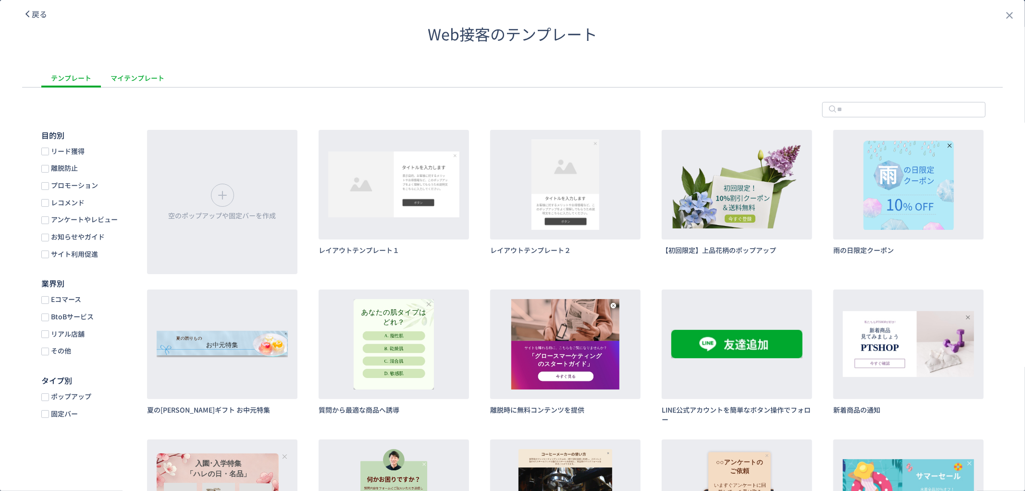
drag, startPoint x: 129, startPoint y: 82, endPoint x: 151, endPoint y: 84, distance: 22.7
click at [129, 82] on div "マイテンプレート" at bounding box center [137, 77] width 73 height 19
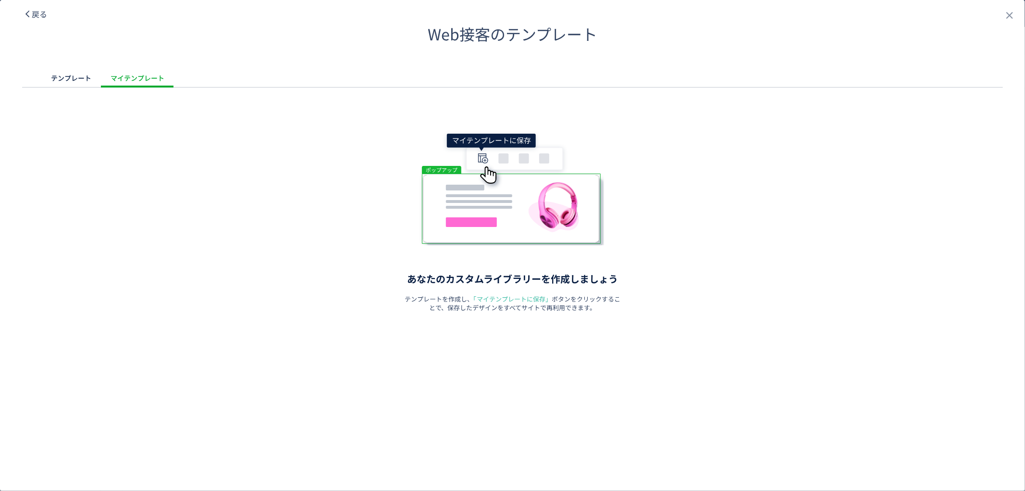
drag, startPoint x: 508, startPoint y: 241, endPoint x: 516, endPoint y: 292, distance: 51.5
click at [508, 242] on div "dialog" at bounding box center [512, 187] width 981 height 115
click at [629, 121] on div "テンプレート マイテンプレート あなたのカスタムライブラリーを作成しましょう テンプレートを作成し、 「マイテンプレートに保存」 ボタンをクリックすることで、…" at bounding box center [512, 190] width 1025 height 244
drag, startPoint x: 82, startPoint y: 72, endPoint x: 23, endPoint y: 99, distance: 64.7
click at [82, 73] on div "テンプレート" at bounding box center [71, 77] width 60 height 19
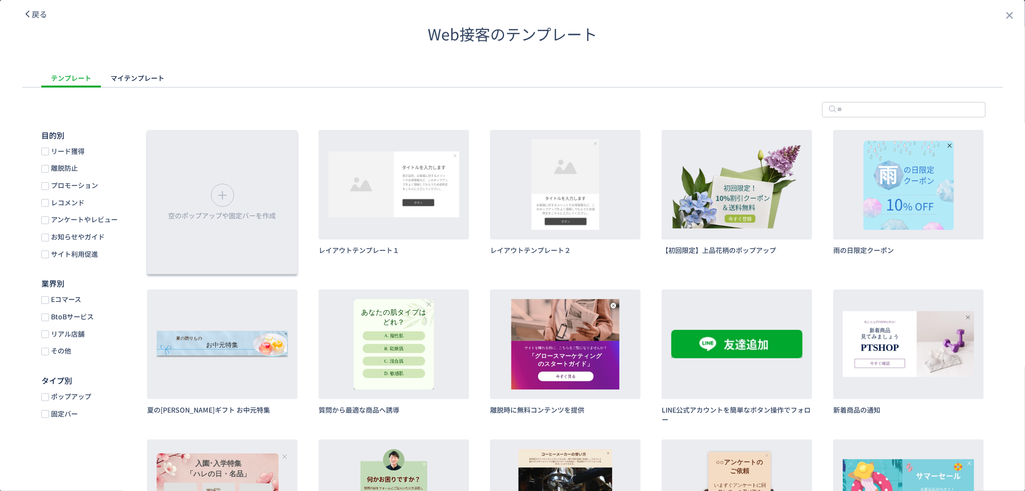
click at [221, 200] on icon "dialog" at bounding box center [222, 194] width 15 height 15
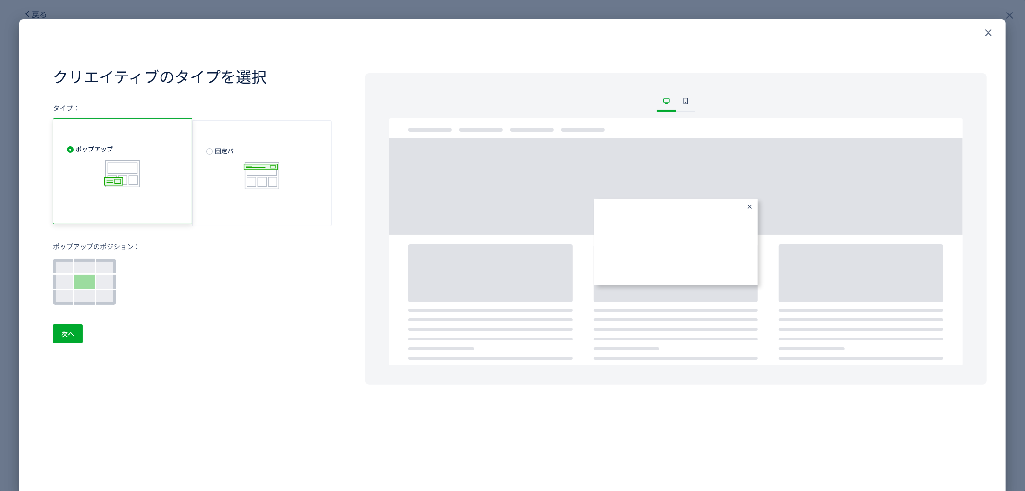
click at [148, 177] on span "ポップアップ" at bounding box center [122, 166] width 111 height 45
click at [69, 331] on span "次へ" at bounding box center [67, 333] width 13 height 19
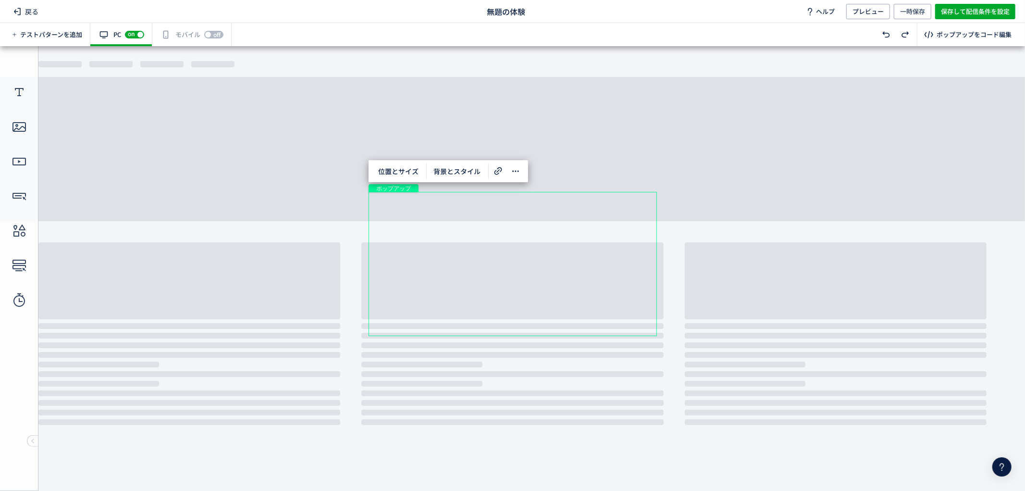
drag, startPoint x: 643, startPoint y: 207, endPoint x: 618, endPoint y: 181, distance: 35.7
click at [643, 207] on div "クローズボタン" at bounding box center [643, 204] width 11 height 11
click at [13, 13] on icon at bounding box center [18, 12] width 12 height 12
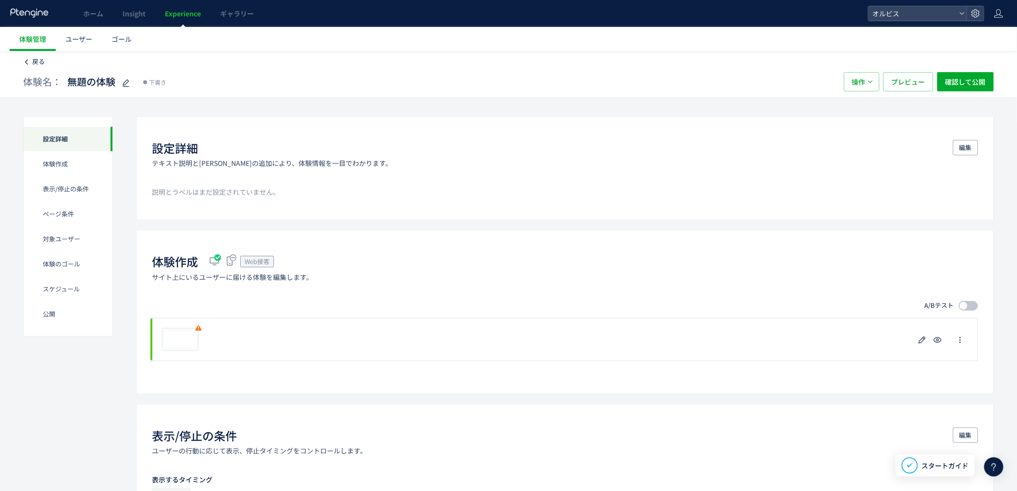
click at [26, 65] on icon at bounding box center [26, 62] width 7 height 7
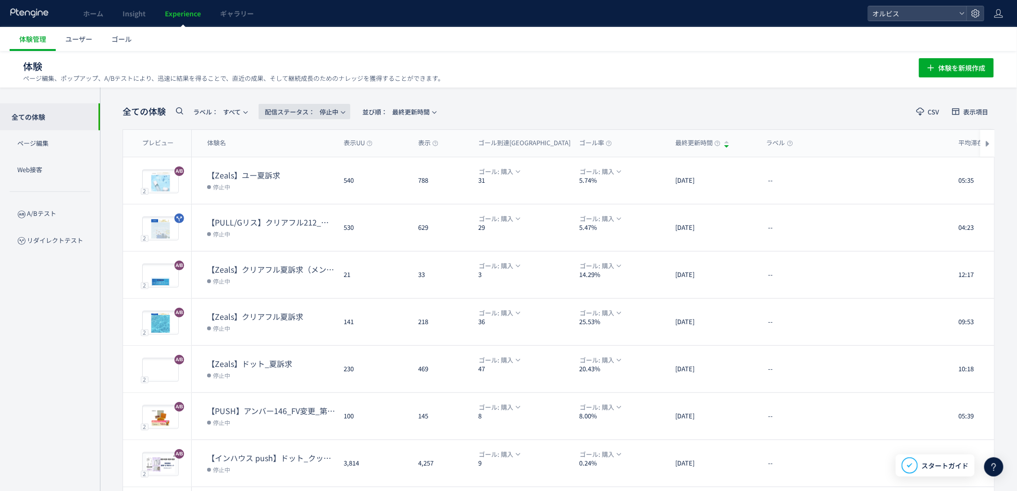
click at [329, 111] on span "配信ステータス​： 停止中" at bounding box center [302, 112] width 74 height 16
click at [315, 209] on li "下書き" at bounding box center [306, 207] width 39 height 17
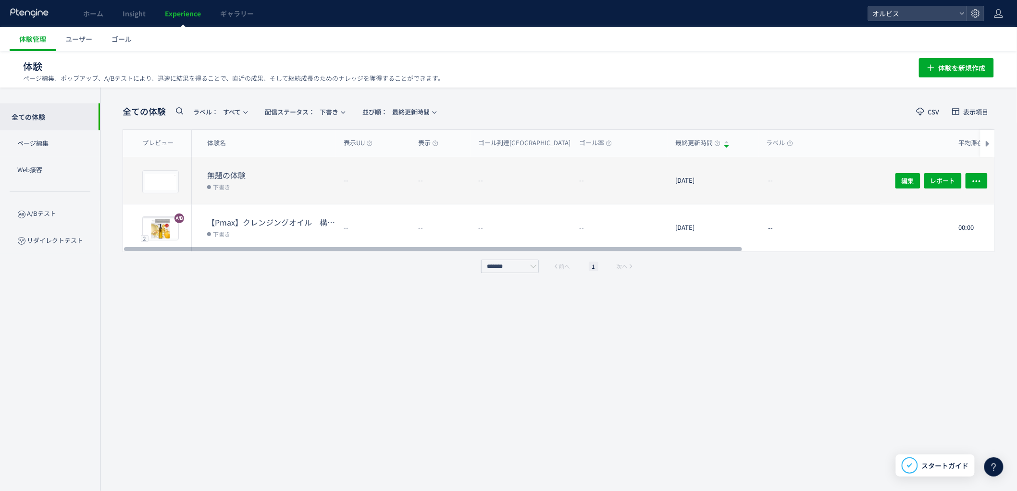
click at [280, 176] on dt "無題の体験" at bounding box center [271, 175] width 129 height 11
